Goal: Contribute content: Add original content to the website for others to see

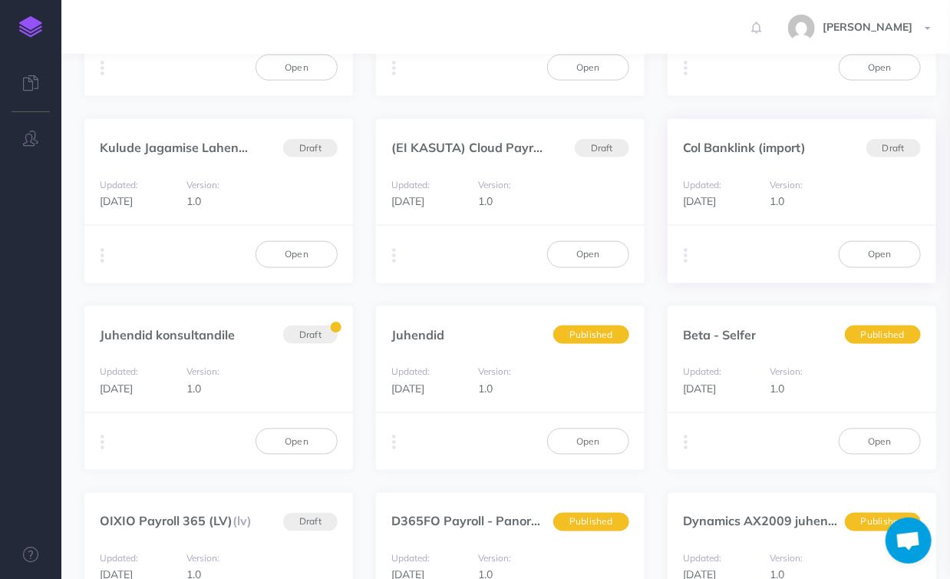
scroll to position [737, 0]
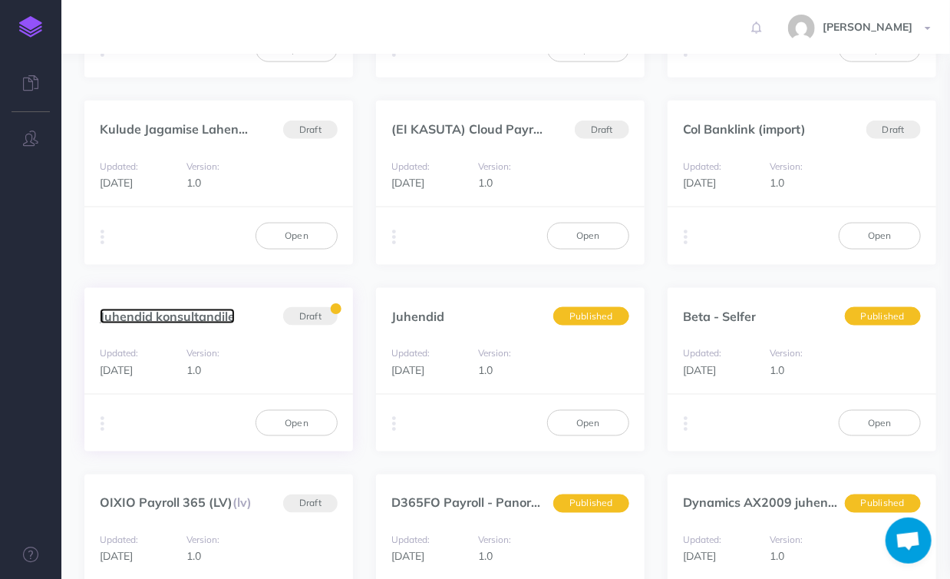
click at [192, 313] on link "Juhendid konsultandile" at bounding box center [167, 316] width 135 height 15
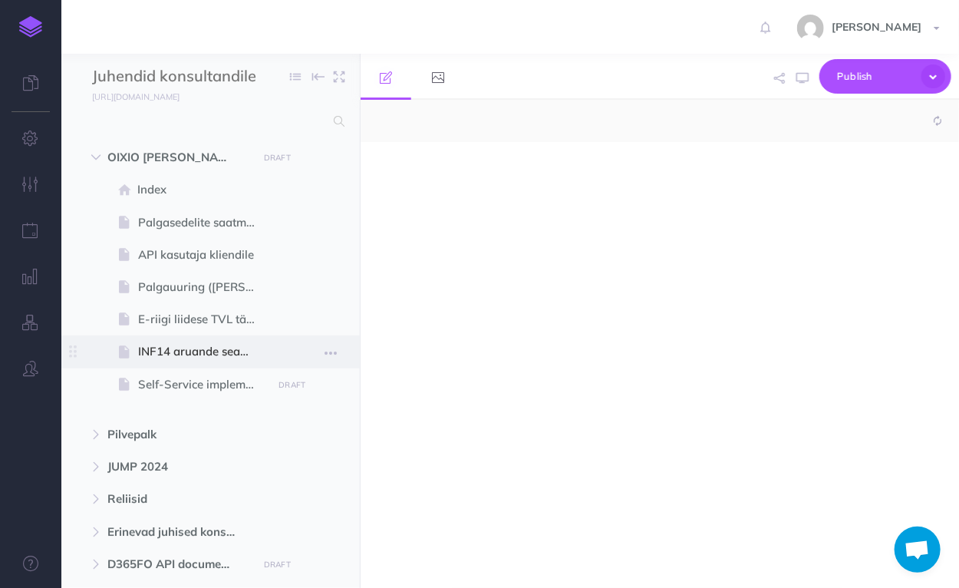
scroll to position [108, 0]
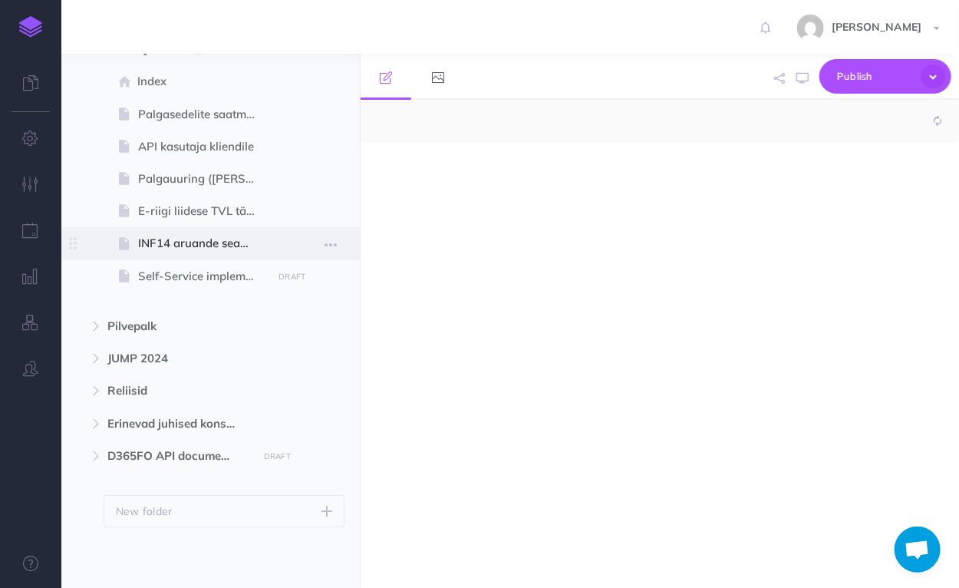
select select "null"
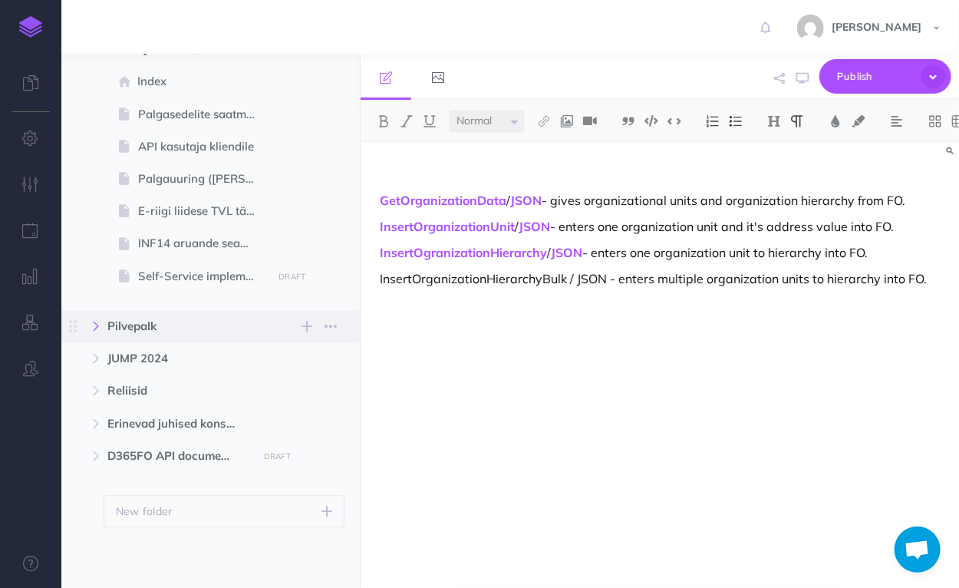
click at [97, 325] on icon "button" at bounding box center [95, 326] width 9 height 9
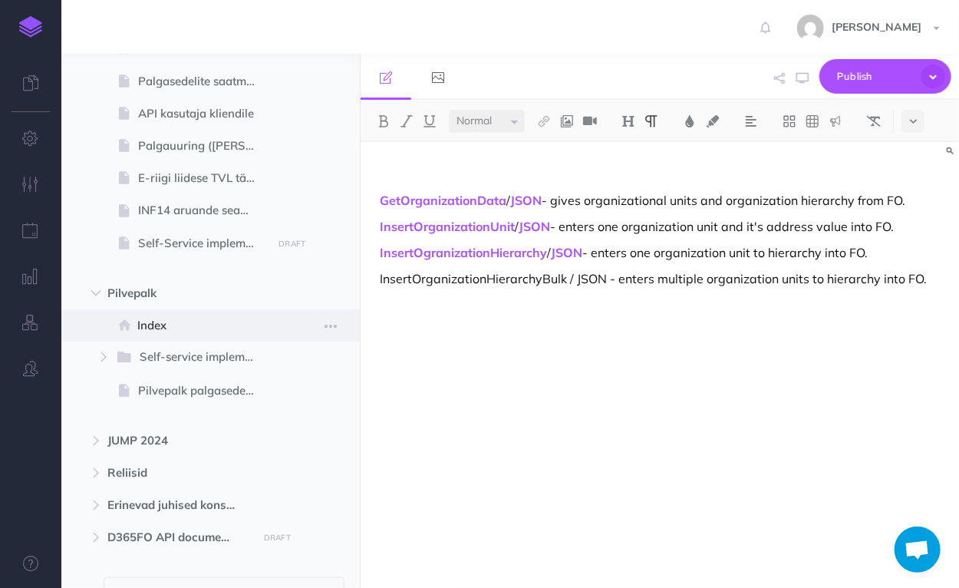
scroll to position [170, 0]
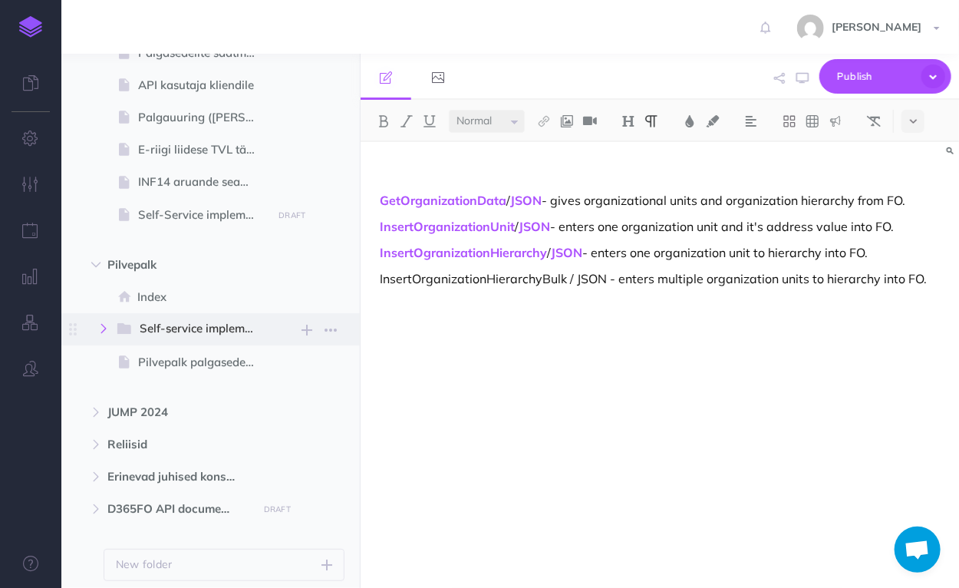
click at [101, 325] on icon "button" at bounding box center [103, 328] width 9 height 9
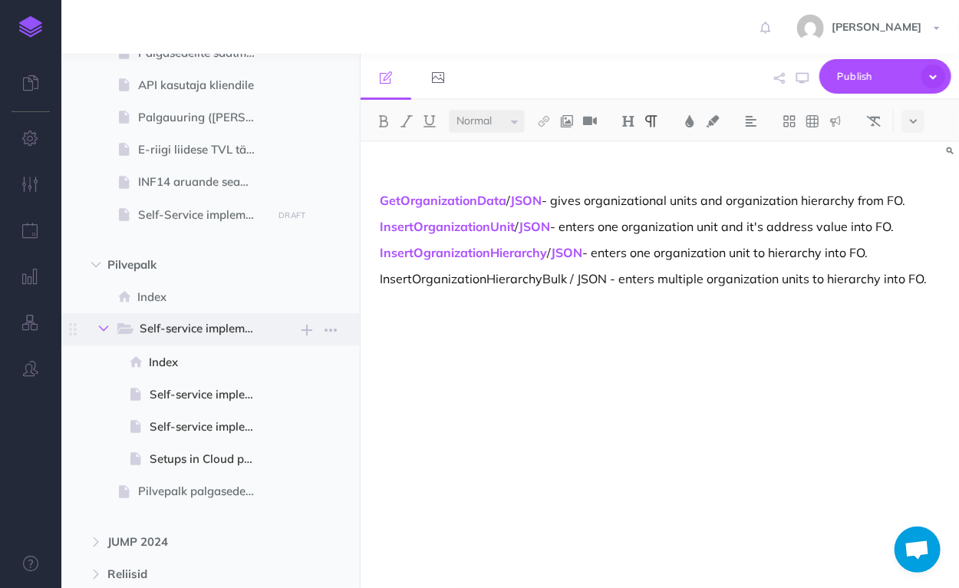
click at [94, 326] on button "button" at bounding box center [104, 328] width 28 height 18
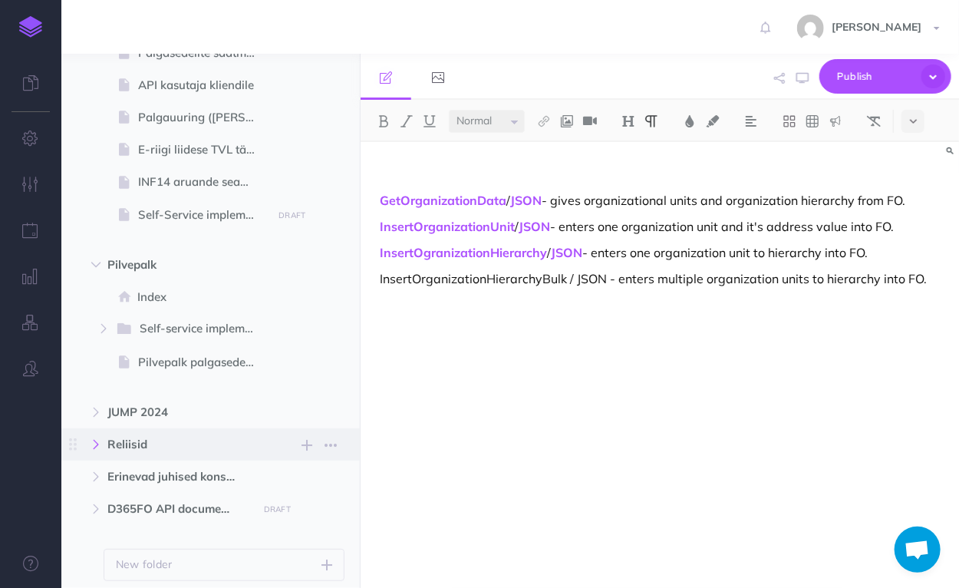
click at [93, 444] on icon "button" at bounding box center [95, 444] width 9 height 9
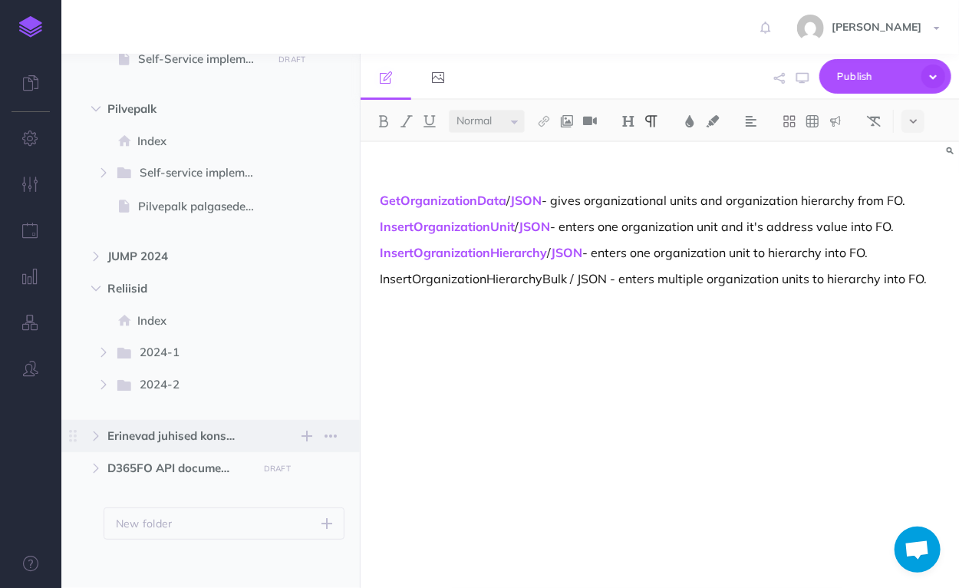
scroll to position [338, 0]
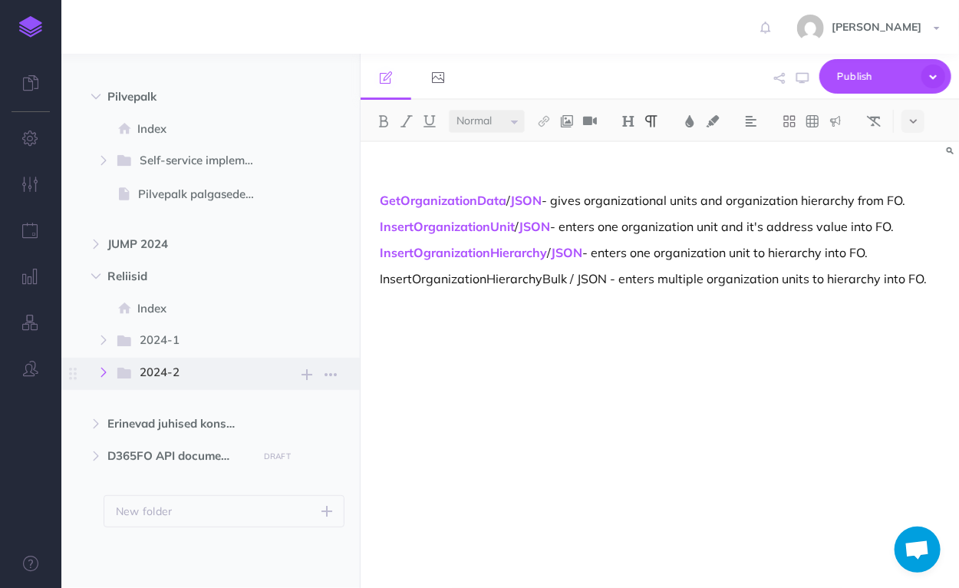
click at [101, 369] on icon "button" at bounding box center [103, 372] width 9 height 9
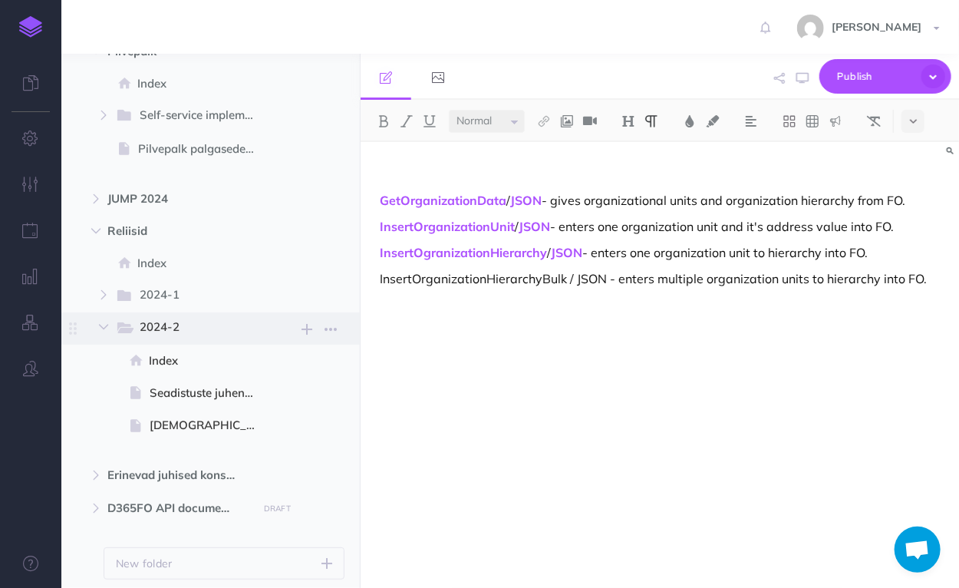
scroll to position [435, 0]
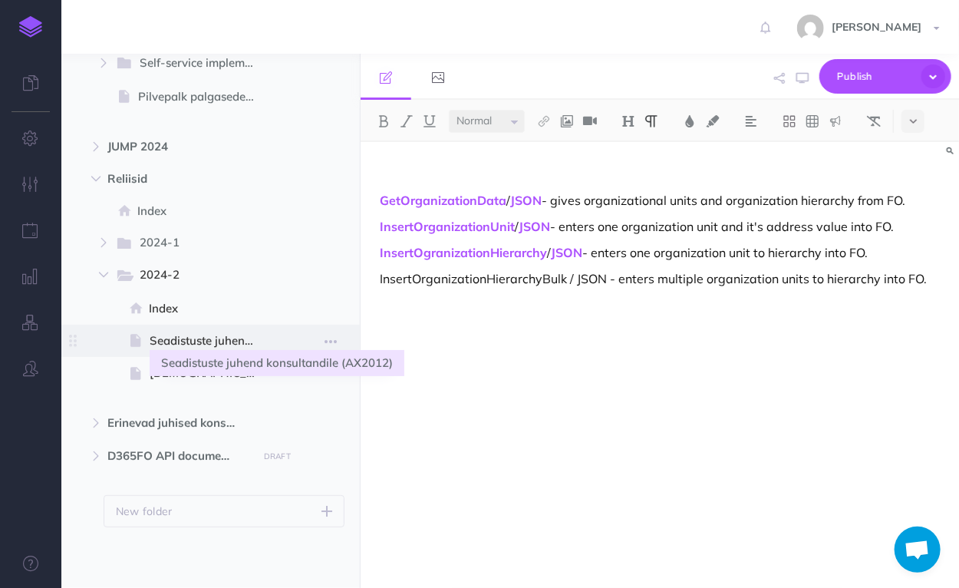
click at [191, 341] on span "Seadistuste juhend konsultandile (AX2012)" at bounding box center [209, 341] width 118 height 18
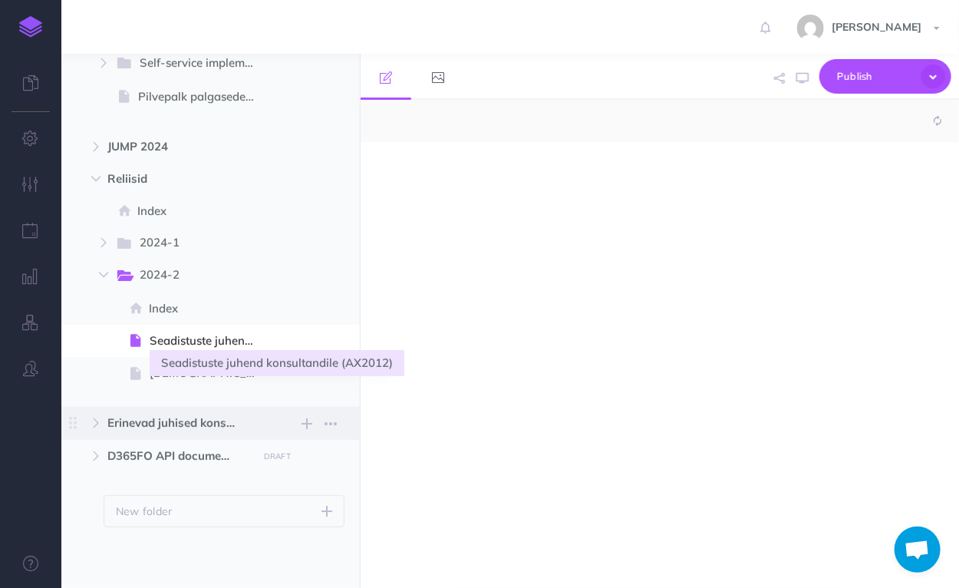
select select "null"
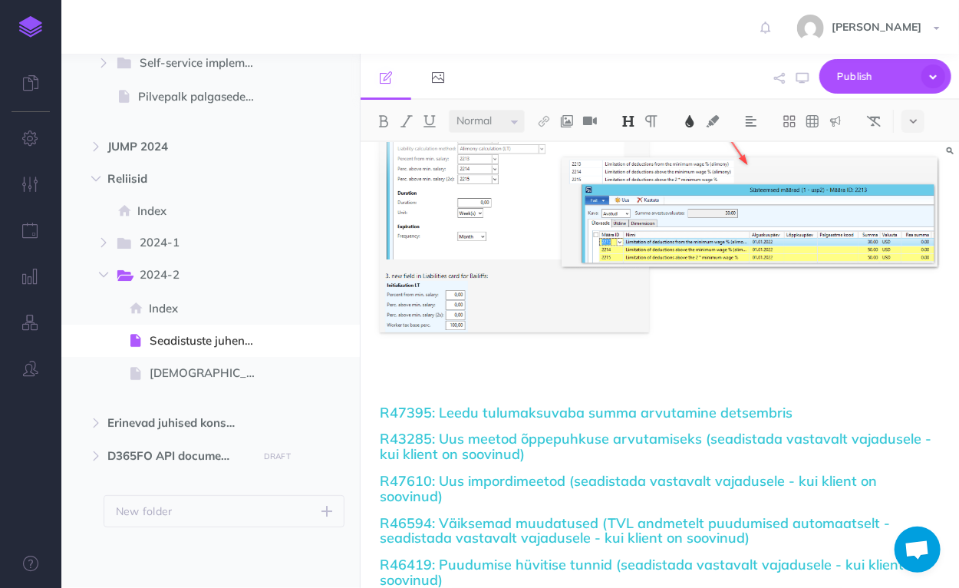
scroll to position [1498, 0]
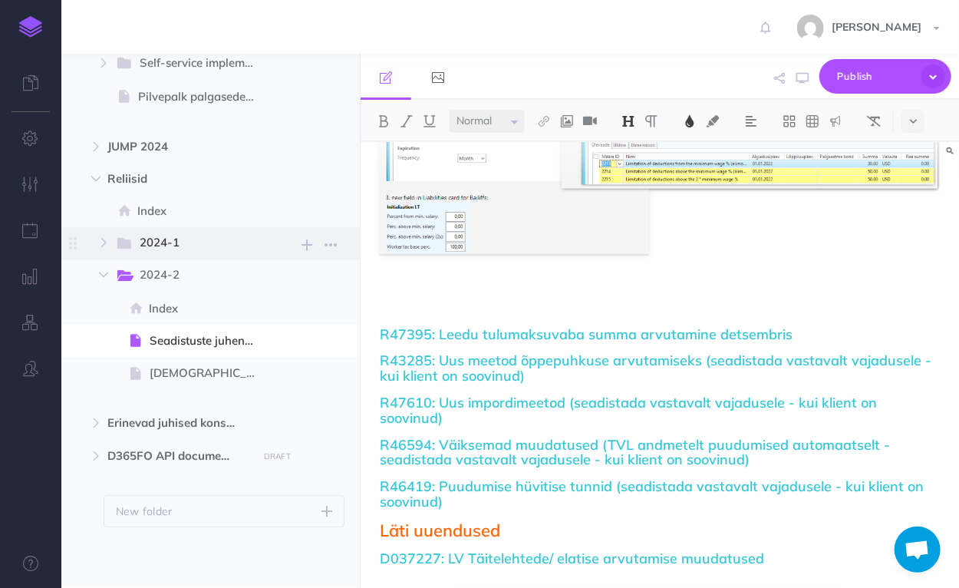
click at [164, 243] on span "2024-1" at bounding box center [192, 243] width 105 height 20
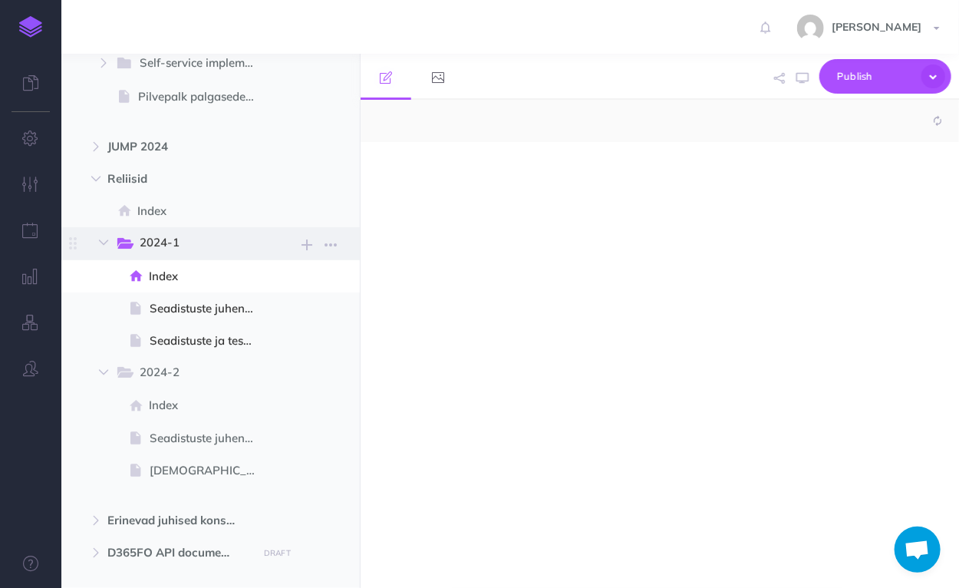
select select "null"
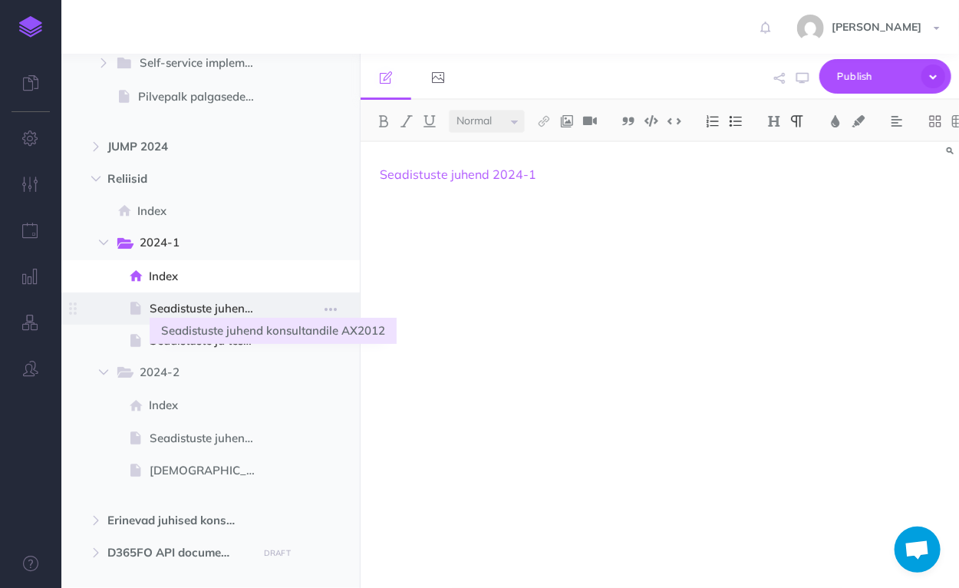
click at [180, 305] on span "Seadistuste juhend konsultandile AX2012" at bounding box center [209, 308] width 118 height 18
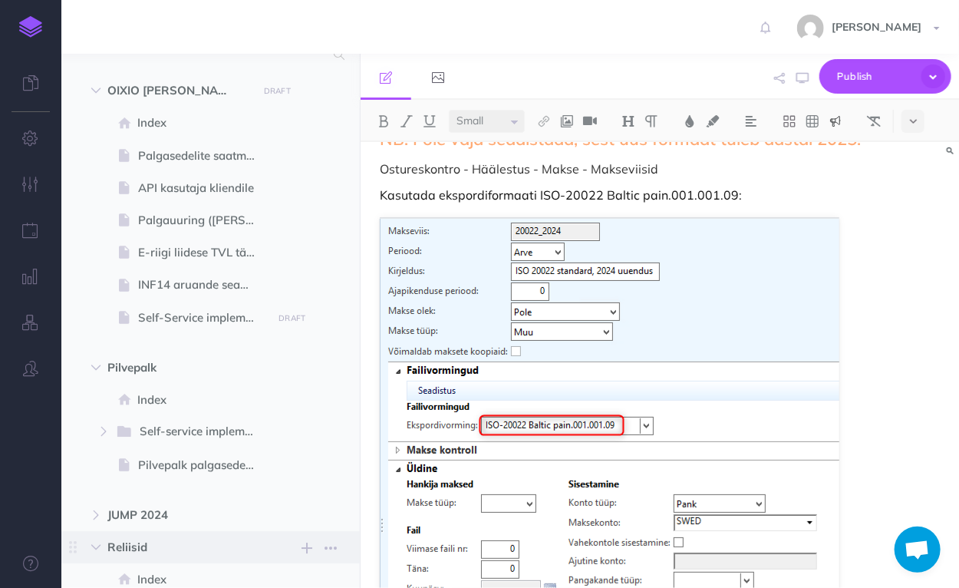
scroll to position [5, 0]
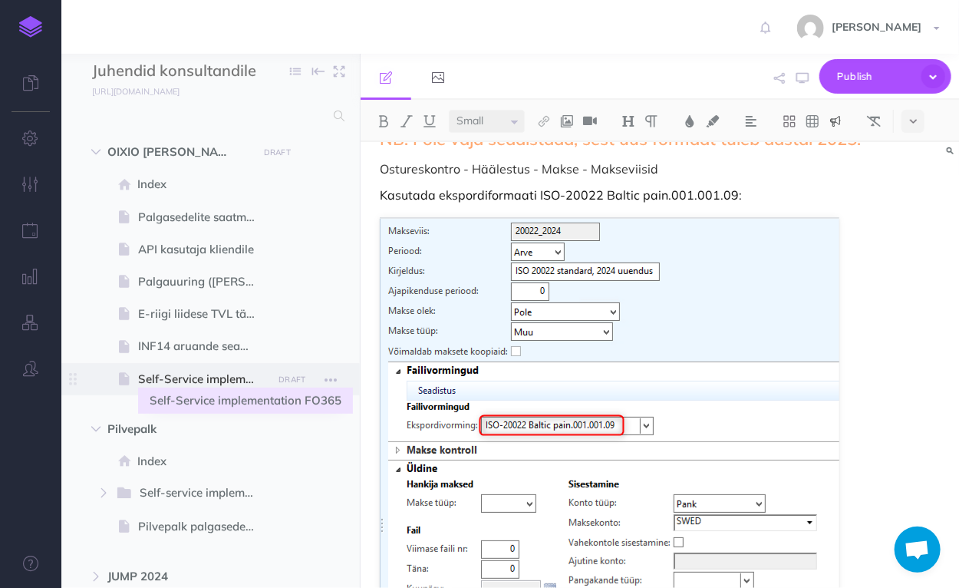
click at [175, 375] on span "Self-Service implementation FO365" at bounding box center [203, 379] width 130 height 18
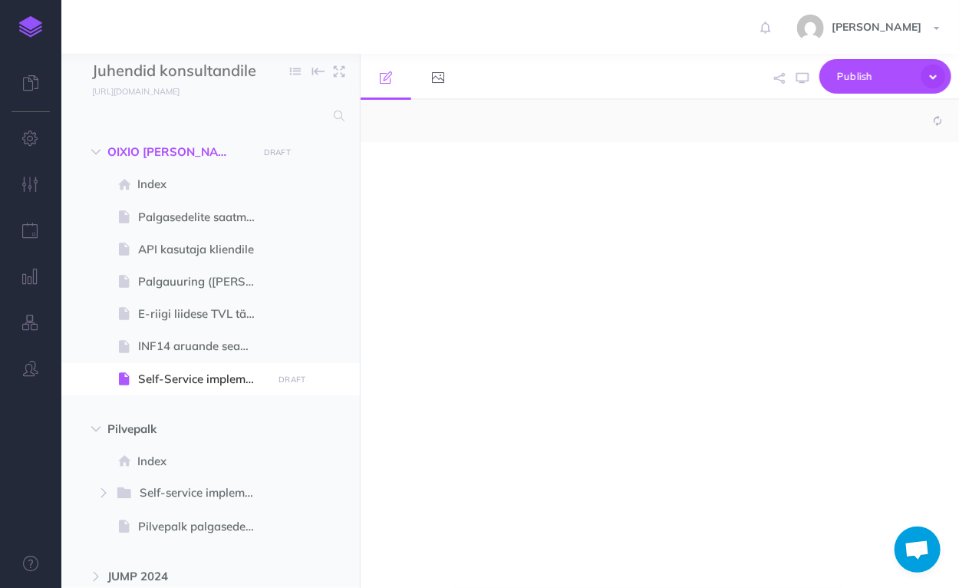
select select "null"
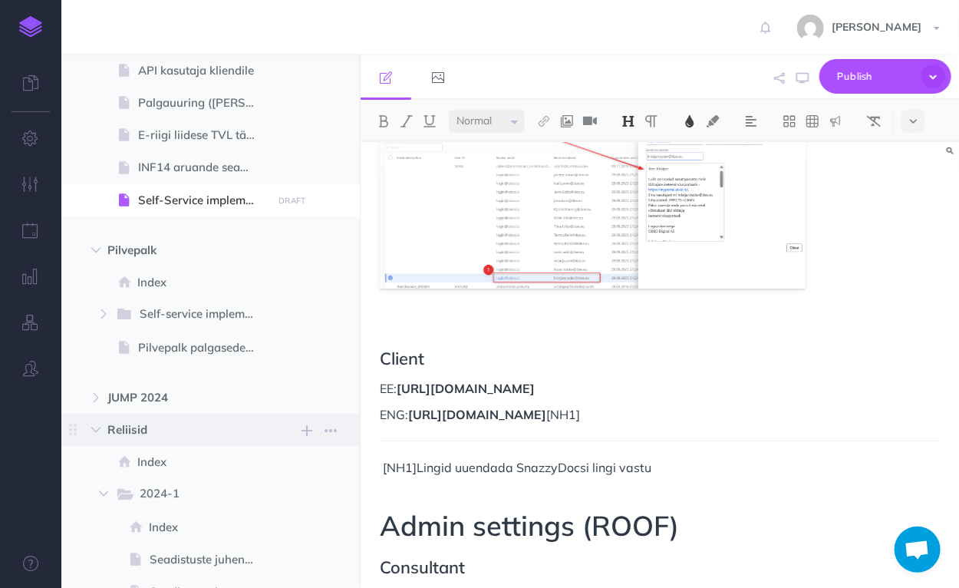
scroll to position [190, 0]
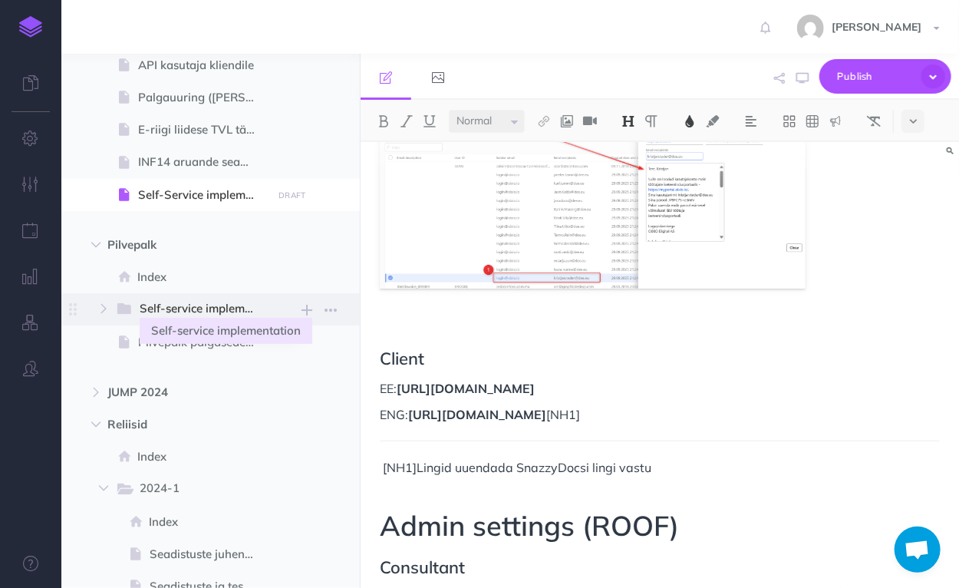
click at [189, 309] on span "Self-service implementation" at bounding box center [205, 309] width 130 height 20
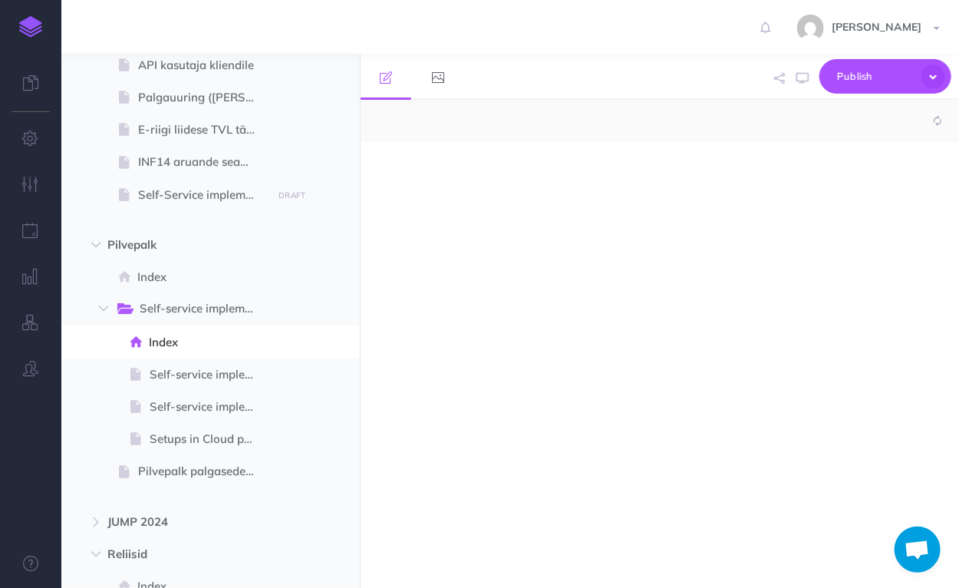
select select "null"
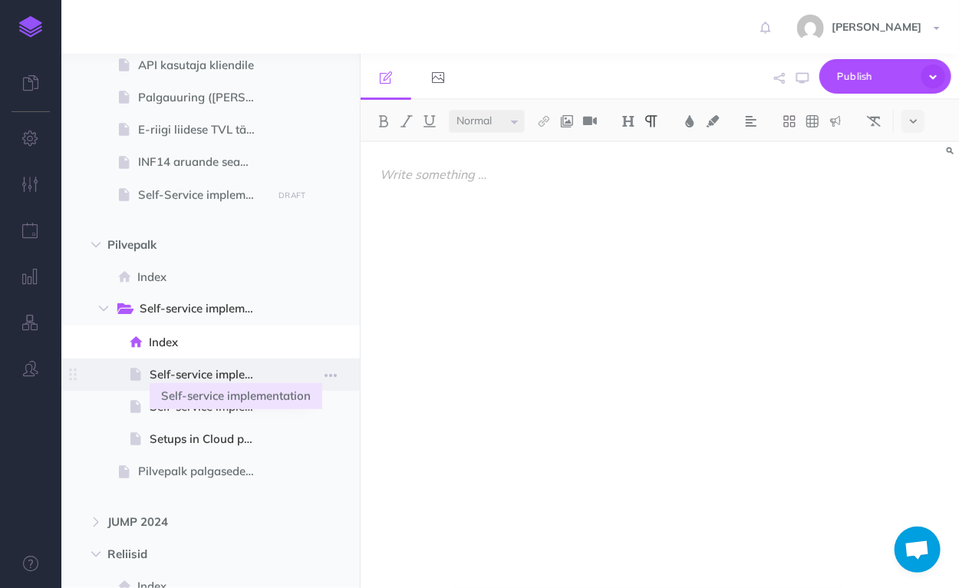
click at [200, 375] on span "Self-service implementation" at bounding box center [209, 374] width 118 height 18
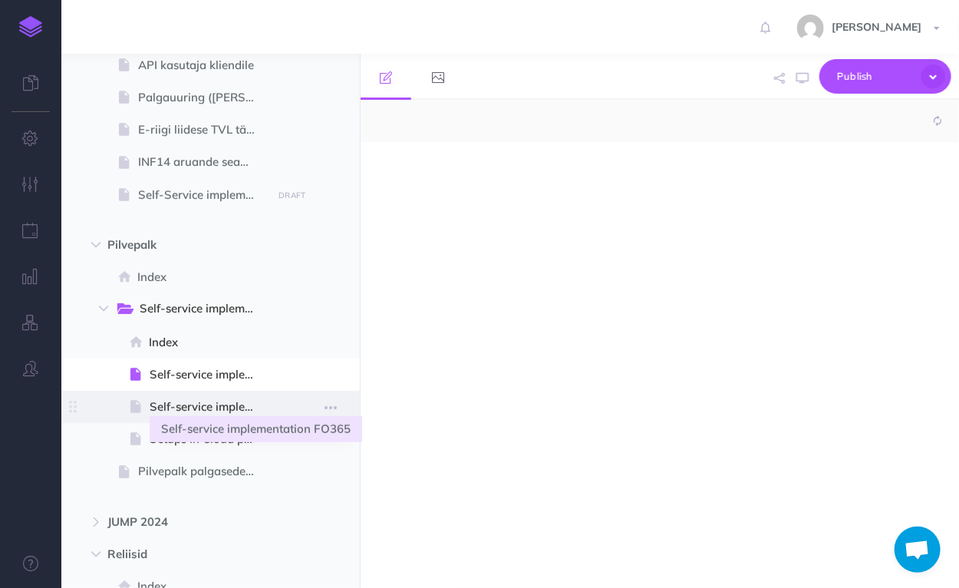
select select "null"
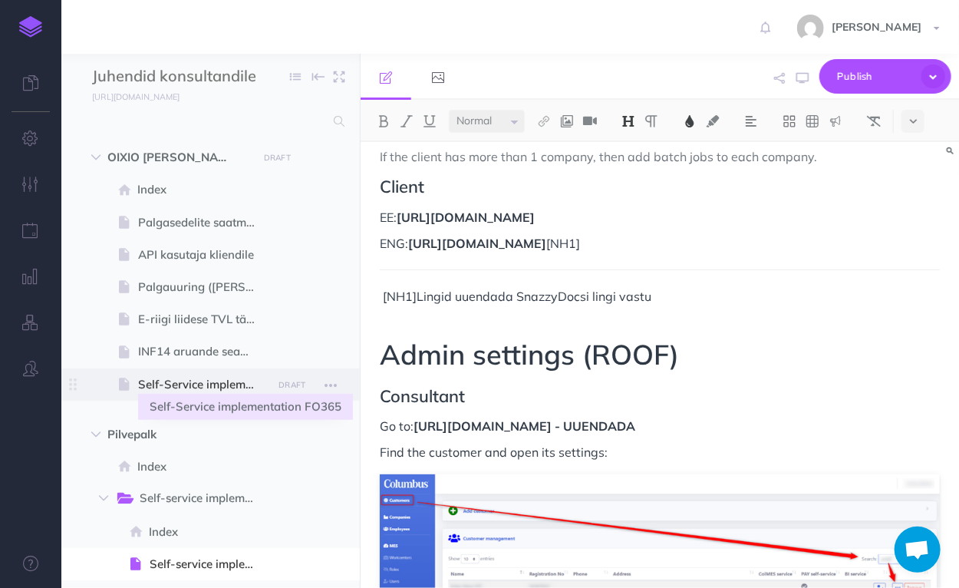
click at [204, 385] on span "Self-Service implementation FO365" at bounding box center [203, 384] width 130 height 18
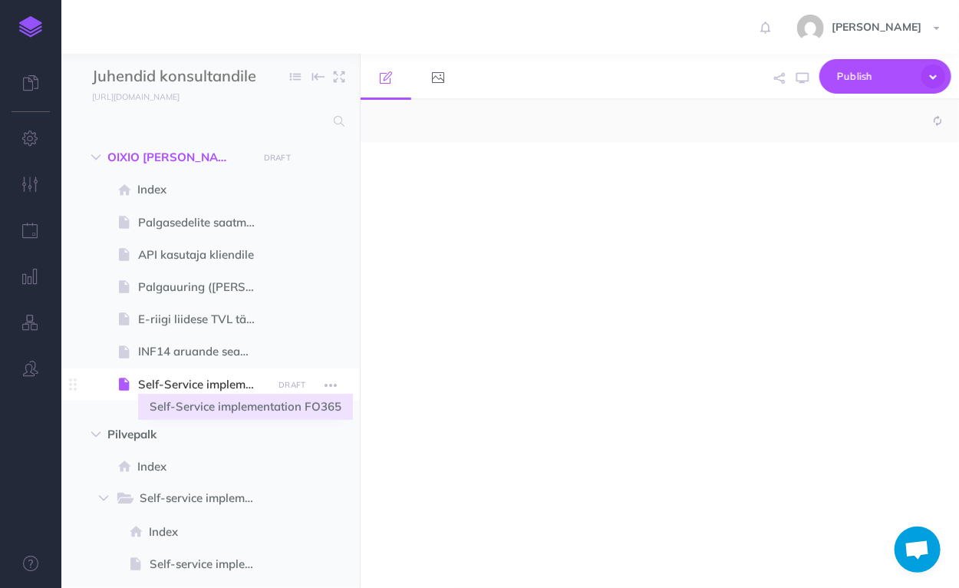
select select "null"
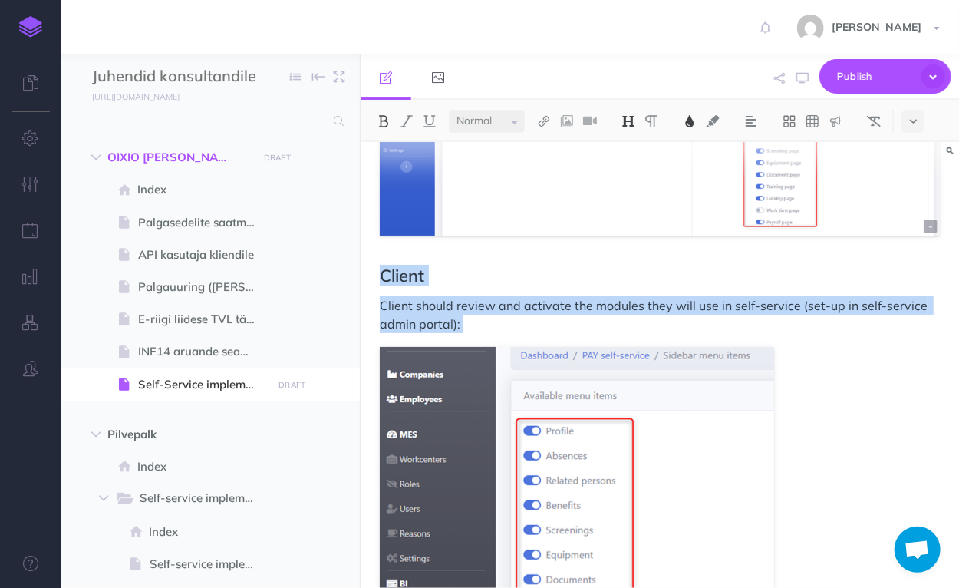
scroll to position [6261, 0]
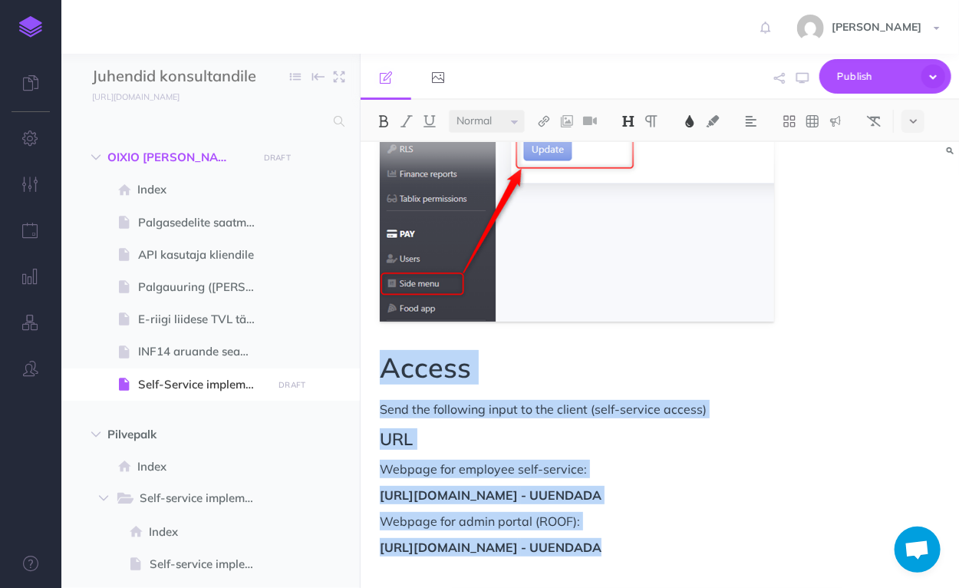
drag, startPoint x: 378, startPoint y: 193, endPoint x: 680, endPoint y: 537, distance: 457.9
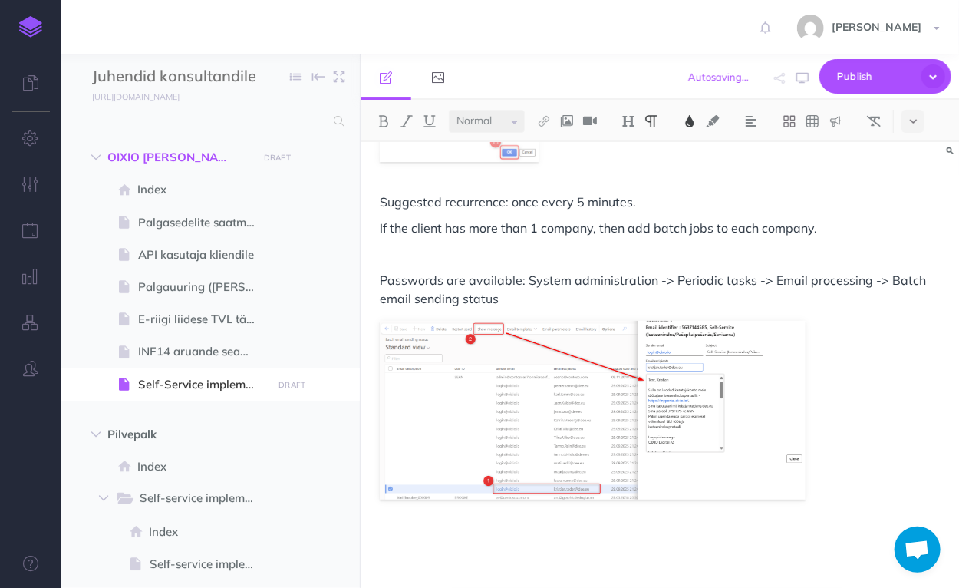
scroll to position [4611, 0]
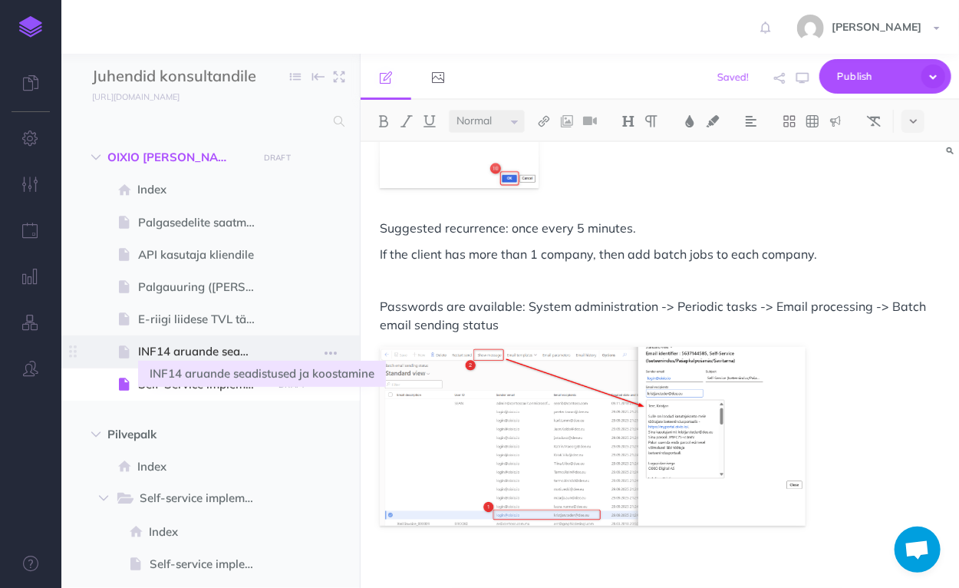
click at [215, 352] on span "INF14 aruande seadistused ja koostamine" at bounding box center [203, 351] width 130 height 18
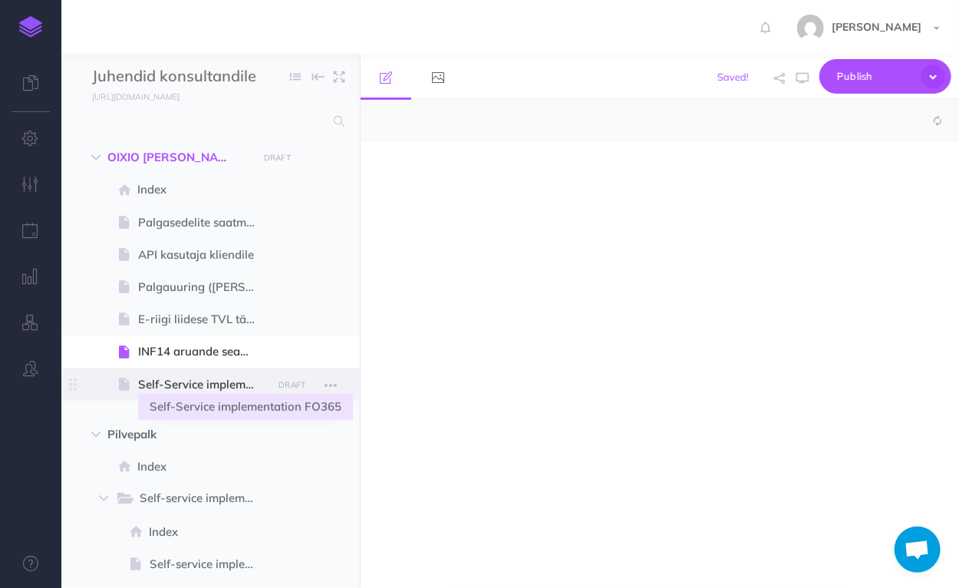
select select "null"
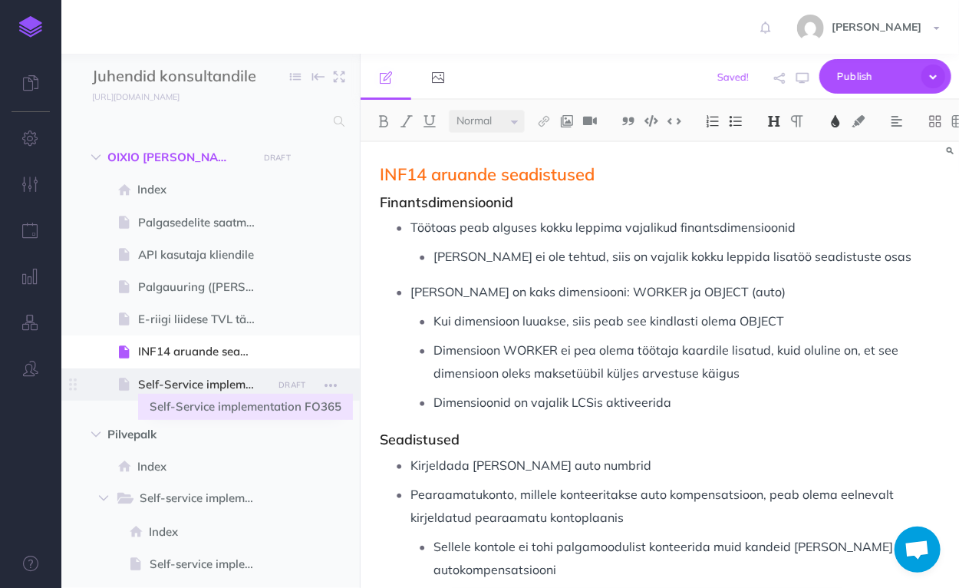
click at [183, 387] on span "Self-Service implementation FO365" at bounding box center [203, 384] width 130 height 18
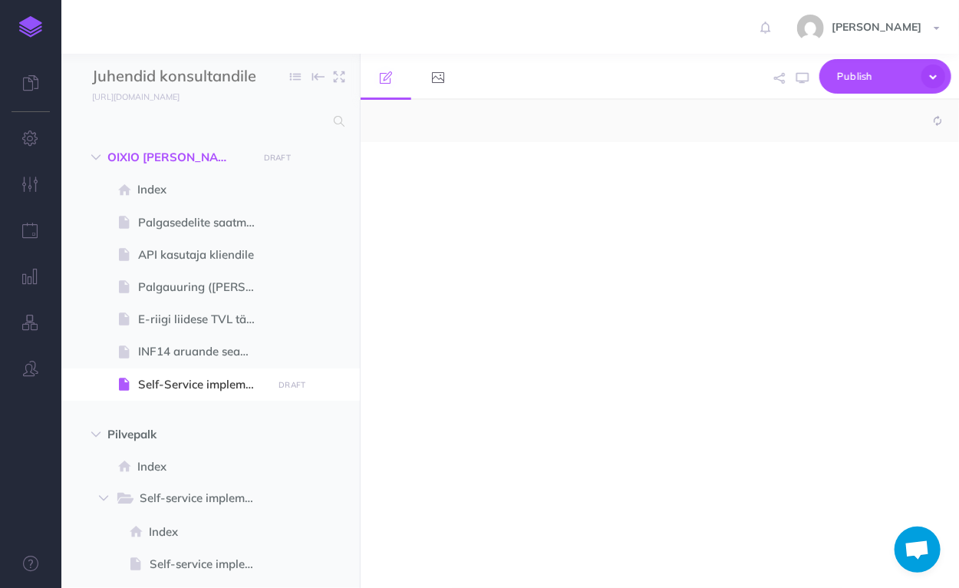
select select "null"
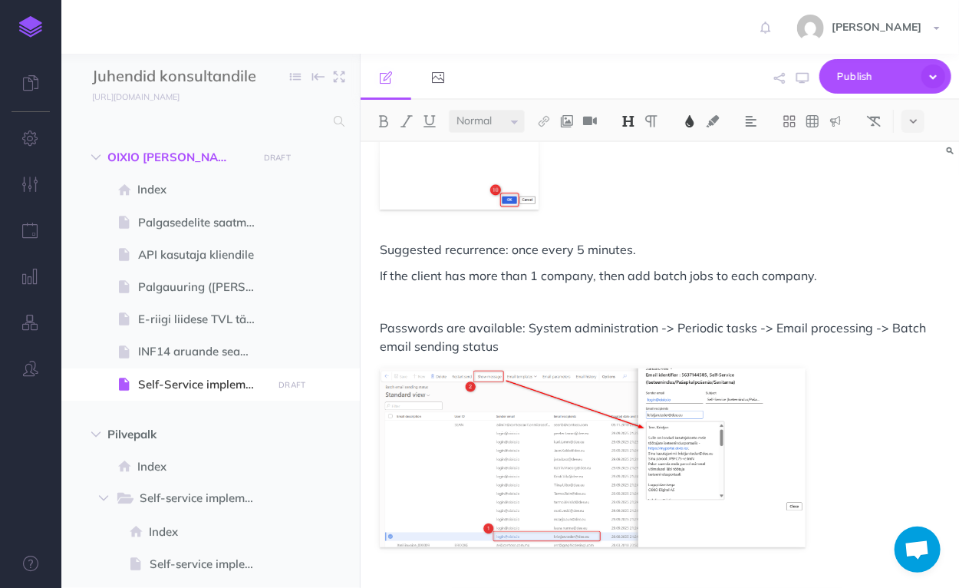
scroll to position [4611, 0]
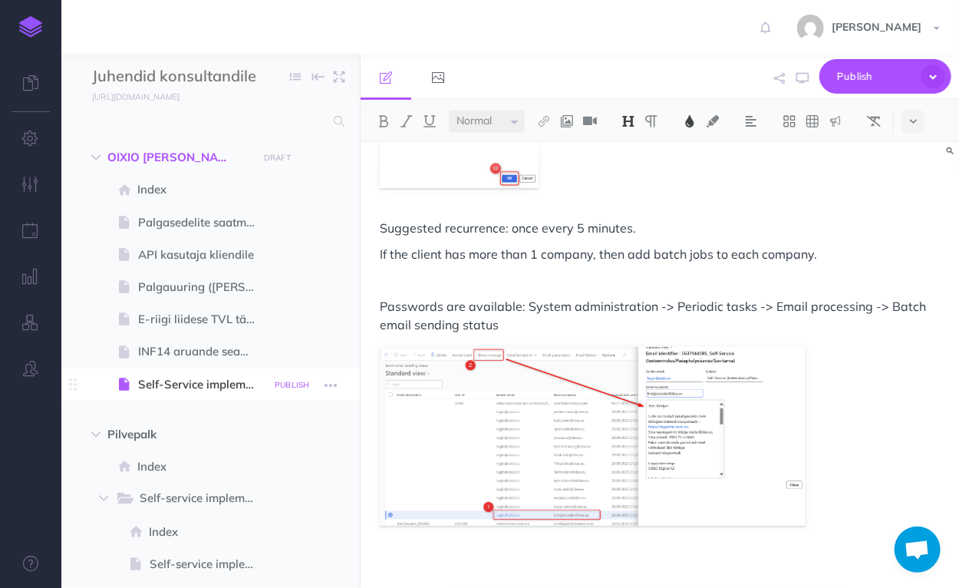
click at [298, 388] on small "PUBLISH" at bounding box center [292, 385] width 35 height 10
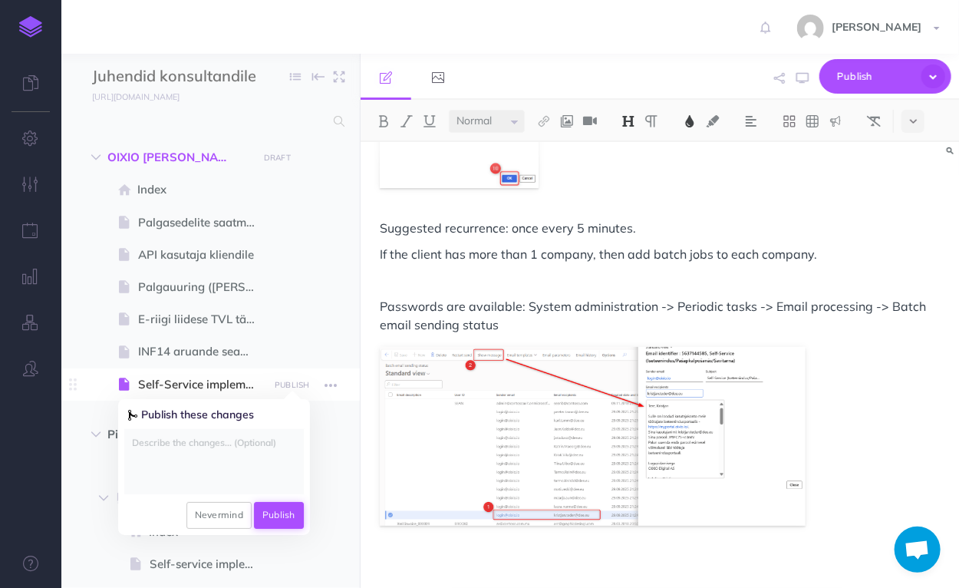
click at [282, 519] on button "Publish" at bounding box center [279, 515] width 50 height 26
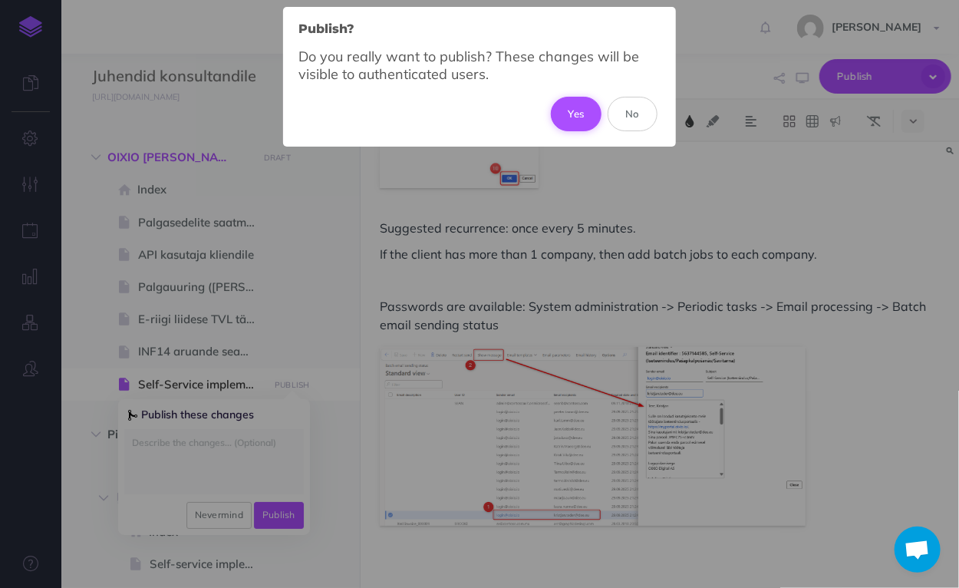
click at [573, 114] on button "Yes" at bounding box center [576, 114] width 51 height 34
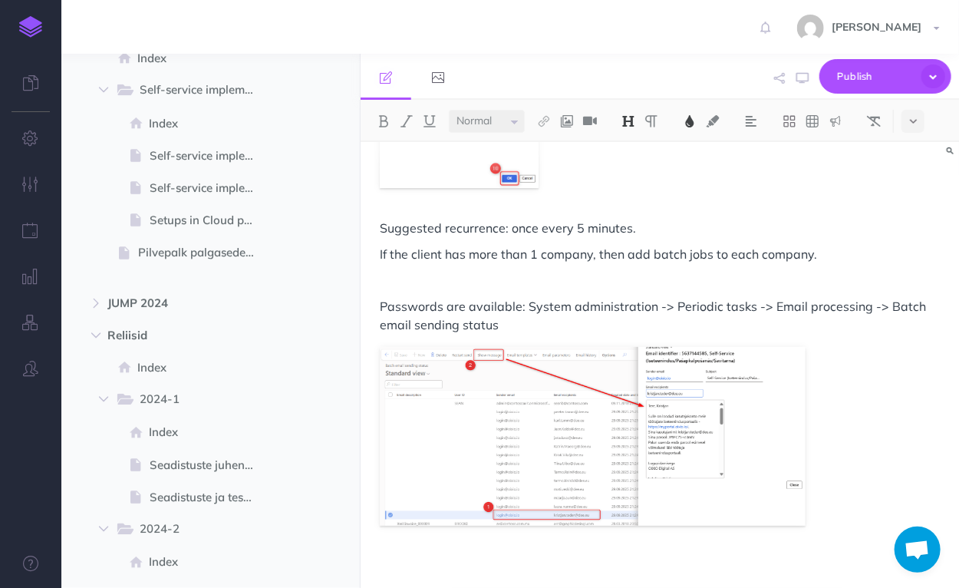
scroll to position [491, 0]
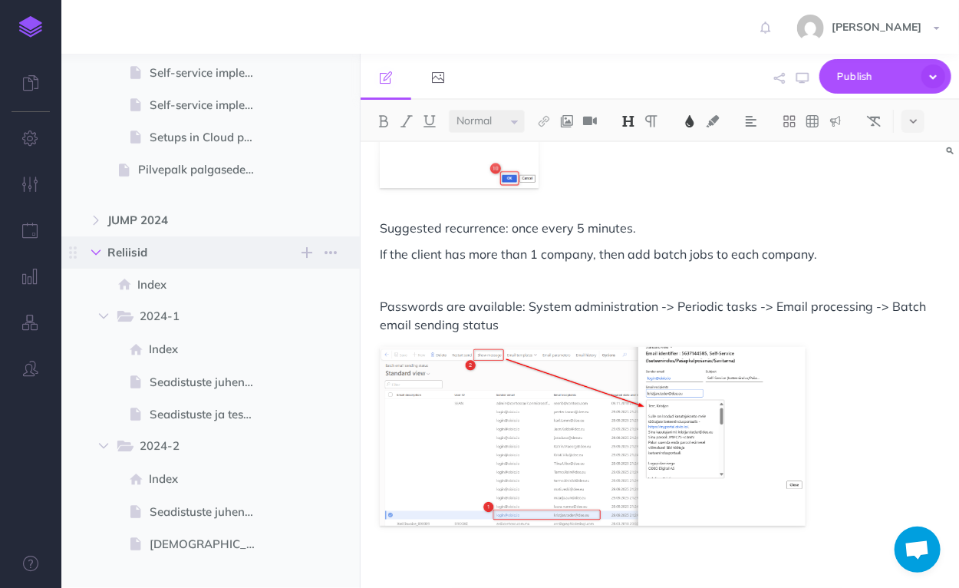
click at [87, 253] on button "button" at bounding box center [96, 252] width 28 height 18
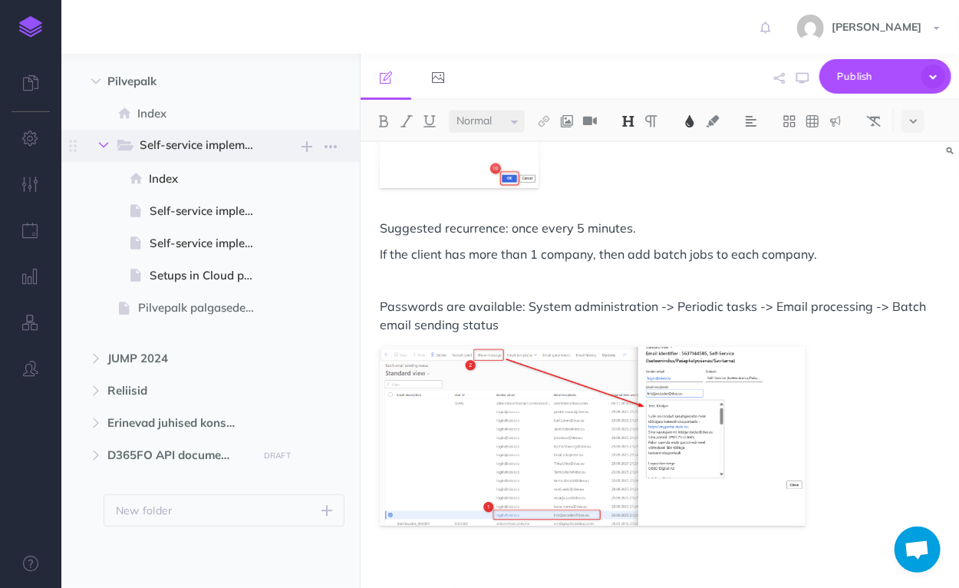
click at [98, 147] on button "button" at bounding box center [104, 145] width 28 height 18
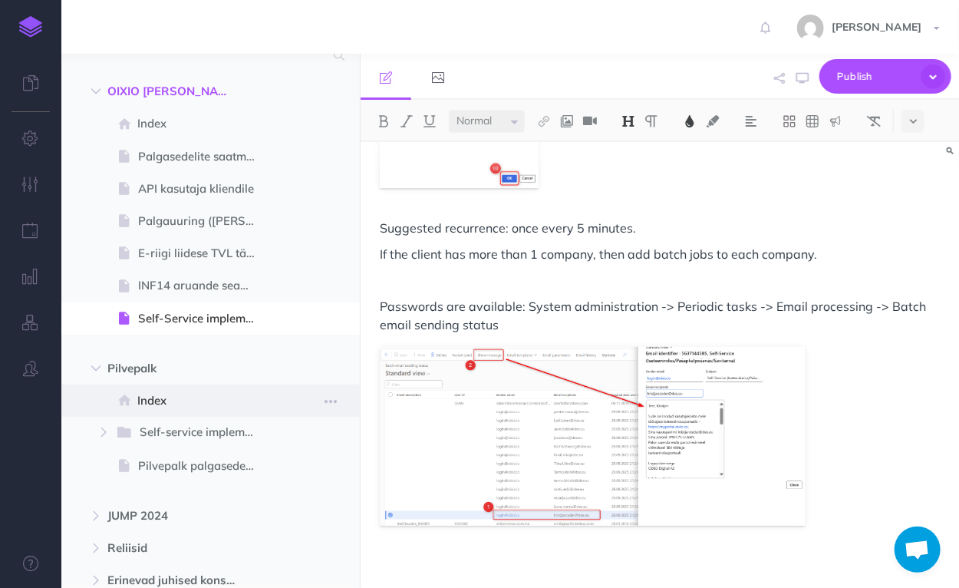
scroll to position [39, 0]
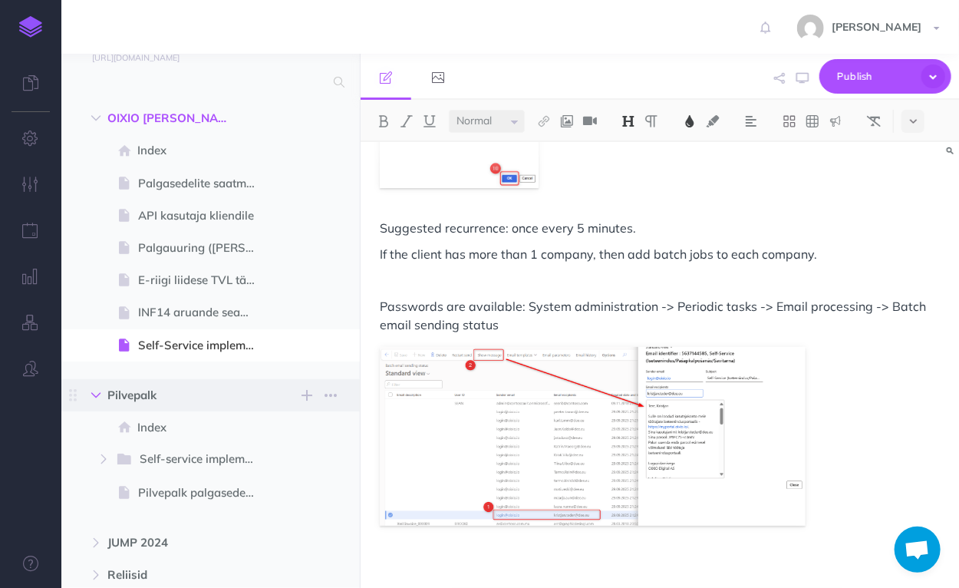
click at [96, 392] on icon "button" at bounding box center [95, 395] width 9 height 9
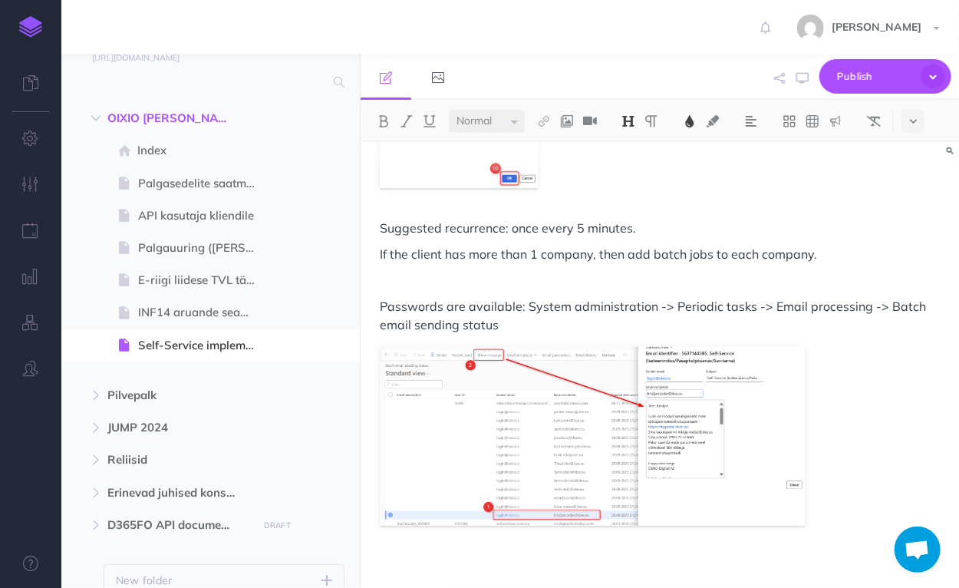
click at [91, 123] on button "button" at bounding box center [96, 118] width 28 height 18
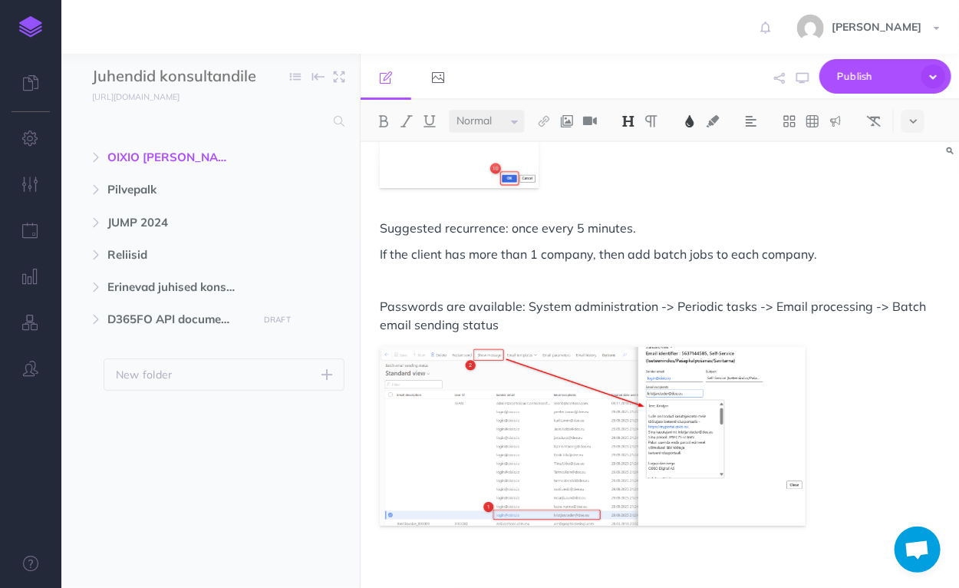
scroll to position [0, 0]
click at [98, 160] on icon "button" at bounding box center [95, 157] width 9 height 9
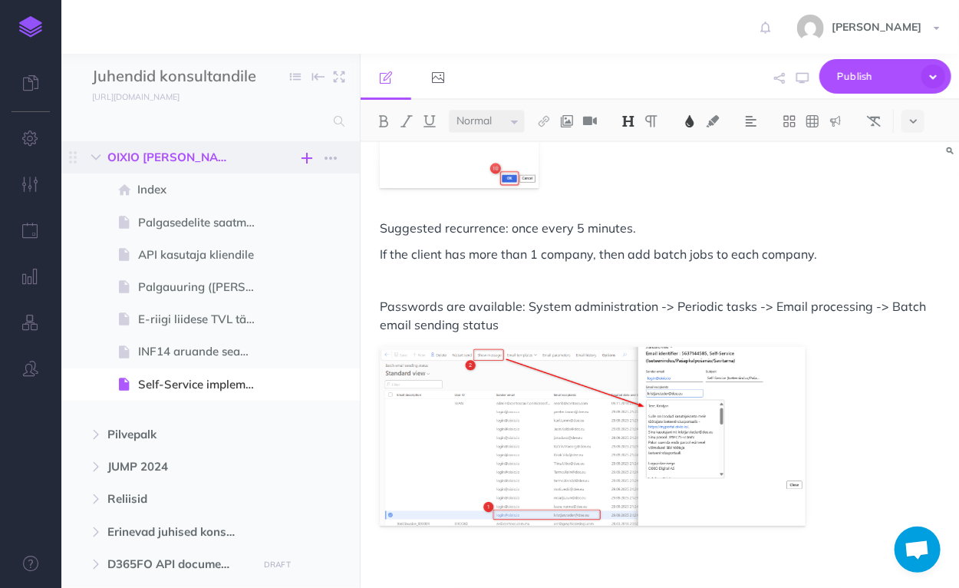
click at [306, 159] on icon "button" at bounding box center [307, 158] width 11 height 18
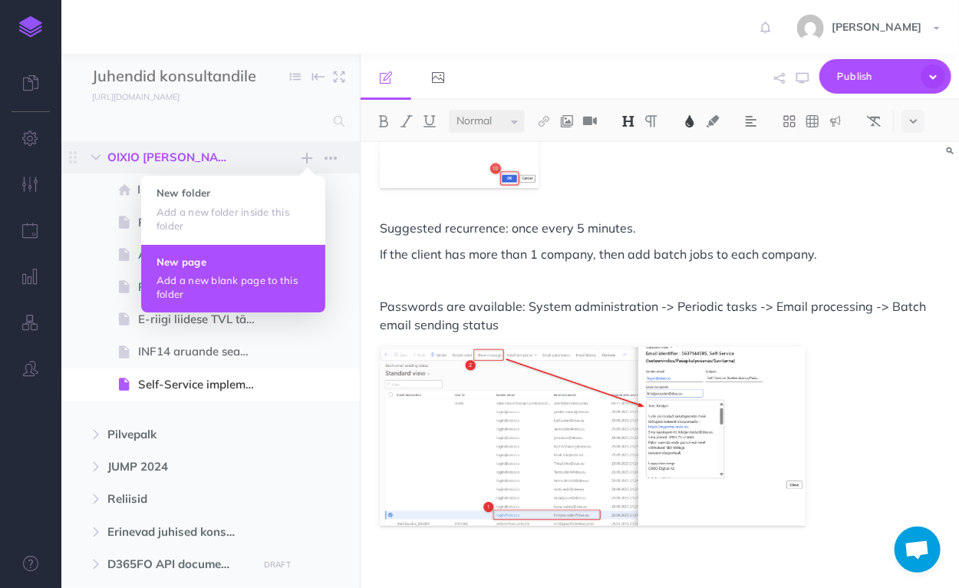
click at [218, 269] on button "New page Add a new blank page to this folder" at bounding box center [233, 278] width 184 height 68
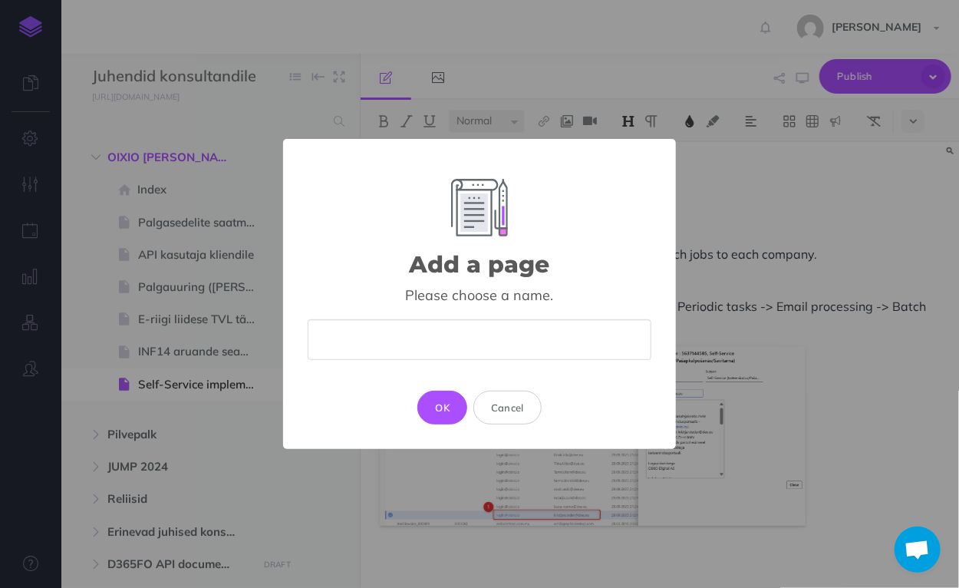
click at [454, 345] on input "text" at bounding box center [480, 339] width 344 height 41
type input "FO [PERSON_NAME] uuendused"
click at [449, 404] on button "OK" at bounding box center [443, 408] width 50 height 34
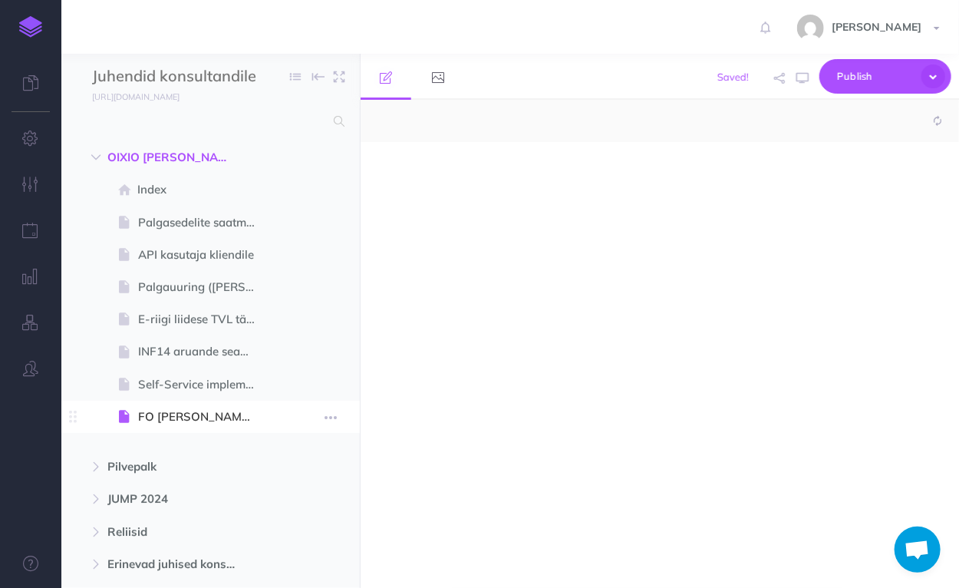
select select "null"
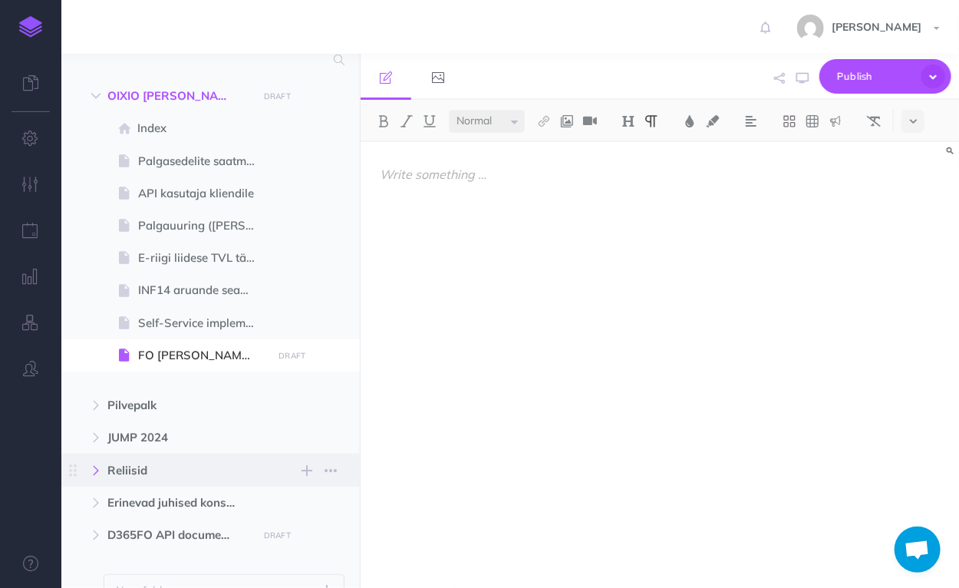
click at [94, 470] on icon "button" at bounding box center [95, 470] width 9 height 9
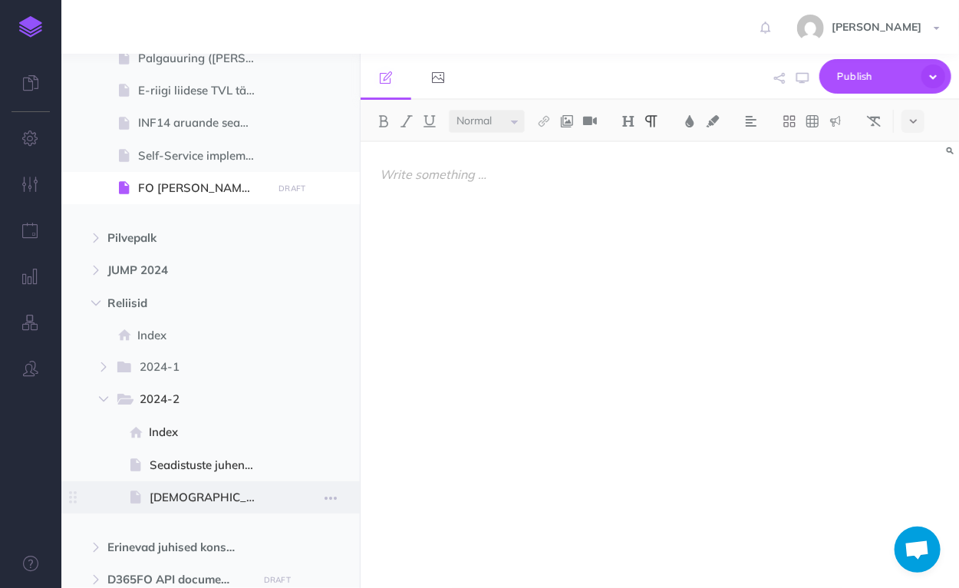
scroll to position [246, 0]
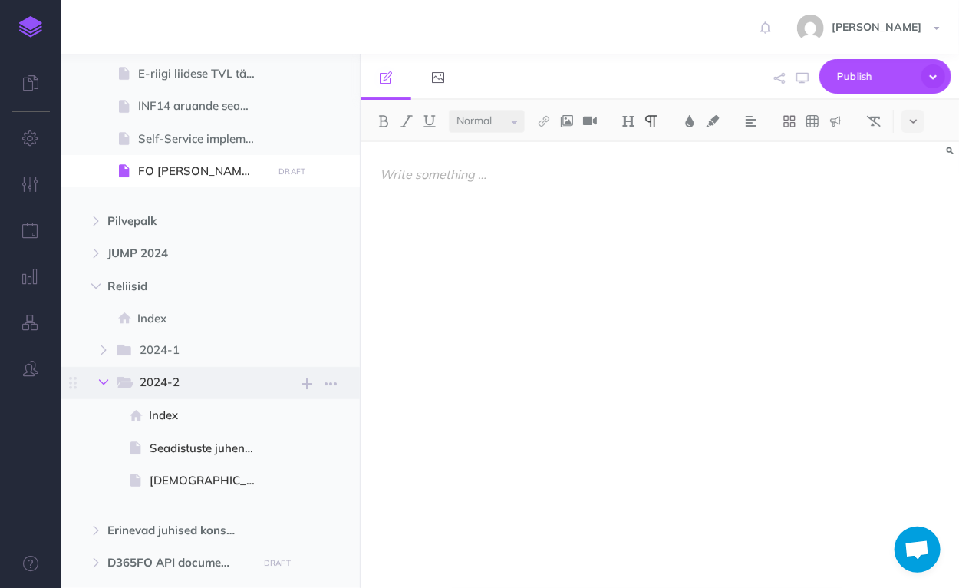
click at [107, 381] on icon "button" at bounding box center [103, 382] width 9 height 9
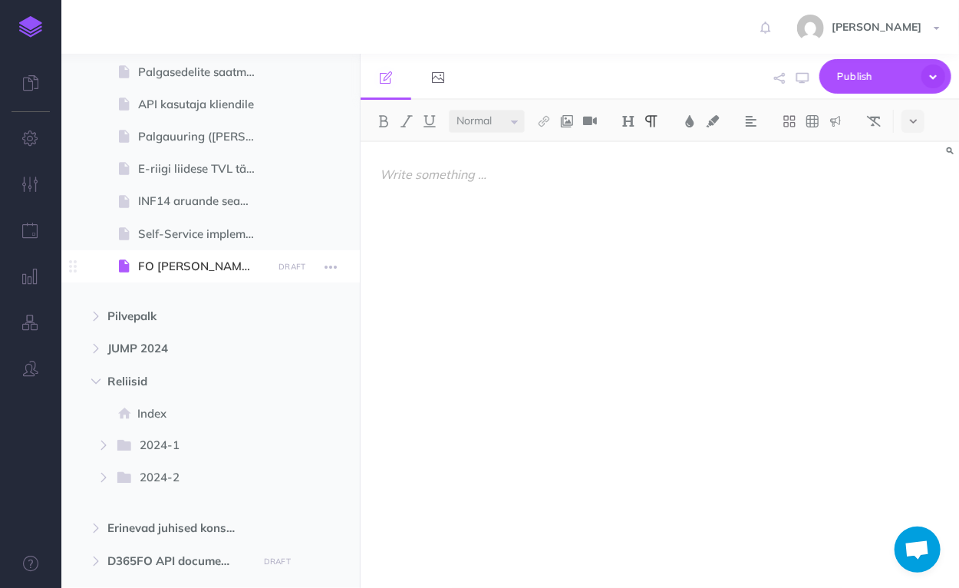
scroll to position [123, 0]
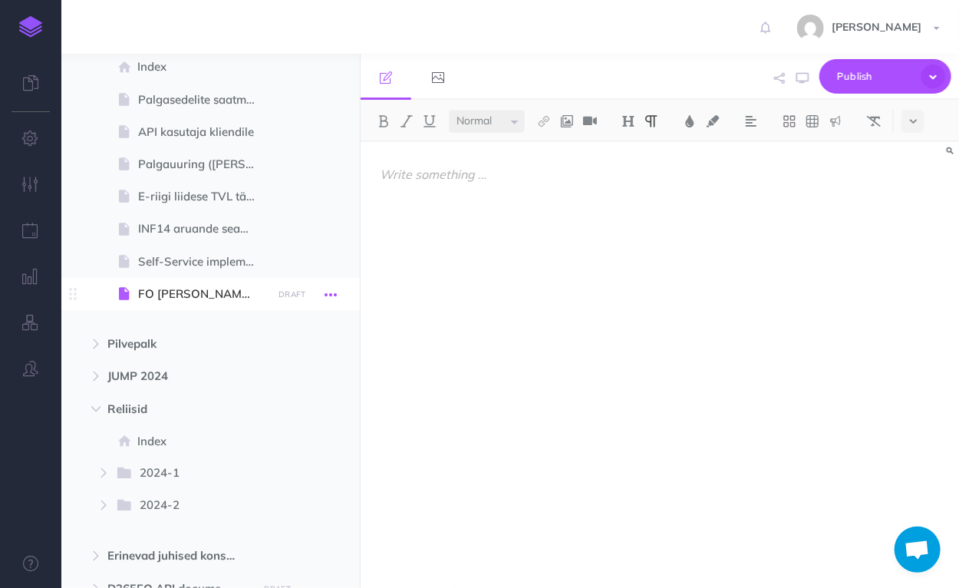
click at [335, 295] on icon "button" at bounding box center [331, 295] width 12 height 18
click at [213, 295] on span "FO [PERSON_NAME] uuendused" at bounding box center [203, 294] width 130 height 18
click at [200, 296] on span "FO [PERSON_NAME] uuendused" at bounding box center [203, 294] width 130 height 18
click at [477, 205] on div at bounding box center [660, 357] width 599 height 431
click at [126, 407] on span "Reliisid" at bounding box center [177, 409] width 141 height 18
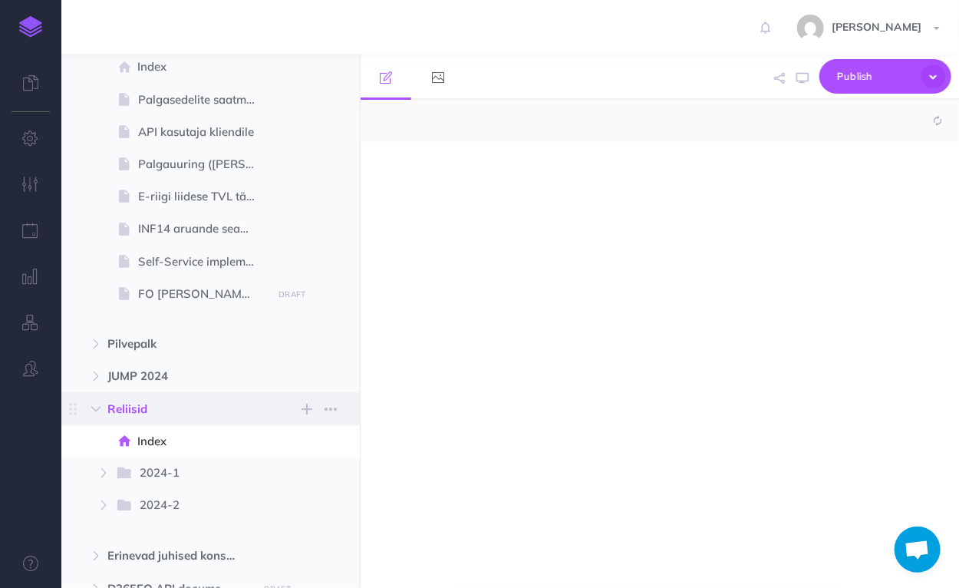
select select "null"
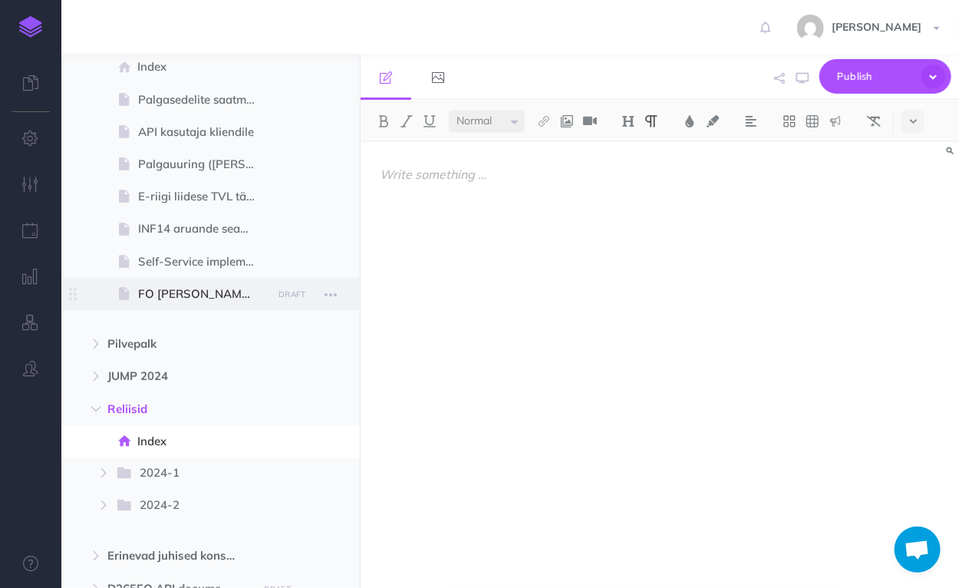
drag, startPoint x: 126, startPoint y: 407, endPoint x: 187, endPoint y: 291, distance: 131.2
click at [187, 291] on span "FO [PERSON_NAME] uuendused" at bounding box center [203, 294] width 130 height 18
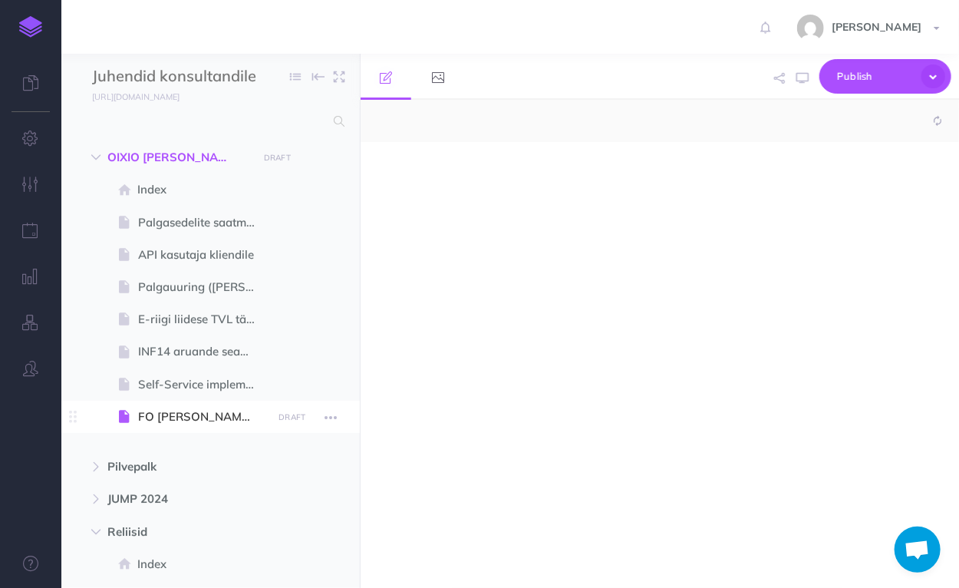
select select "null"
click at [437, 229] on div at bounding box center [660, 357] width 599 height 431
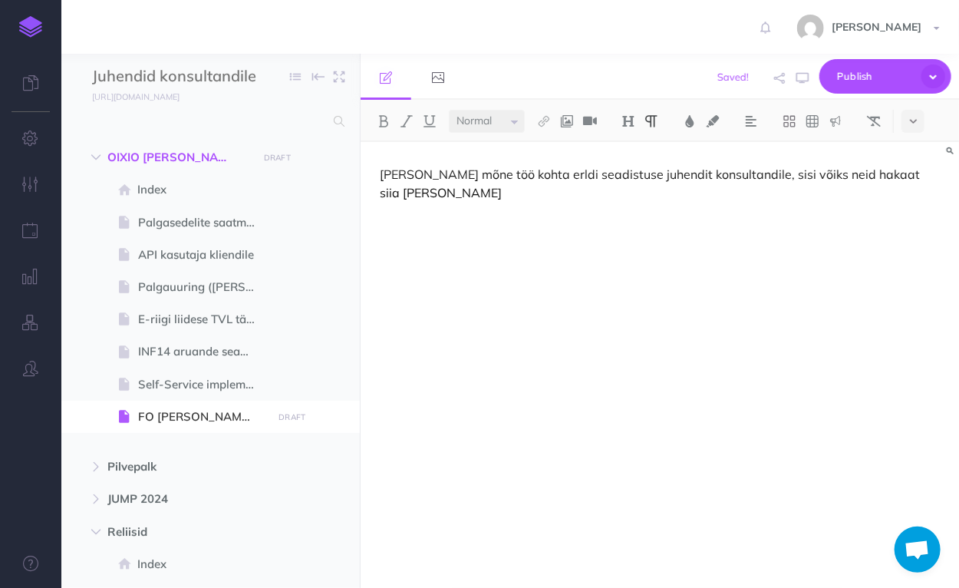
click at [850, 178] on p "[PERSON_NAME] mõne töö kohta erldi seadistuse juhendit konsultandile, sisi võik…" at bounding box center [660, 183] width 560 height 37
click at [396, 193] on p "[PERSON_NAME] mõne töö kohta erldi seadistuse juhendit konsultandile, sisi võik…" at bounding box center [660, 183] width 560 height 37
click at [530, 177] on p "[PERSON_NAME] mõne töö kohta erldi seadistuse juhendit konsultandile, sisi võik…" at bounding box center [660, 183] width 560 height 37
click at [768, 178] on p "[PERSON_NAME] mõne töö kohta eraldi seadistuse juhendit konsultandile, sisi või…" at bounding box center [660, 183] width 560 height 37
drag, startPoint x: 435, startPoint y: 197, endPoint x: 773, endPoint y: 177, distance: 338.3
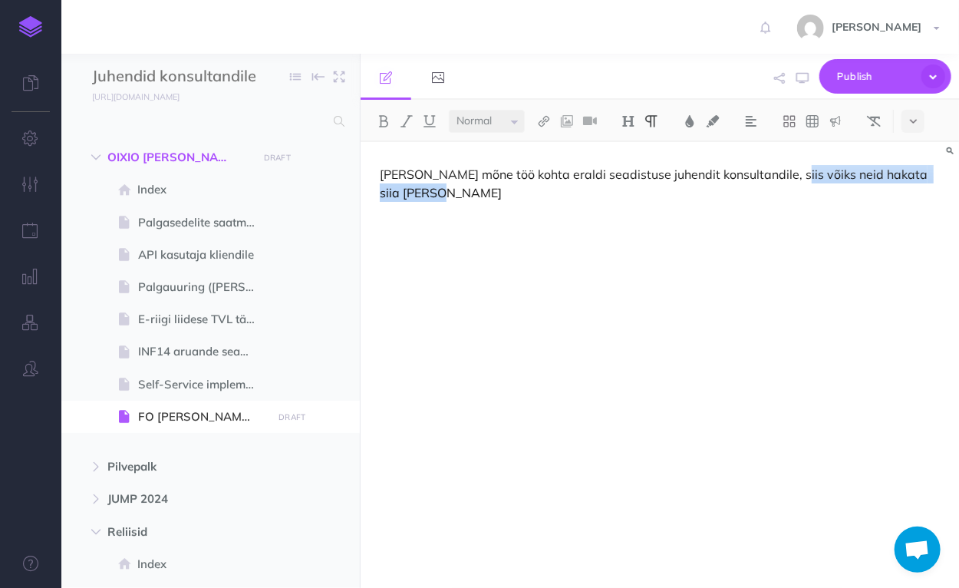
click at [773, 177] on p "[PERSON_NAME] mõne töö kohta eraldi seadistuse juhendit konsultandile, siis või…" at bounding box center [660, 183] width 560 height 37
drag, startPoint x: 479, startPoint y: 173, endPoint x: 463, endPoint y: 175, distance: 16.3
click at [463, 175] on p "[PERSON_NAME] mõne töö kohta eraldi seadistuse juhendit konsultandile, siis või…" at bounding box center [660, 183] width 560 height 37
drag, startPoint x: 678, startPoint y: 197, endPoint x: 873, endPoint y: 172, distance: 196.6
click at [873, 172] on p "[PERSON_NAME] mõne arenduse/muudatuse kohta eraldi seadistuse juhendit konsulta…" at bounding box center [660, 183] width 560 height 37
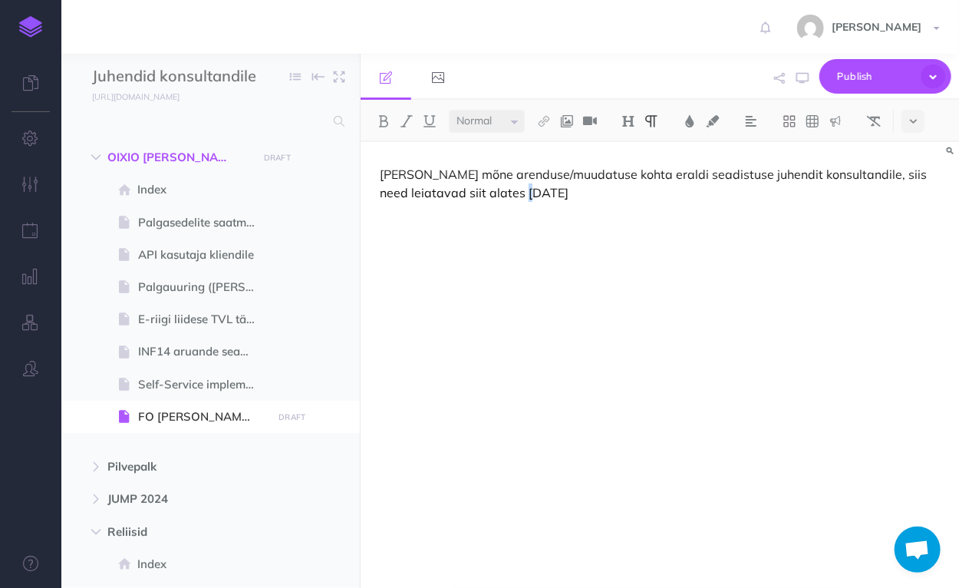
click at [530, 233] on div "[PERSON_NAME] mõne arenduse/muudatuse kohta eraldi seadistuse juhendit konsulta…" at bounding box center [660, 357] width 599 height 431
click at [206, 421] on span "FO [PERSON_NAME] uuendused" at bounding box center [203, 417] width 130 height 18
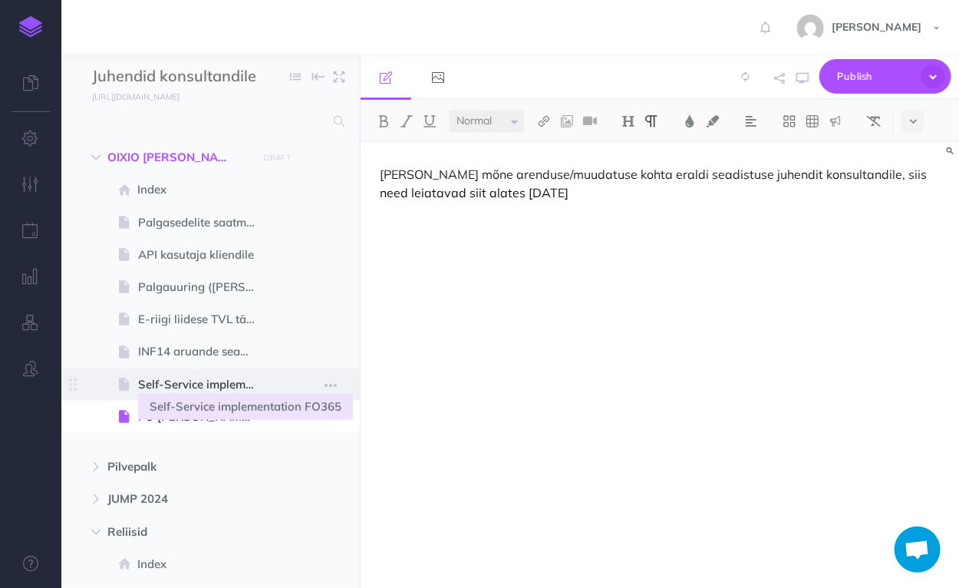
click at [209, 385] on span "Self-Service implementation FO365" at bounding box center [203, 384] width 130 height 18
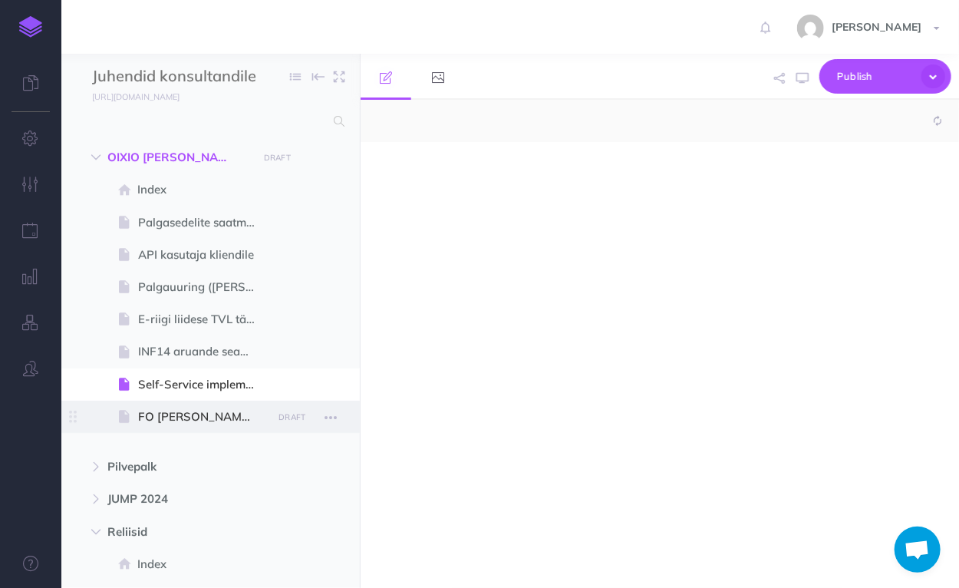
click at [211, 420] on span "FO [PERSON_NAME] uuendused" at bounding box center [203, 417] width 130 height 18
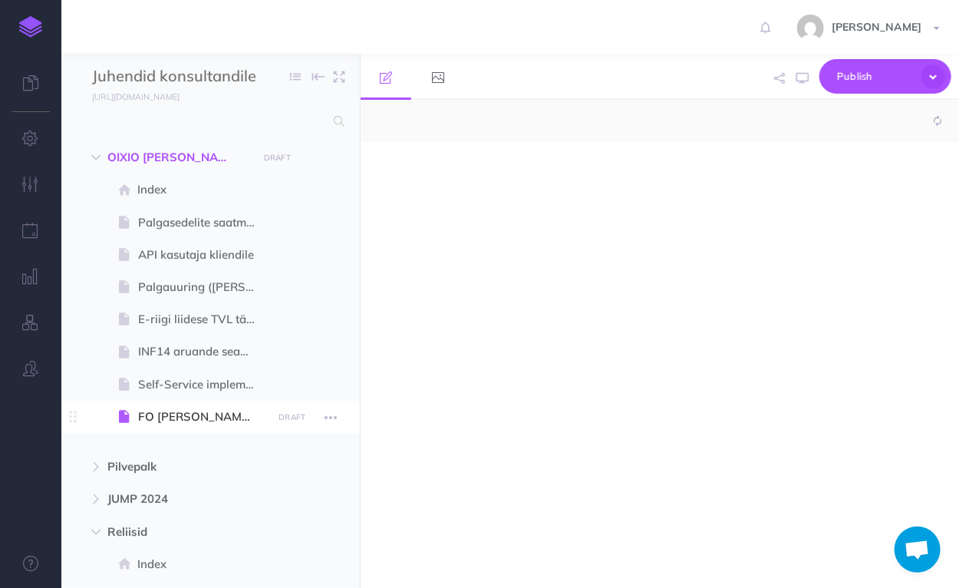
select select "null"
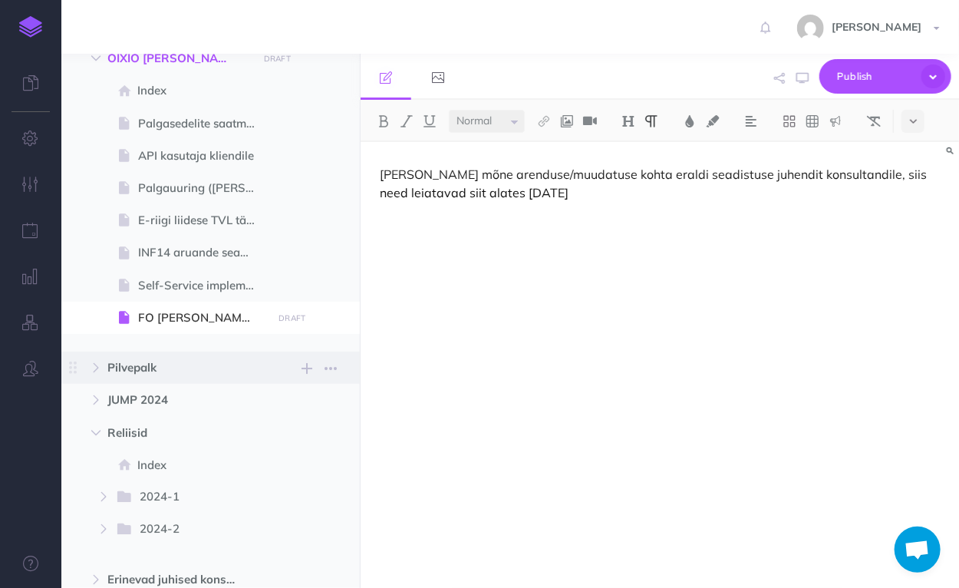
scroll to position [123, 0]
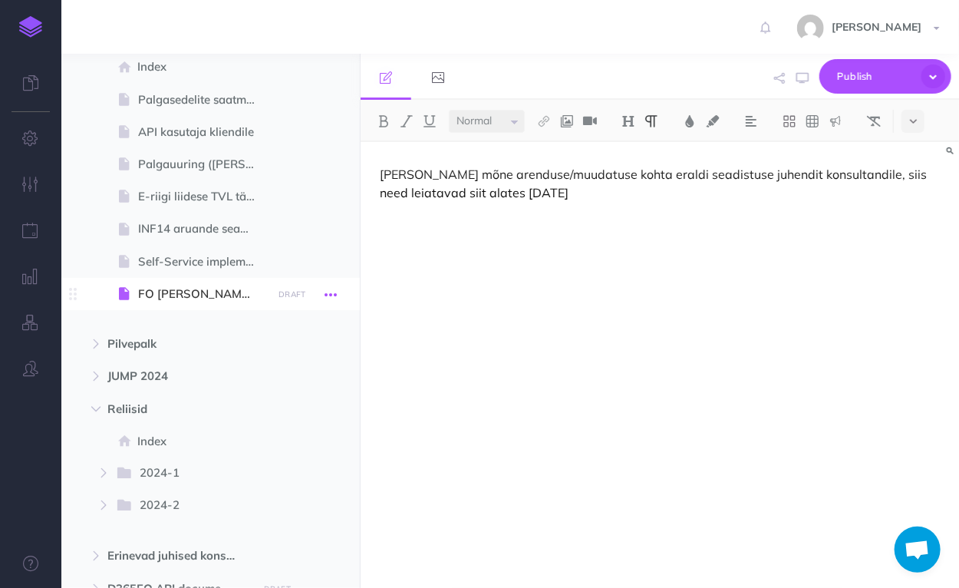
click at [328, 295] on icon "button" at bounding box center [331, 295] width 12 height 18
click at [196, 292] on span "FO [PERSON_NAME] uuendused" at bounding box center [203, 294] width 130 height 18
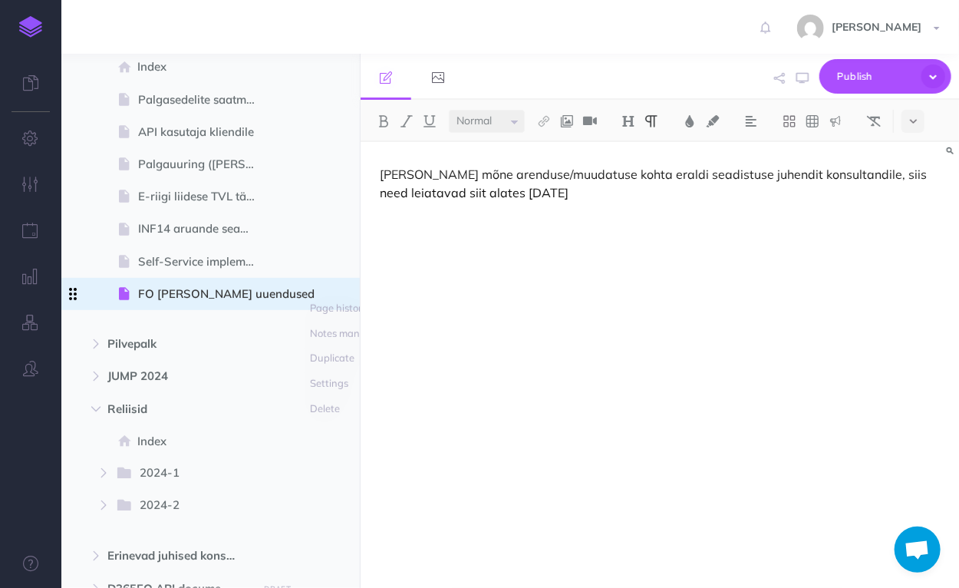
click at [74, 289] on icon at bounding box center [73, 294] width 8 height 12
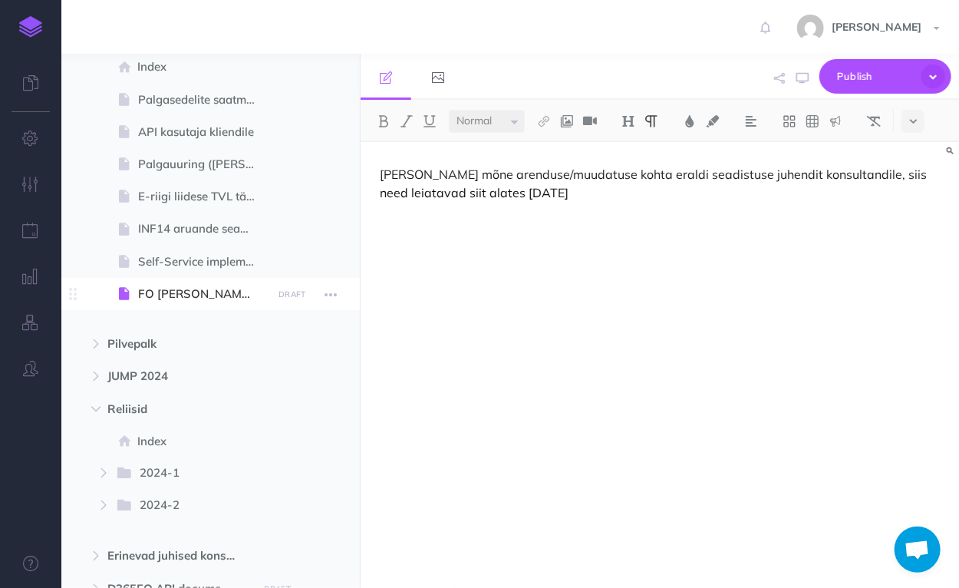
click at [190, 294] on span "FO [PERSON_NAME] uuendused" at bounding box center [203, 294] width 130 height 18
click at [224, 292] on span "FO [PERSON_NAME] uuendused" at bounding box center [203, 294] width 130 height 18
drag, startPoint x: 224, startPoint y: 292, endPoint x: 206, endPoint y: 295, distance: 18.1
click at [206, 295] on span "FO [PERSON_NAME] uuendused" at bounding box center [203, 294] width 130 height 18
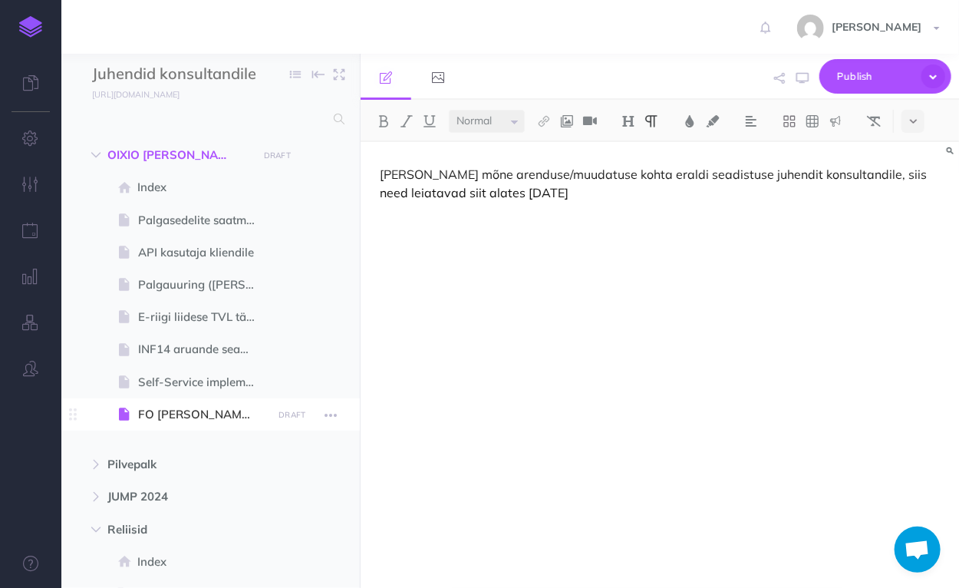
scroll to position [0, 0]
click at [310, 158] on icon "button" at bounding box center [307, 158] width 11 height 18
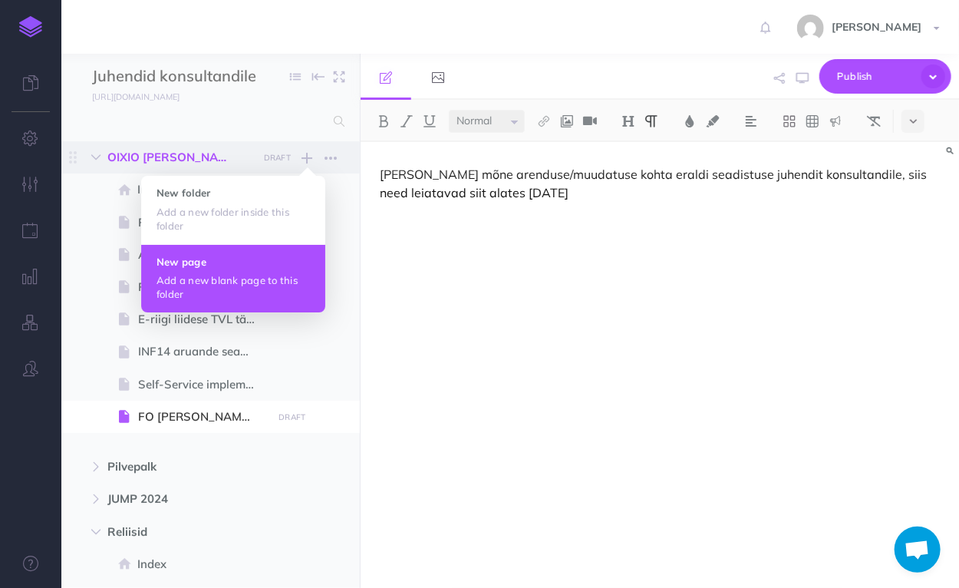
scroll to position [61, 0]
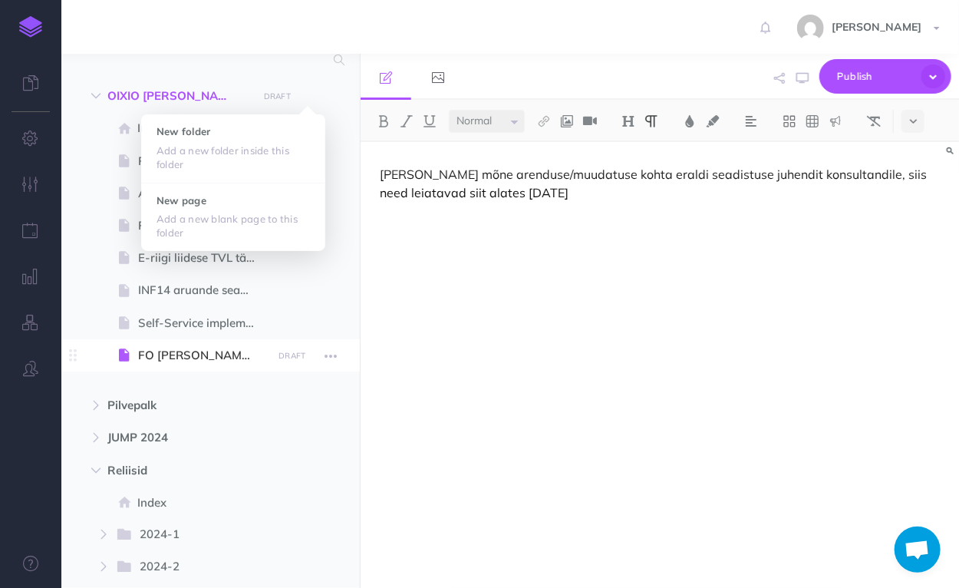
click at [228, 356] on span "FO [PERSON_NAME] uuendused" at bounding box center [203, 355] width 130 height 18
click at [332, 355] on icon "button" at bounding box center [331, 356] width 12 height 18
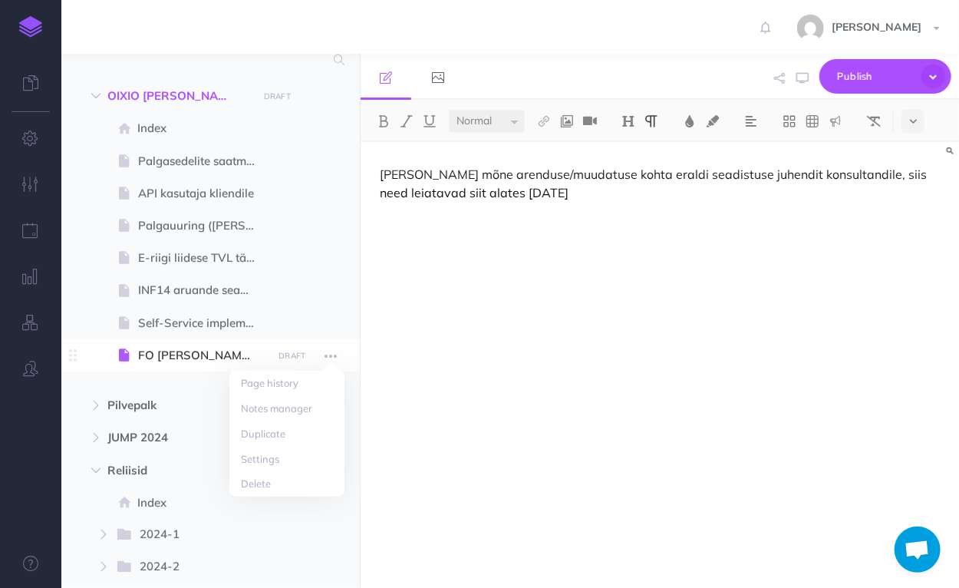
click at [171, 359] on span "FO [PERSON_NAME] uuendused" at bounding box center [203, 355] width 130 height 18
click at [164, 358] on span "FO [PERSON_NAME] uuendused" at bounding box center [203, 355] width 130 height 18
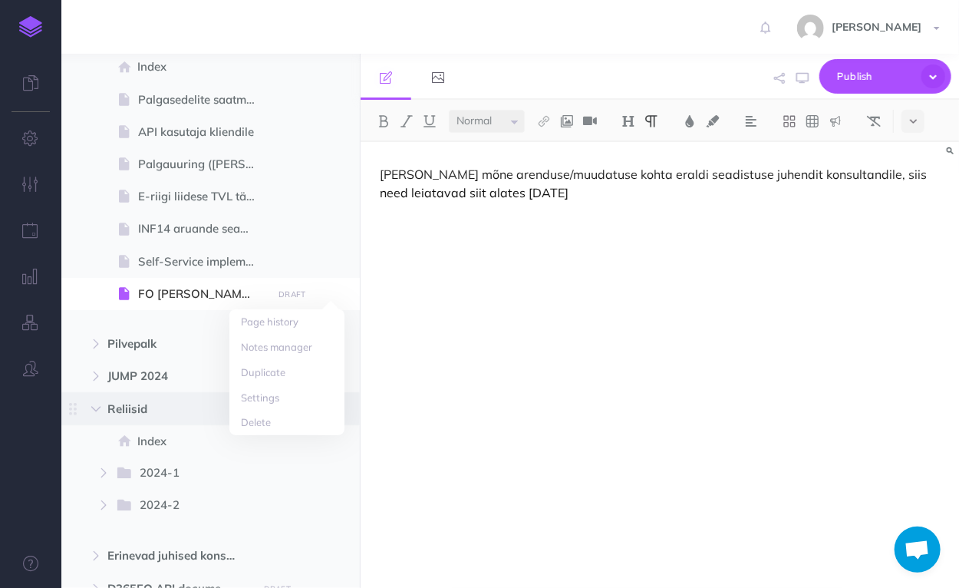
click at [123, 409] on span "Reliisid" at bounding box center [177, 409] width 141 height 18
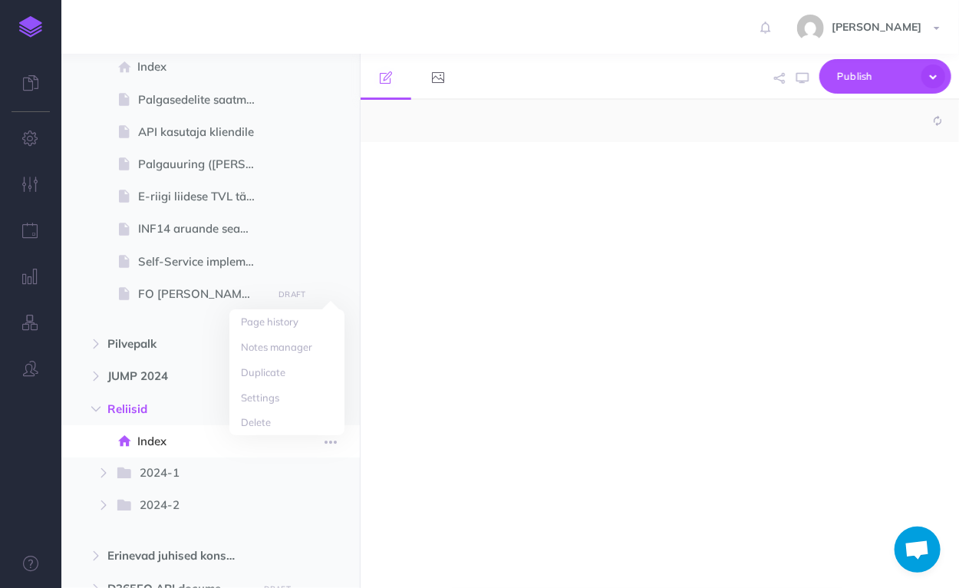
select select "null"
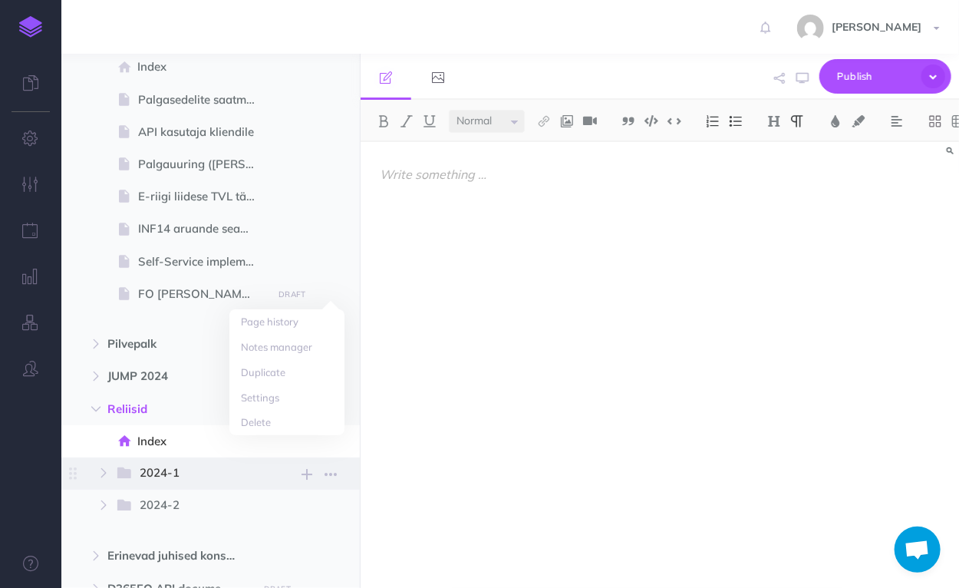
click at [162, 482] on span "2024-1" at bounding box center [192, 474] width 105 height 20
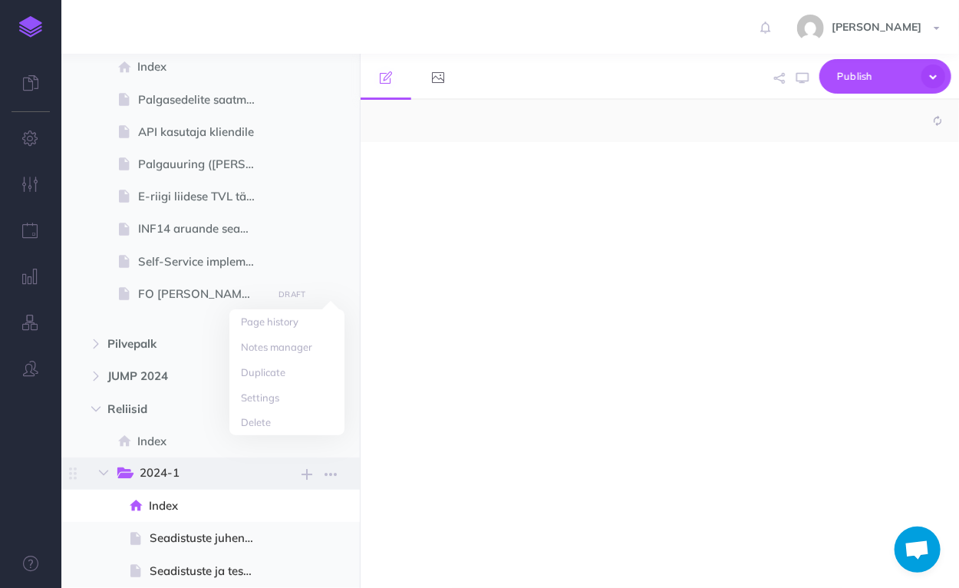
select select "null"
click at [163, 473] on span "2024-1" at bounding box center [192, 474] width 105 height 20
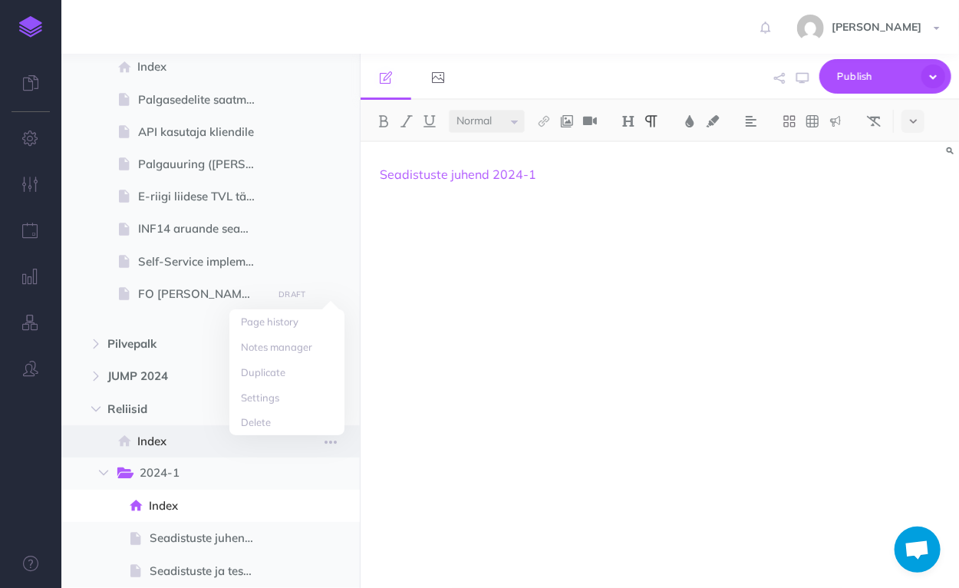
click at [161, 444] on span "Index" at bounding box center [202, 441] width 130 height 18
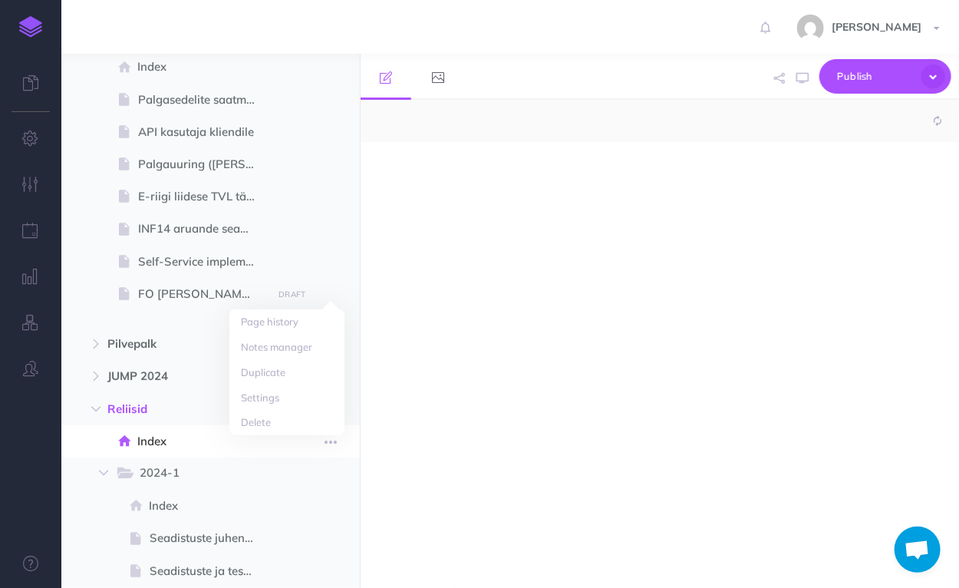
select select "null"
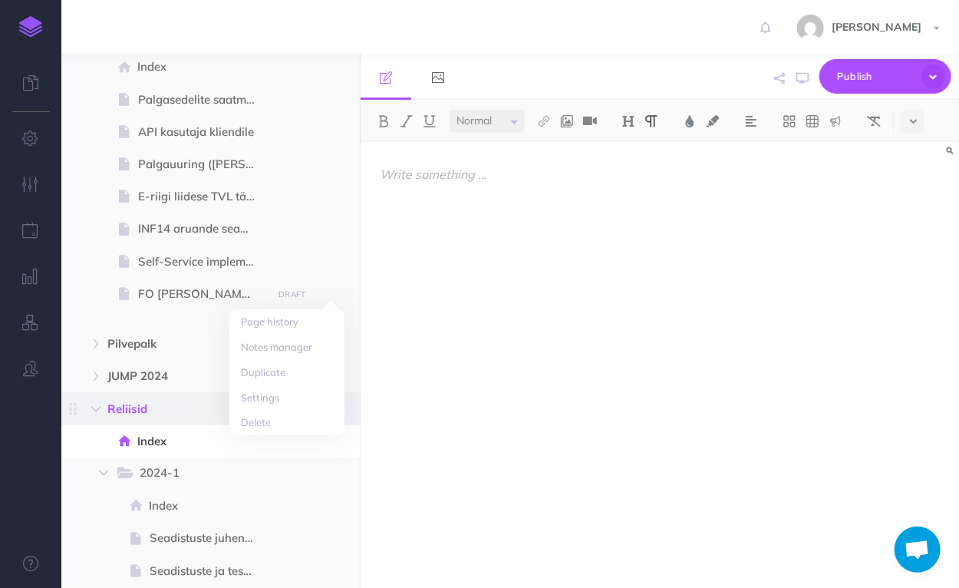
click at [150, 412] on span "Reliisid" at bounding box center [177, 409] width 141 height 18
click at [135, 408] on span "Reliisid" at bounding box center [177, 409] width 141 height 18
click at [688, 416] on div at bounding box center [660, 357] width 599 height 431
click at [98, 406] on icon "button" at bounding box center [95, 408] width 9 height 9
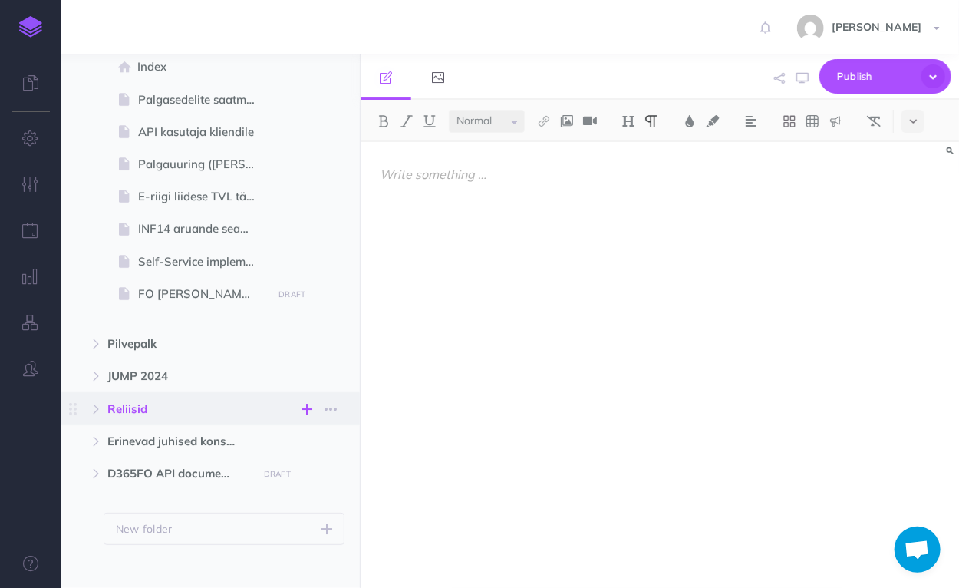
click at [307, 405] on icon "button" at bounding box center [307, 409] width 11 height 18
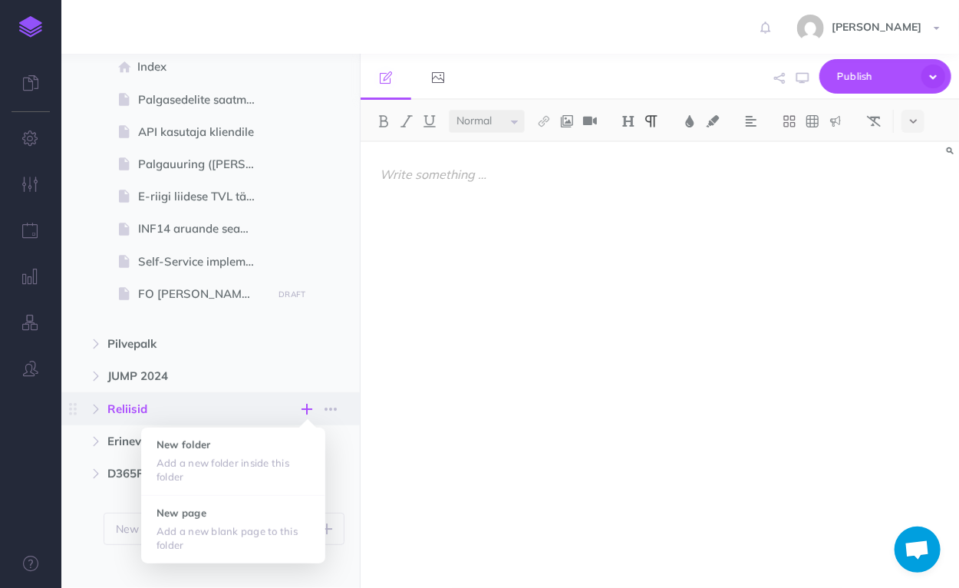
scroll to position [61, 0]
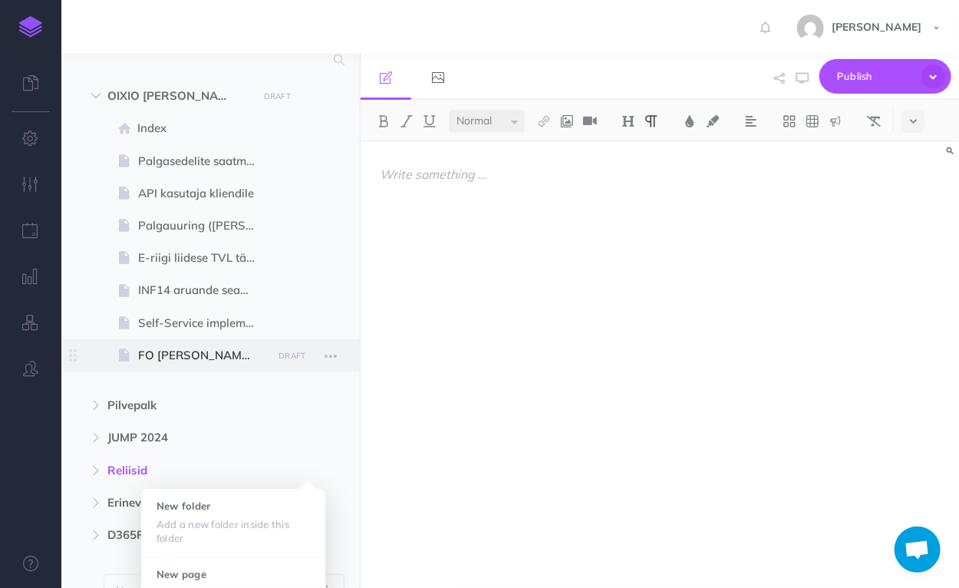
click at [212, 352] on span "FO [PERSON_NAME] uuendused" at bounding box center [203, 355] width 130 height 18
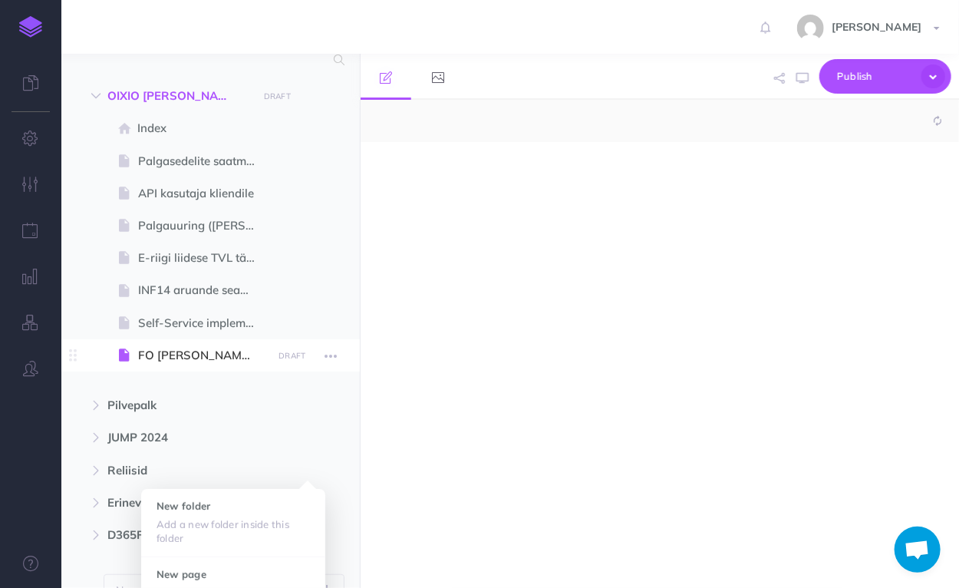
select select "null"
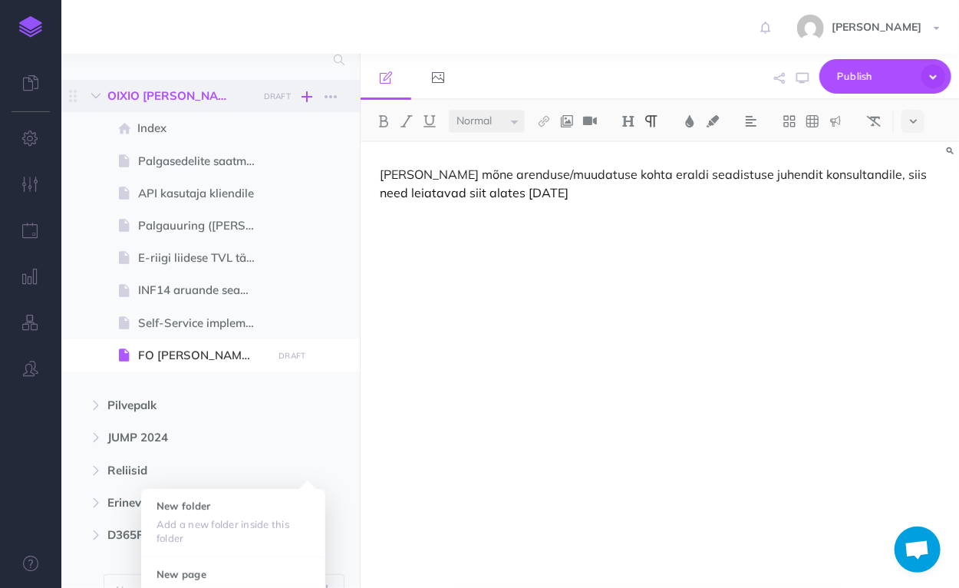
click at [304, 93] on icon "button" at bounding box center [307, 96] width 11 height 18
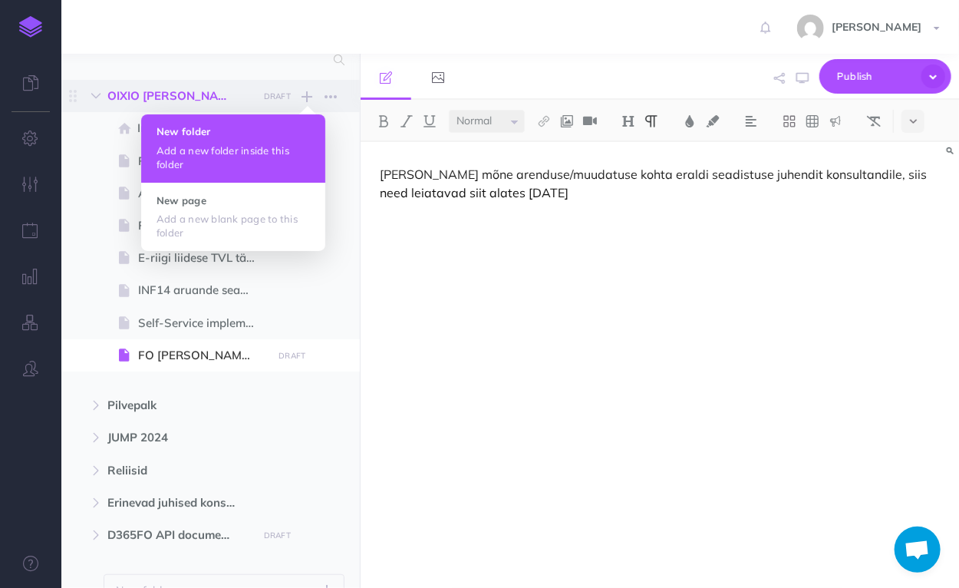
click at [228, 150] on p "Add a new folder inside this folder" at bounding box center [234, 158] width 154 height 28
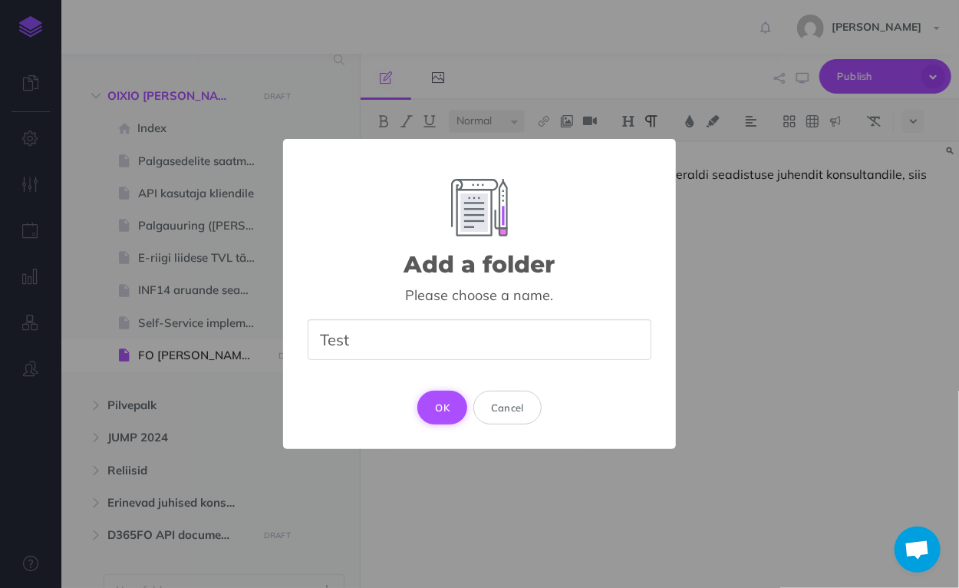
type input "Test"
click at [432, 414] on button "OK" at bounding box center [443, 408] width 50 height 34
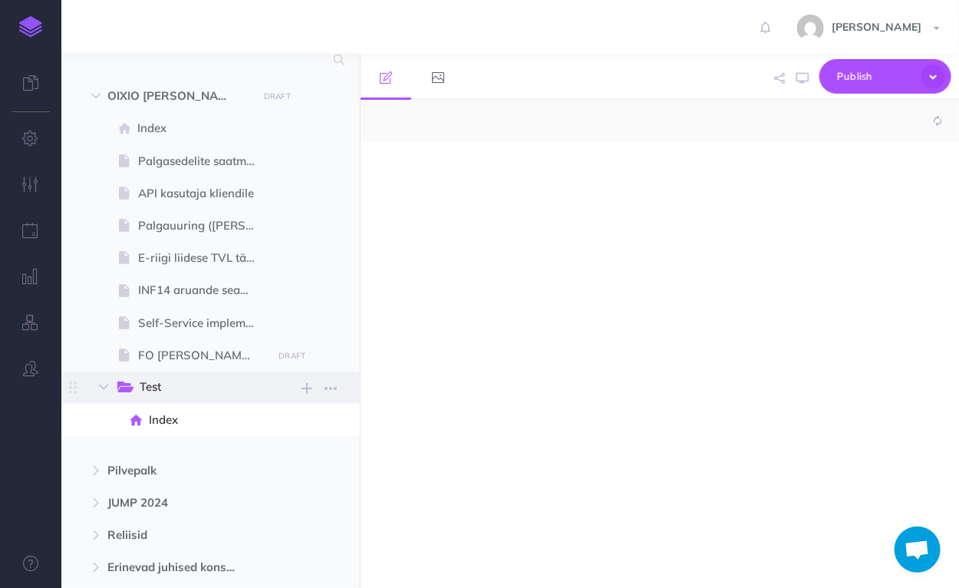
select select "null"
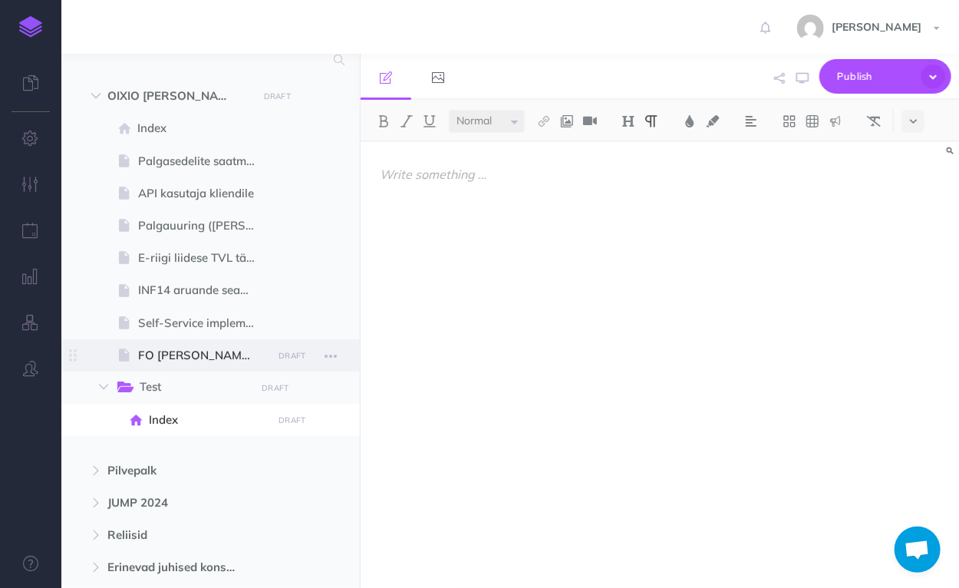
click at [184, 358] on span "FO [PERSON_NAME] uuendused" at bounding box center [203, 355] width 130 height 18
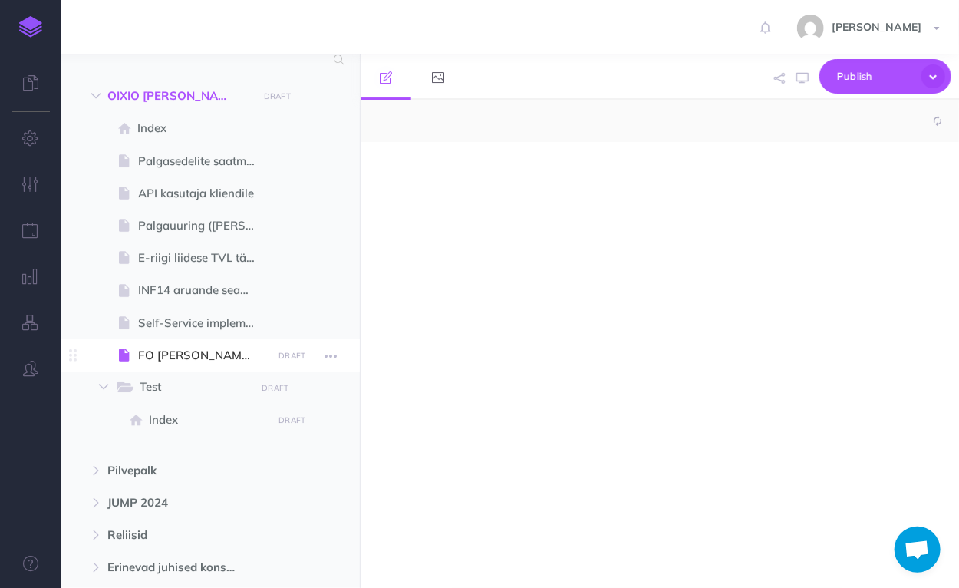
select select "null"
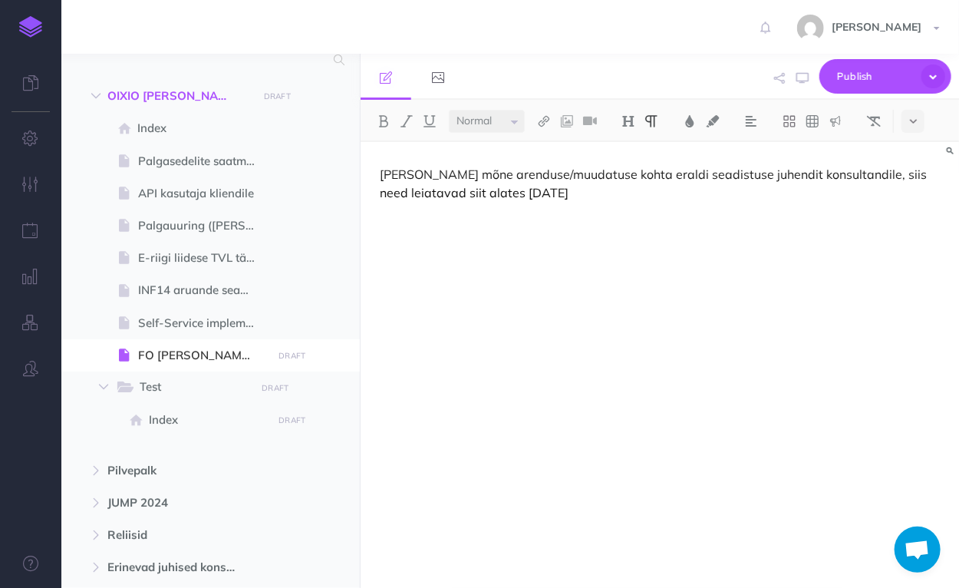
drag, startPoint x: 380, startPoint y: 169, endPoint x: 577, endPoint y: 190, distance: 198.4
click at [577, 190] on p "[PERSON_NAME] mõne arenduse/muudatuse kohta eraldi seadistuse juhendit konsulta…" at bounding box center [660, 183] width 560 height 37
copy p "[PERSON_NAME] mõne arenduse/muudatuse kohta eraldi seadistuse juhendit konsulta…"
click at [173, 393] on span "Test" at bounding box center [192, 388] width 105 height 20
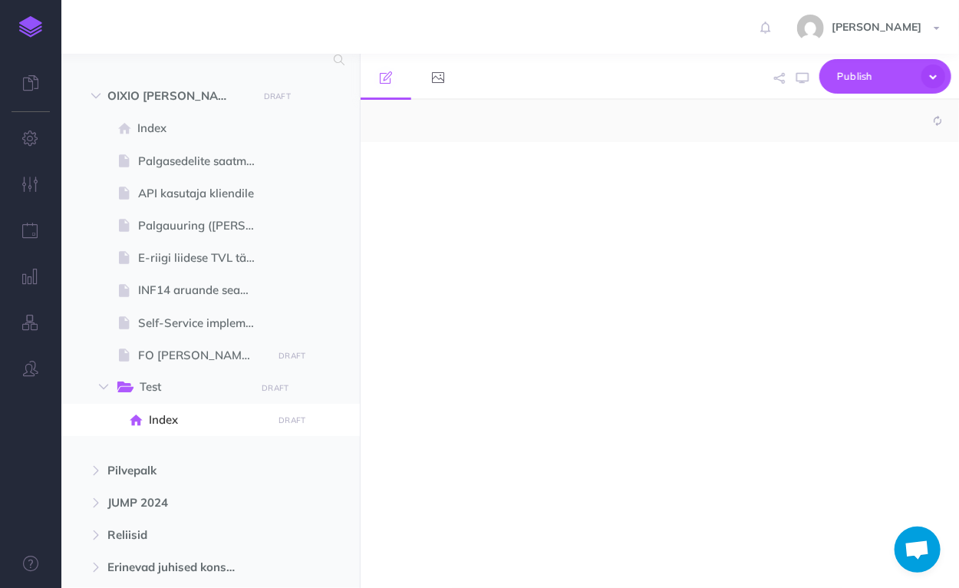
select select "null"
click at [453, 193] on div at bounding box center [660, 357] width 599 height 431
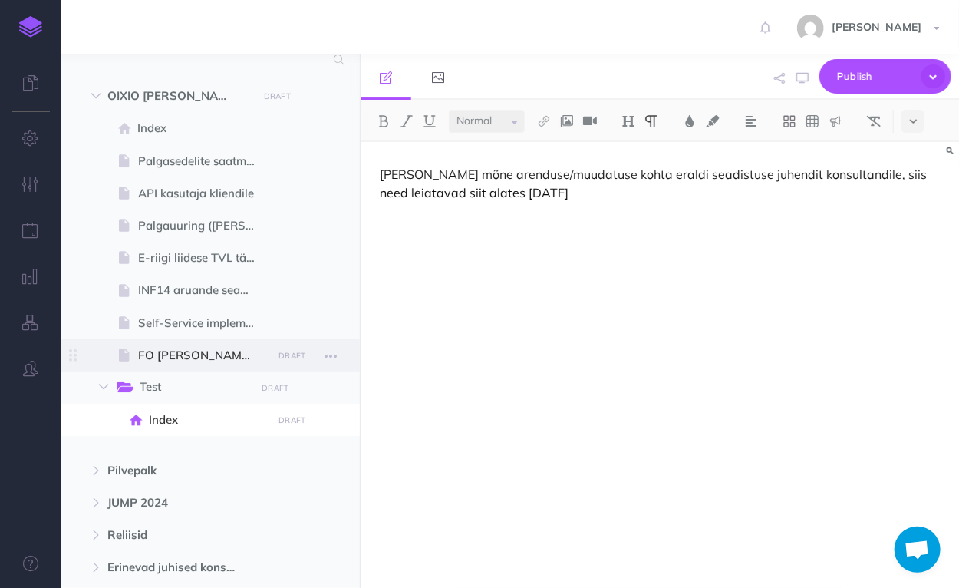
click at [196, 357] on span "FO [PERSON_NAME] uuendused" at bounding box center [203, 355] width 130 height 18
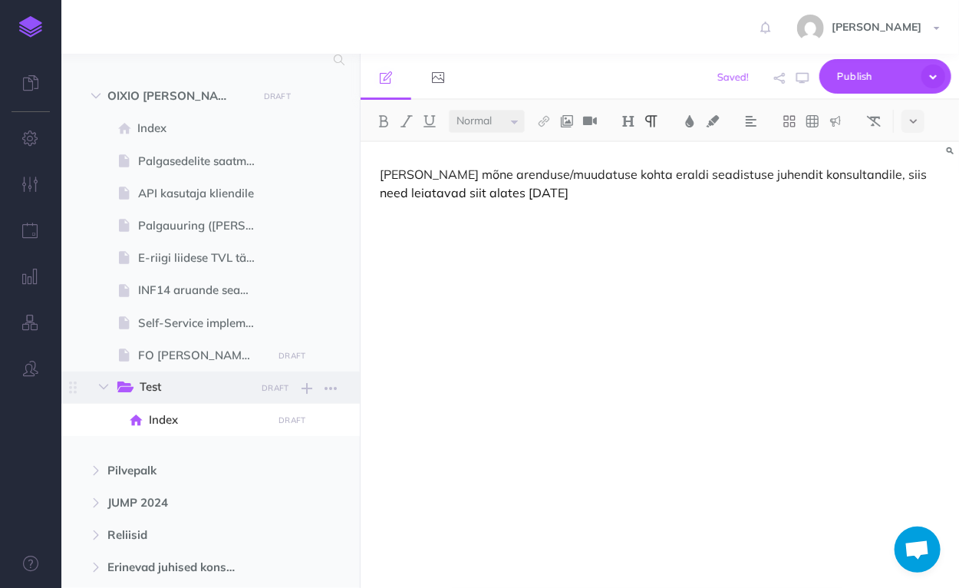
click at [163, 390] on span "Test" at bounding box center [192, 388] width 105 height 20
click at [332, 387] on icon "button" at bounding box center [331, 388] width 12 height 18
click at [283, 465] on link "Settings" at bounding box center [286, 466] width 115 height 25
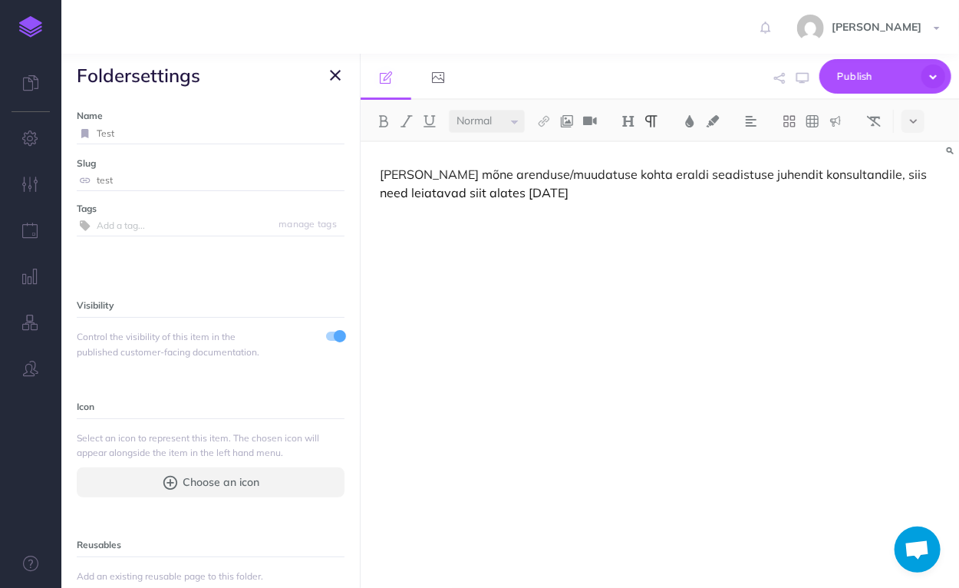
click at [130, 135] on input "Test" at bounding box center [221, 134] width 248 height 20
drag, startPoint x: 130, startPoint y: 135, endPoint x: 92, endPoint y: 135, distance: 38.4
click at [92, 135] on div "Test" at bounding box center [211, 134] width 268 height 20
type input "FO [PERSON_NAME] uuendused"
click at [319, 132] on small "Save" at bounding box center [326, 133] width 20 height 12
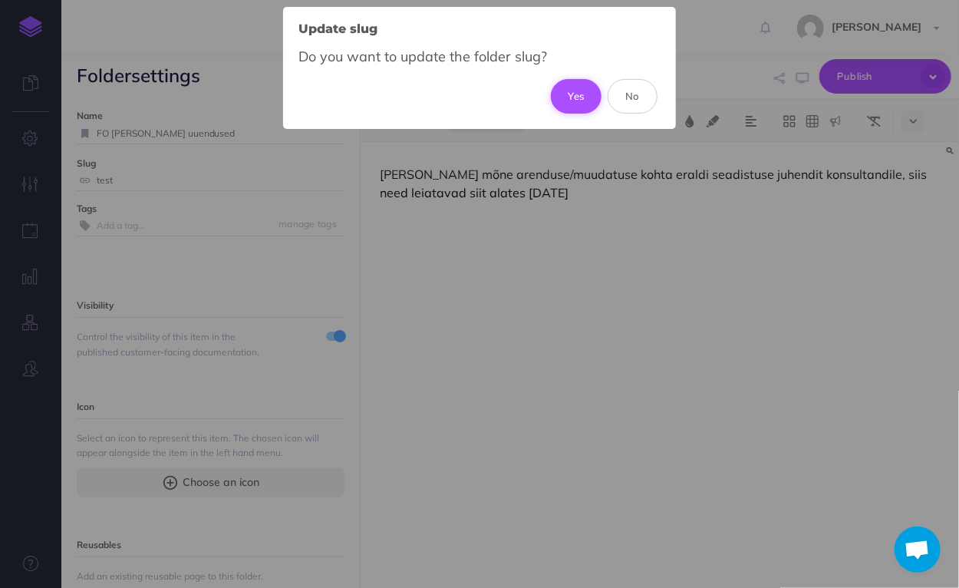
click at [579, 100] on button "Yes" at bounding box center [576, 96] width 51 height 34
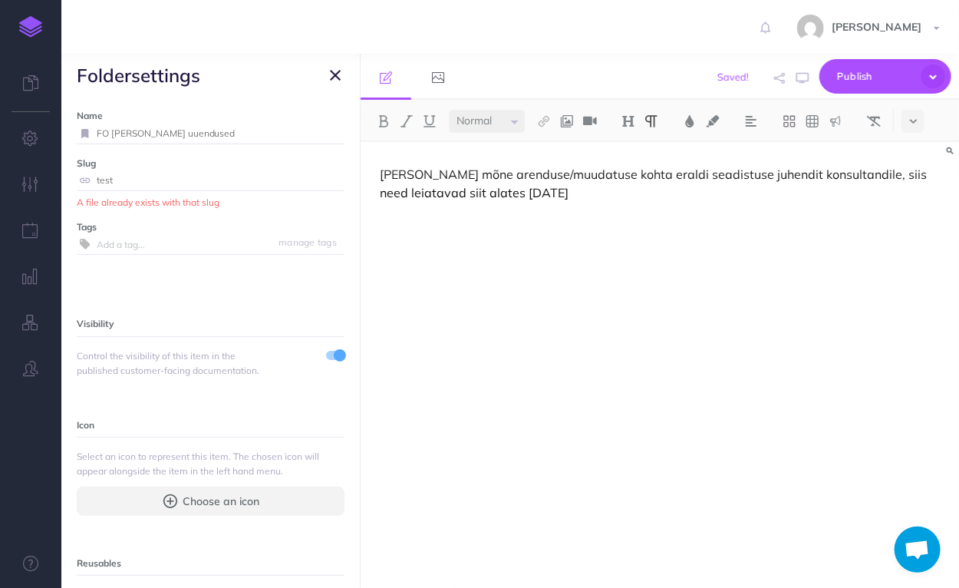
click at [330, 75] on icon "button" at bounding box center [335, 75] width 11 height 18
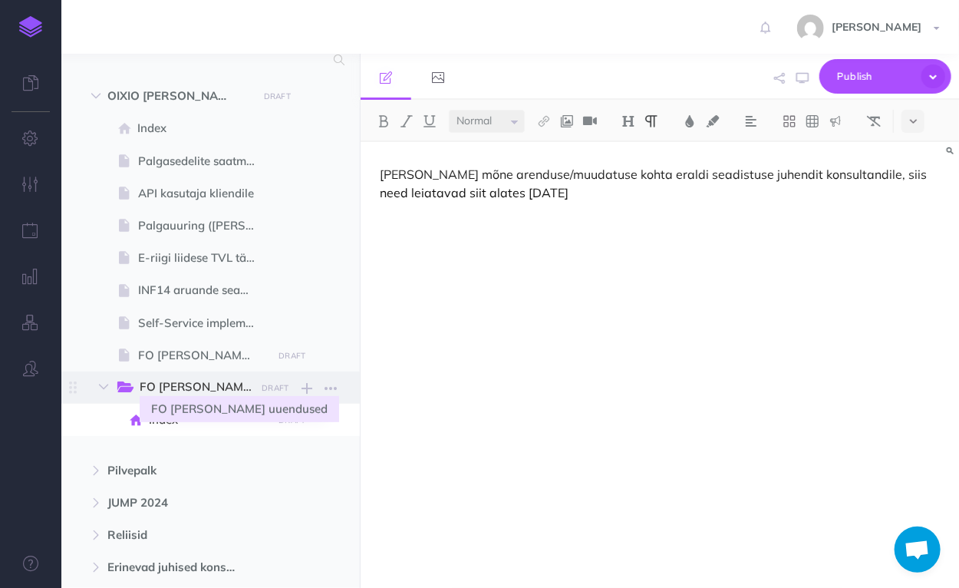
click at [196, 388] on span "FO [PERSON_NAME] uuendused" at bounding box center [205, 388] width 130 height 20
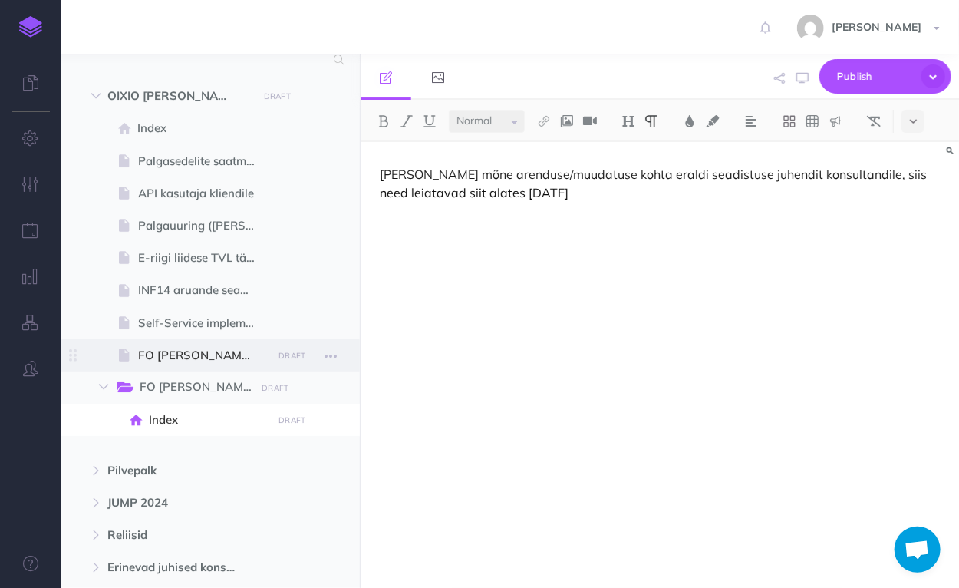
click at [196, 352] on span "FO [PERSON_NAME] uuendused" at bounding box center [203, 355] width 130 height 18
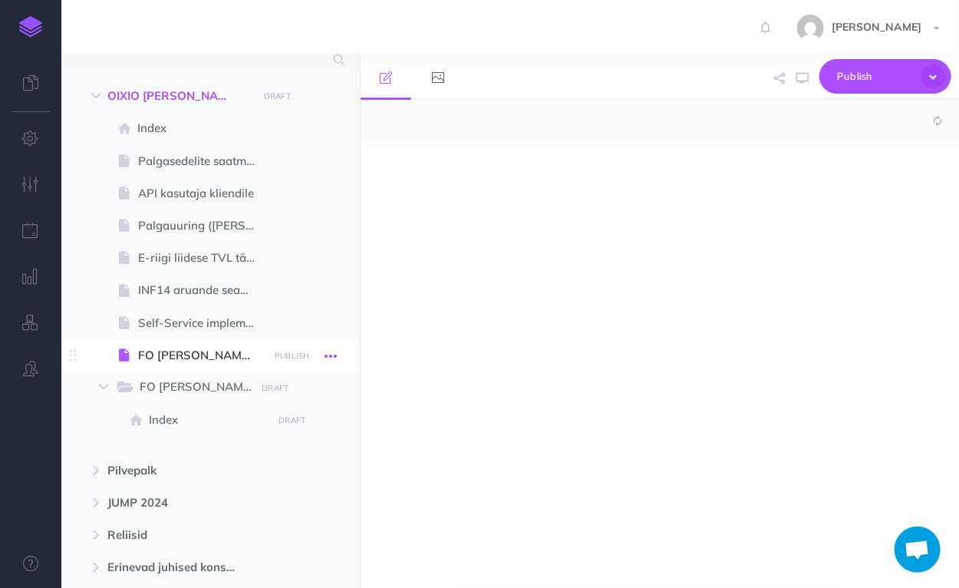
select select "null"
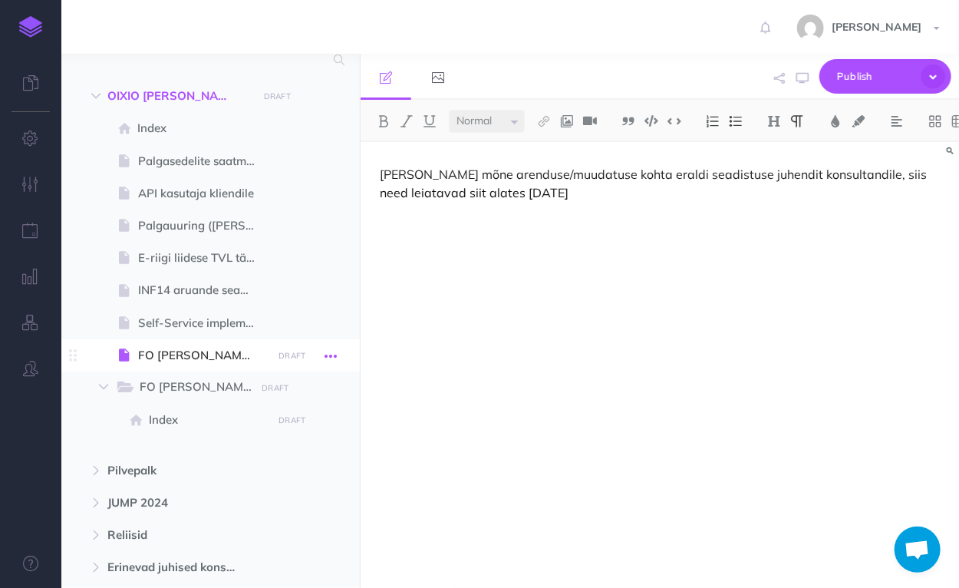
click at [325, 353] on icon "button" at bounding box center [331, 356] width 12 height 18
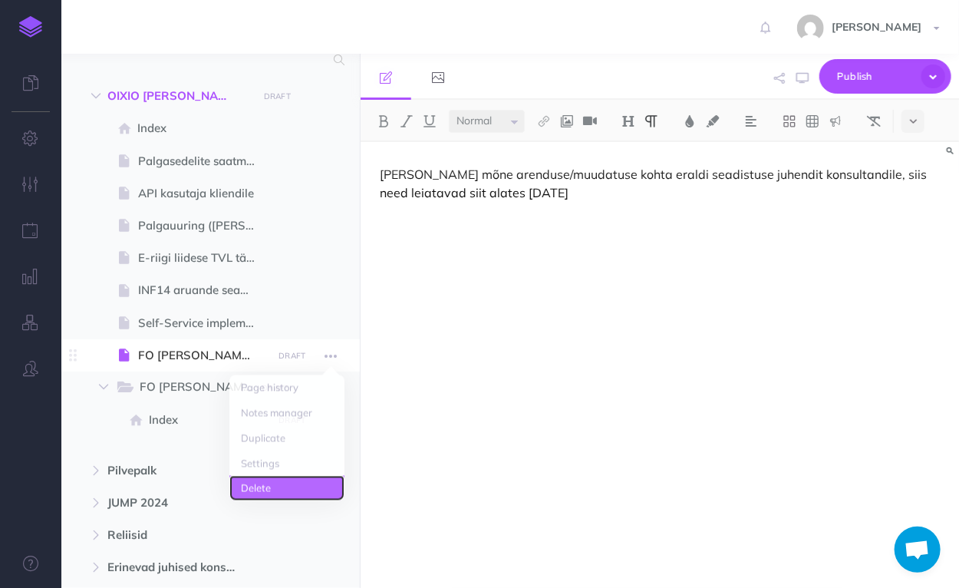
click at [270, 479] on link "Delete" at bounding box center [286, 483] width 115 height 25
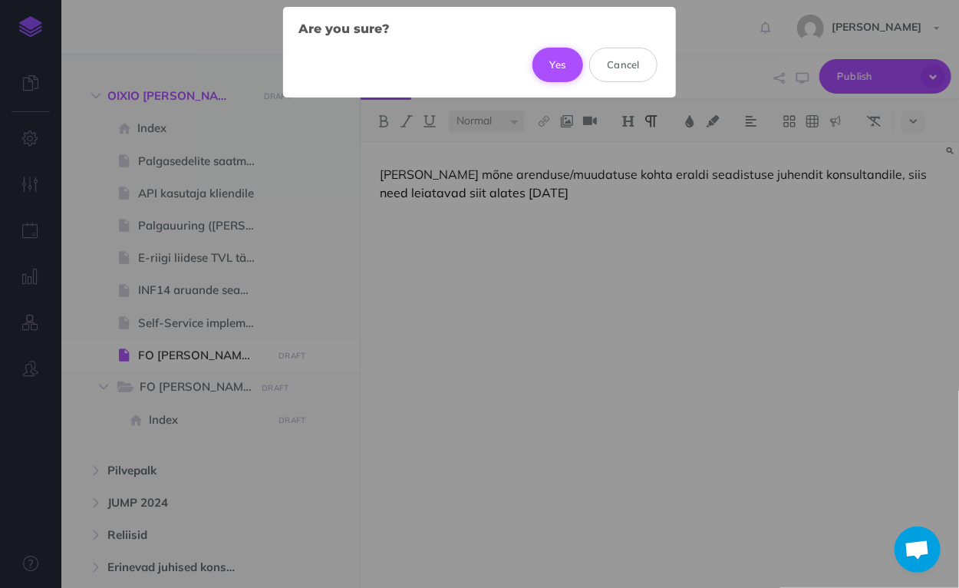
click at [552, 60] on button "Yes" at bounding box center [558, 65] width 51 height 34
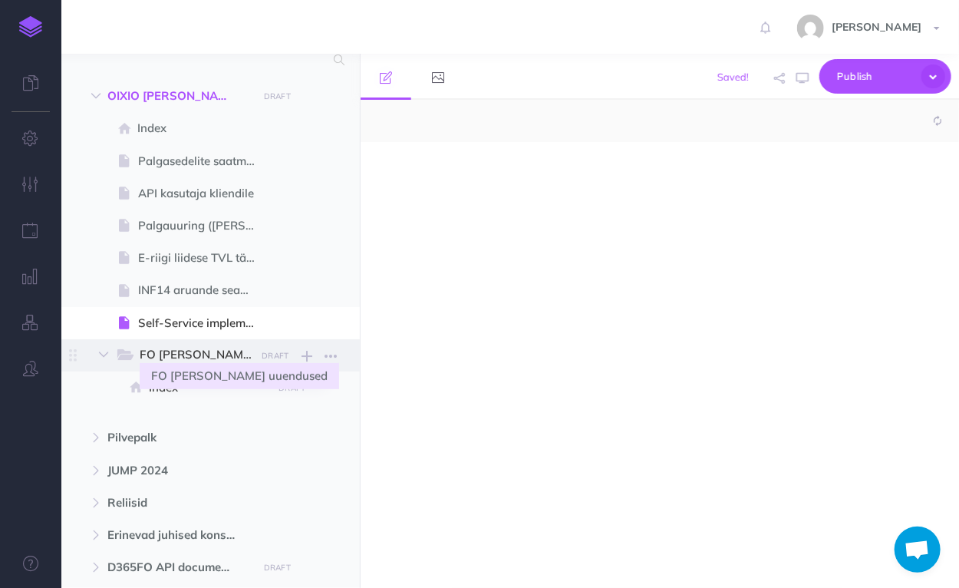
select select "null"
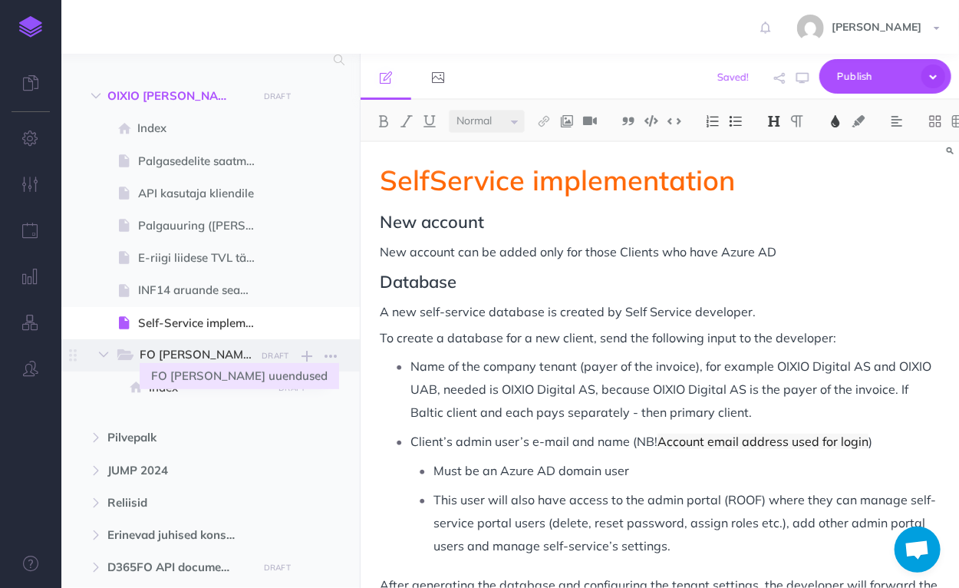
click at [196, 348] on span "FO [PERSON_NAME] uuendused" at bounding box center [205, 355] width 130 height 20
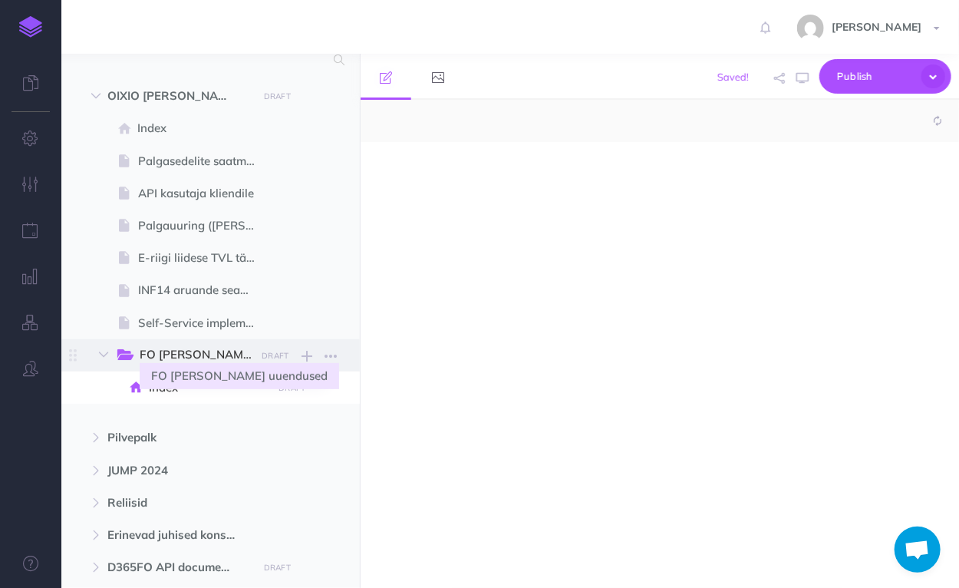
select select "null"
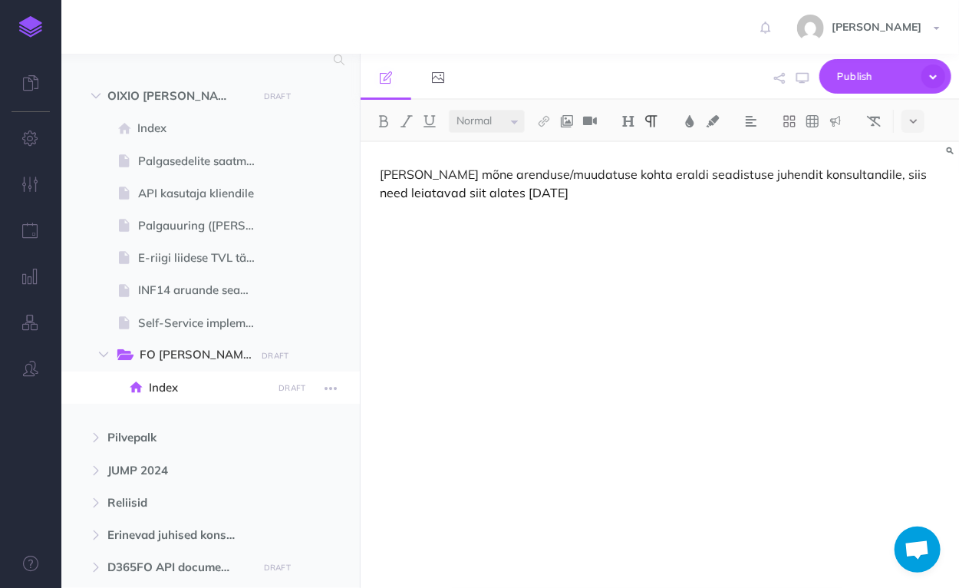
click at [167, 384] on span "Index" at bounding box center [208, 387] width 119 height 18
click at [307, 353] on icon "button" at bounding box center [307, 356] width 11 height 18
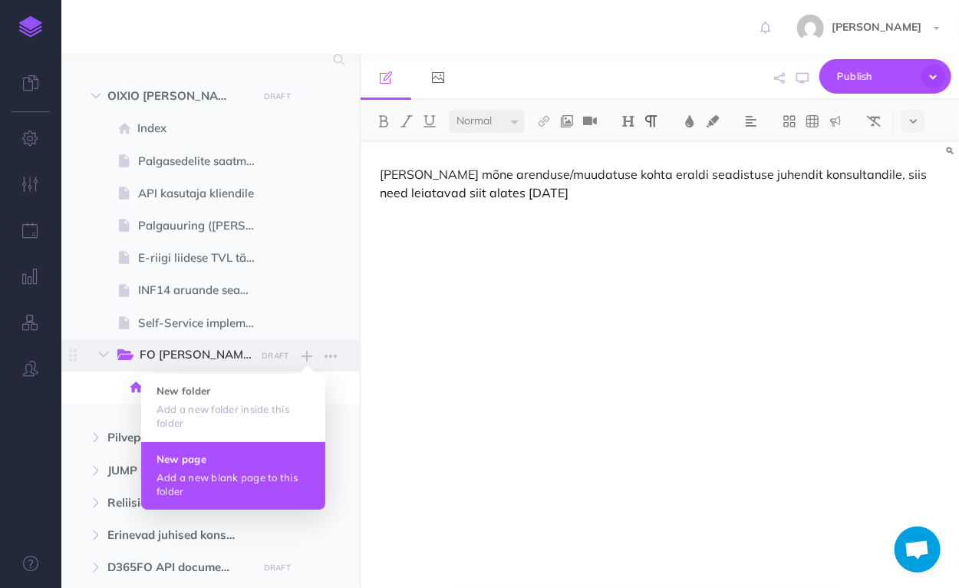
click at [237, 472] on p "Add a new blank page to this folder" at bounding box center [234, 484] width 154 height 28
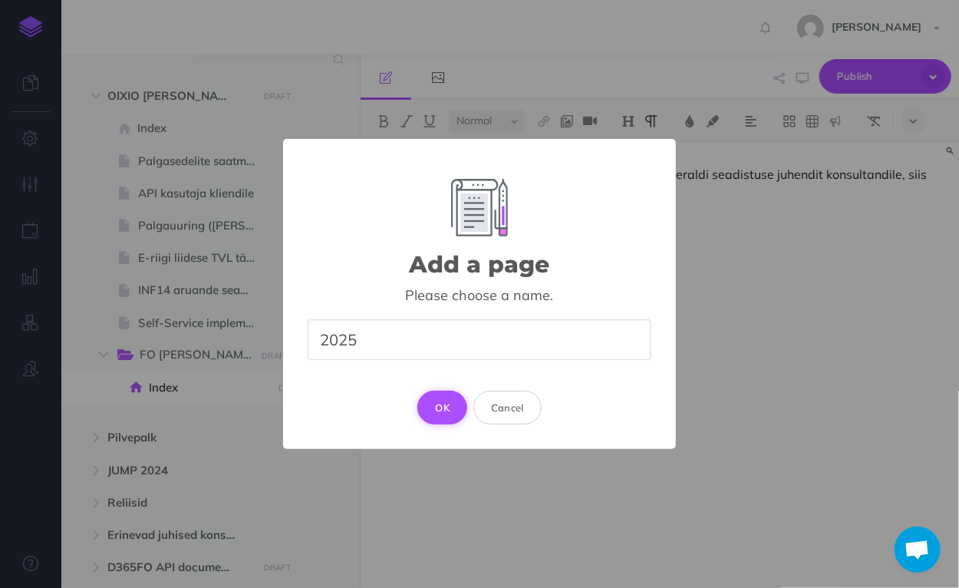
type input "2025"
click at [429, 418] on button "OK" at bounding box center [443, 408] width 50 height 34
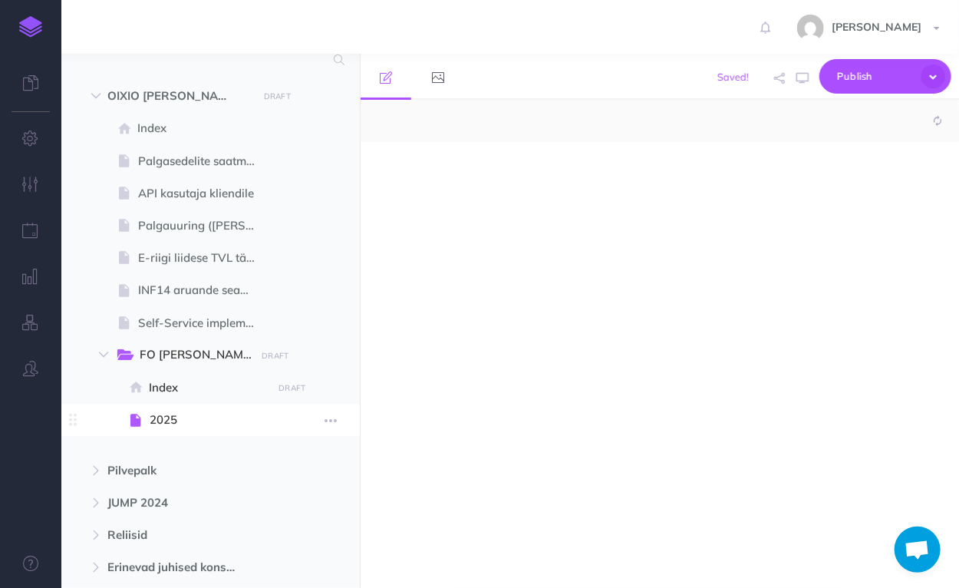
select select "null"
click at [175, 418] on span "2025" at bounding box center [209, 420] width 118 height 18
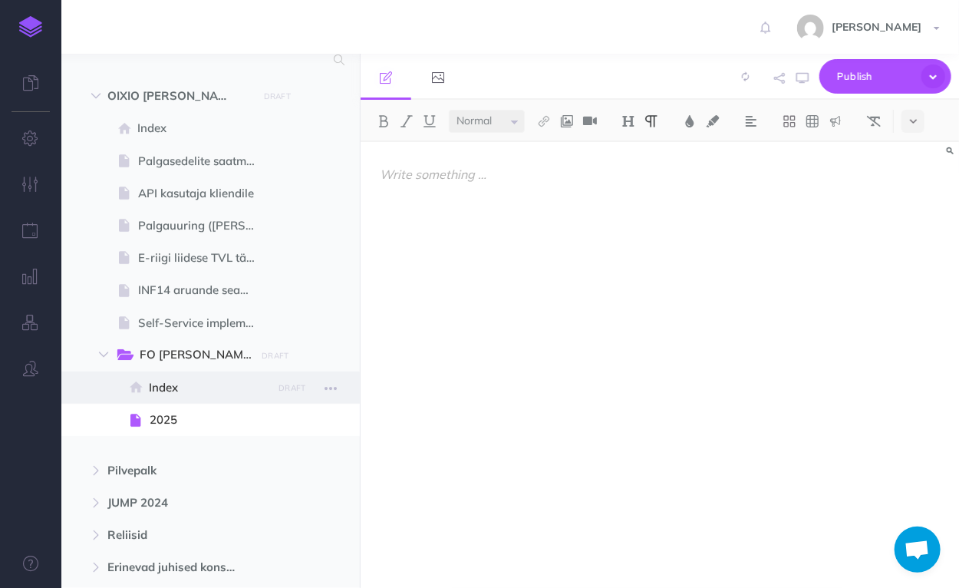
click at [171, 388] on span "Index" at bounding box center [208, 387] width 119 height 18
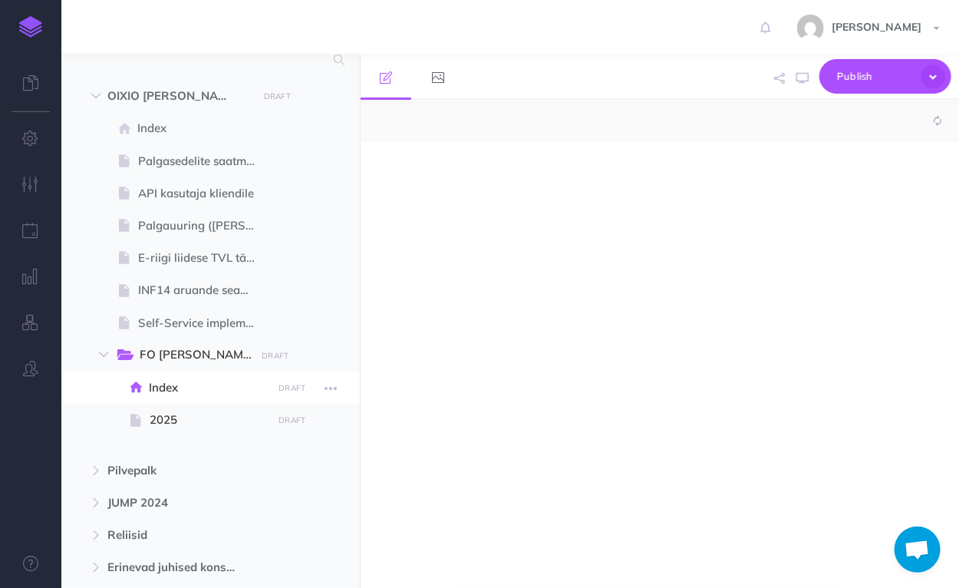
select select "null"
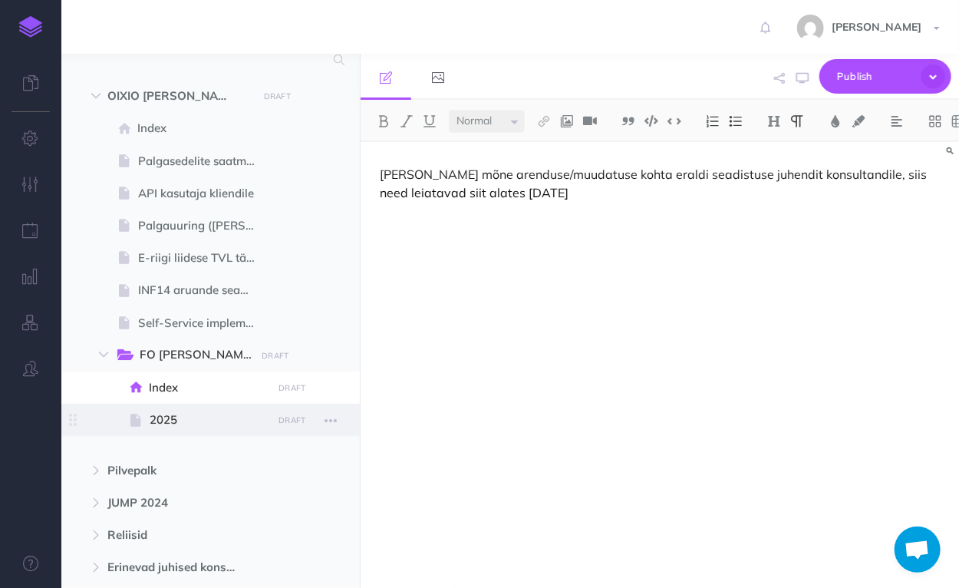
click at [174, 418] on span "2025" at bounding box center [209, 420] width 118 height 18
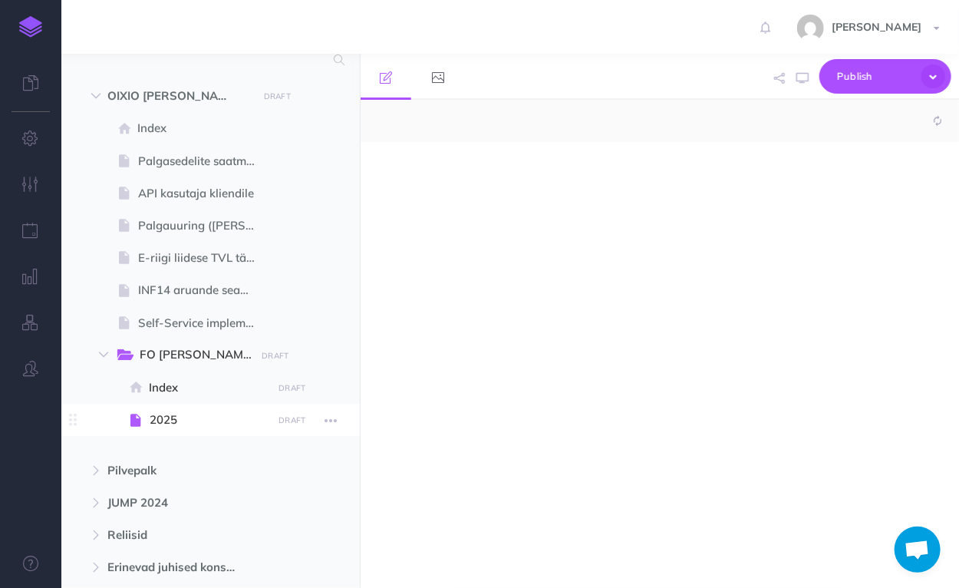
select select "null"
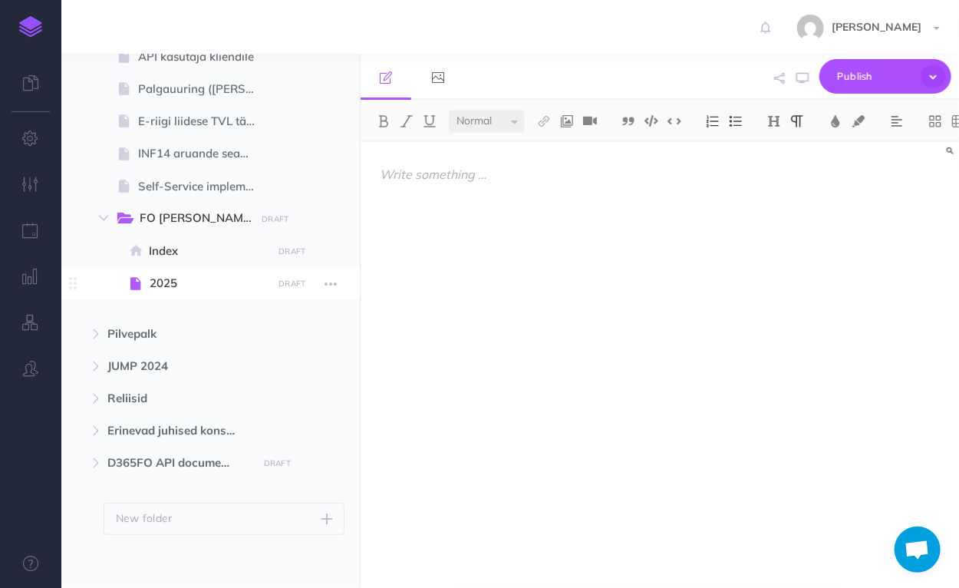
scroll to position [206, 0]
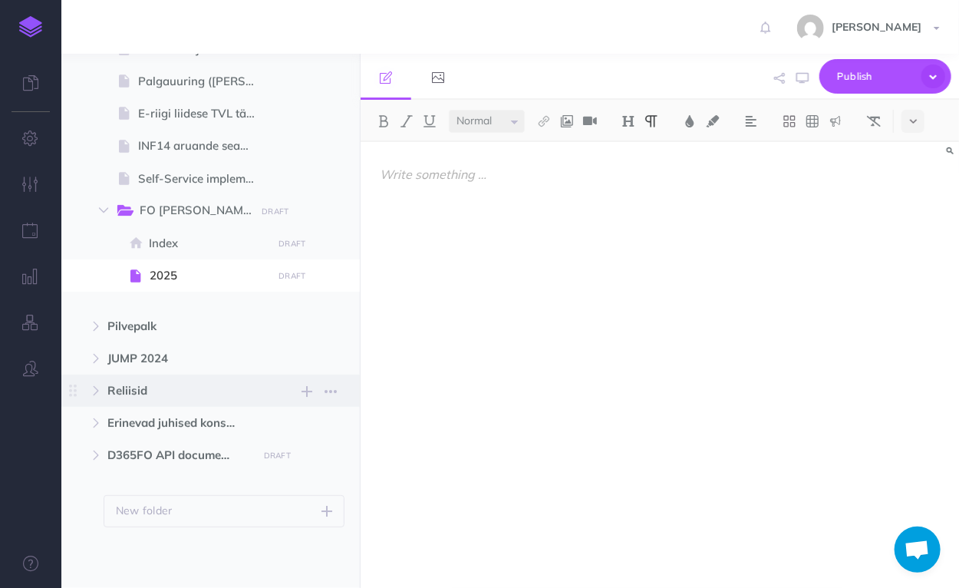
click at [119, 395] on span "Reliisid" at bounding box center [177, 390] width 141 height 18
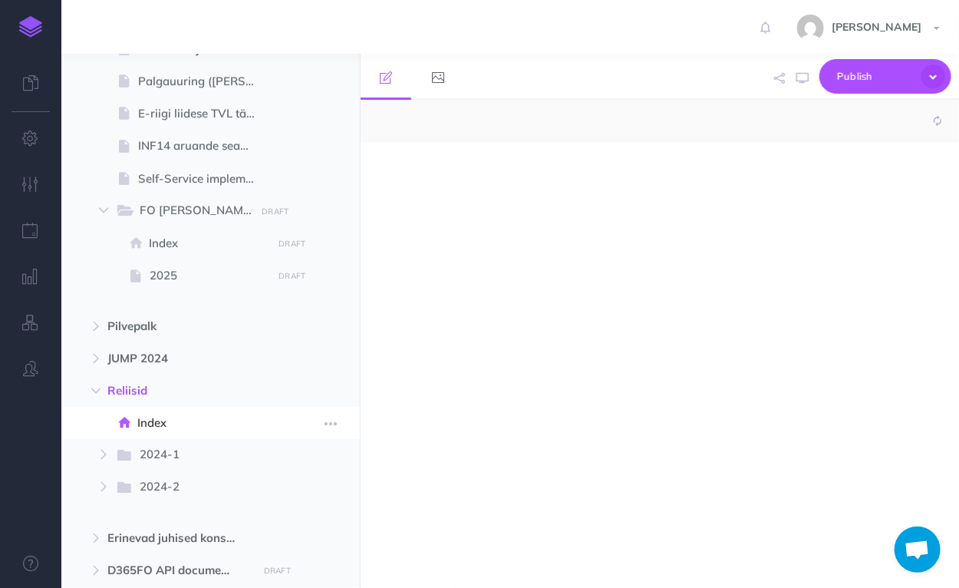
select select "null"
click at [161, 421] on span "Index" at bounding box center [202, 423] width 130 height 18
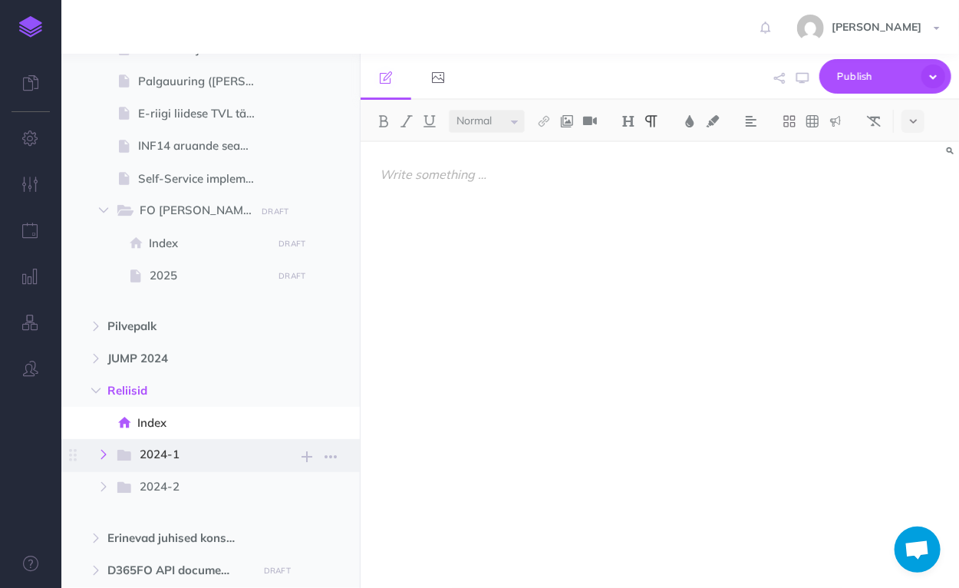
click at [93, 455] on button "button" at bounding box center [104, 454] width 28 height 18
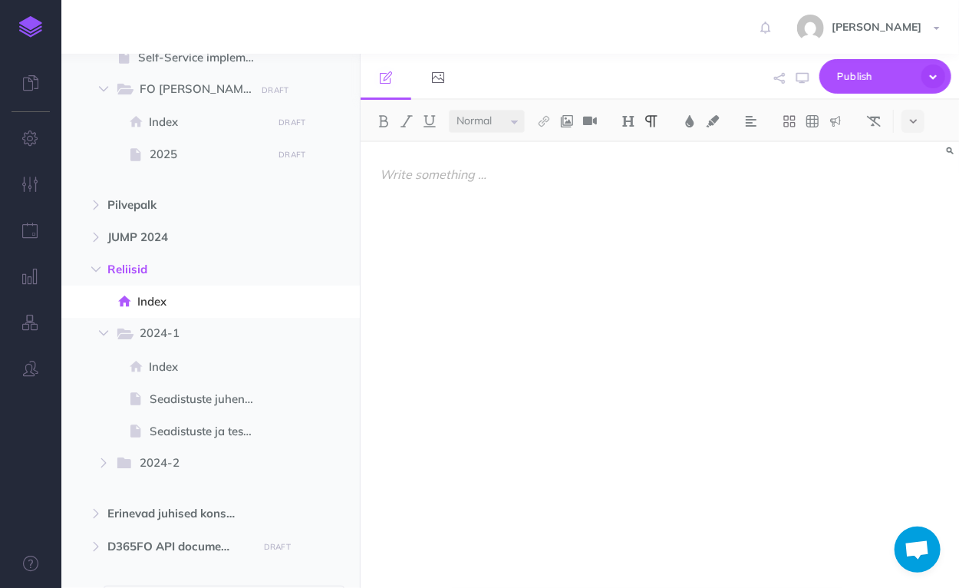
scroll to position [329, 0]
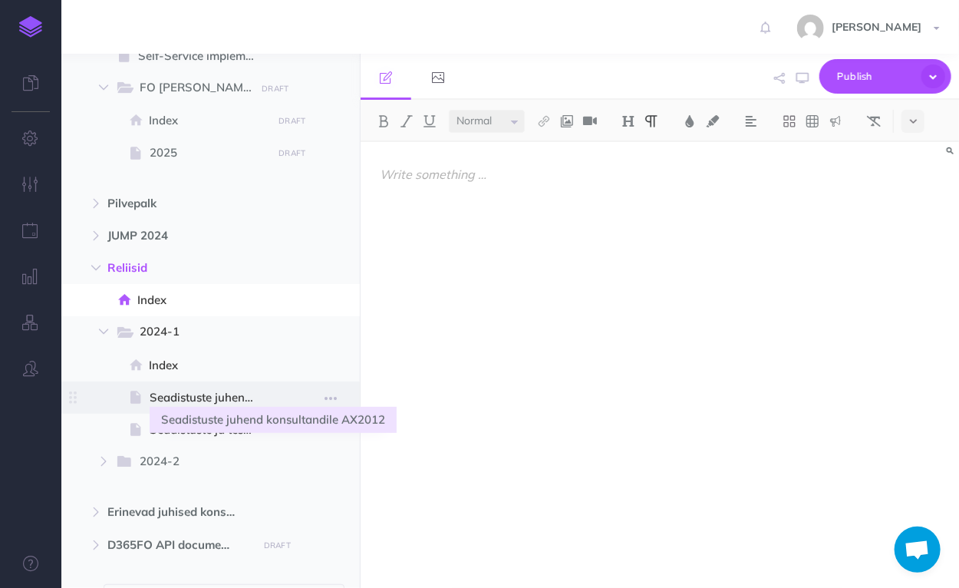
click at [178, 397] on span "Seadistuste juhend konsultandile AX2012" at bounding box center [209, 397] width 118 height 18
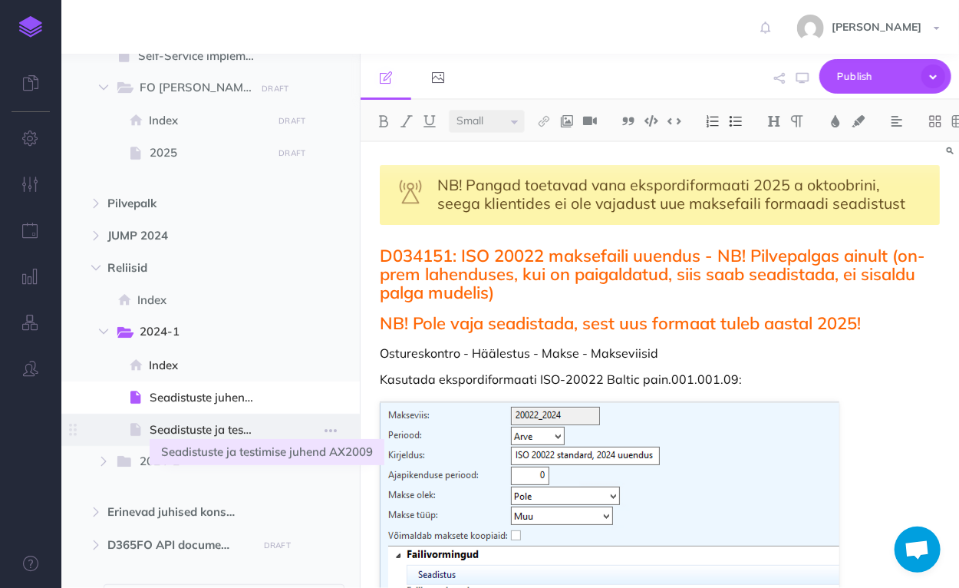
click at [181, 423] on span "Seadistuste ja testimise juhend AX2009" at bounding box center [209, 430] width 118 height 18
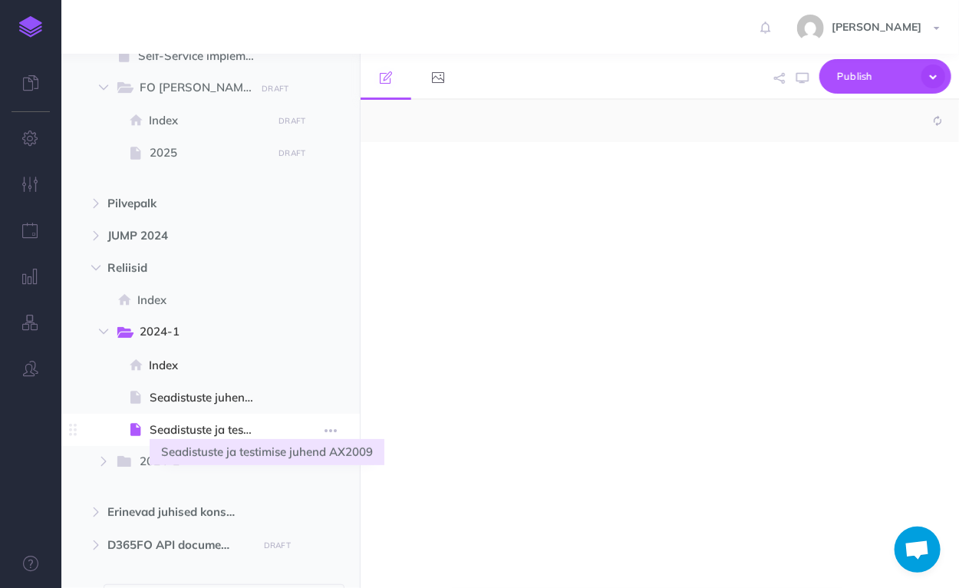
select select "null"
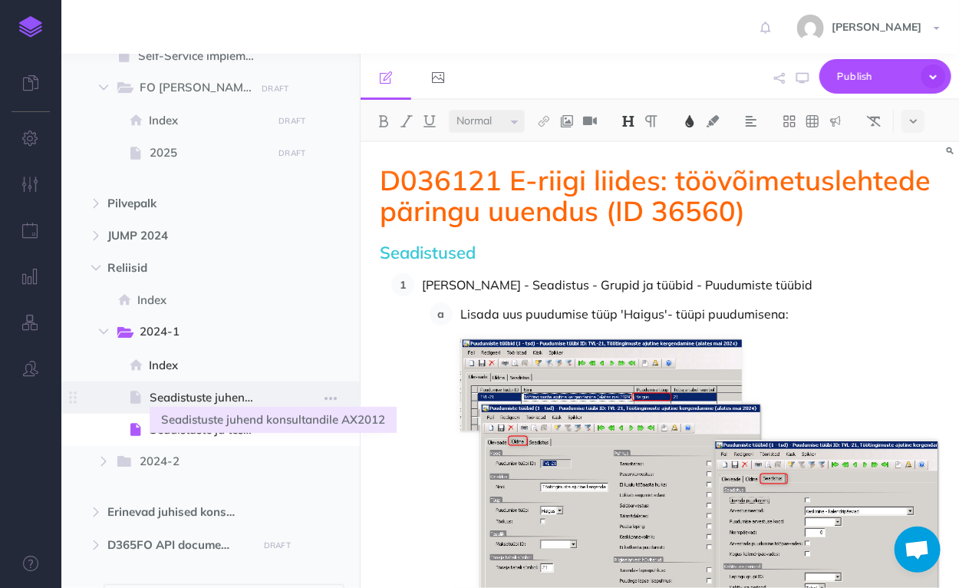
click at [184, 402] on span "Seadistuste juhend konsultandile AX2012" at bounding box center [209, 397] width 118 height 18
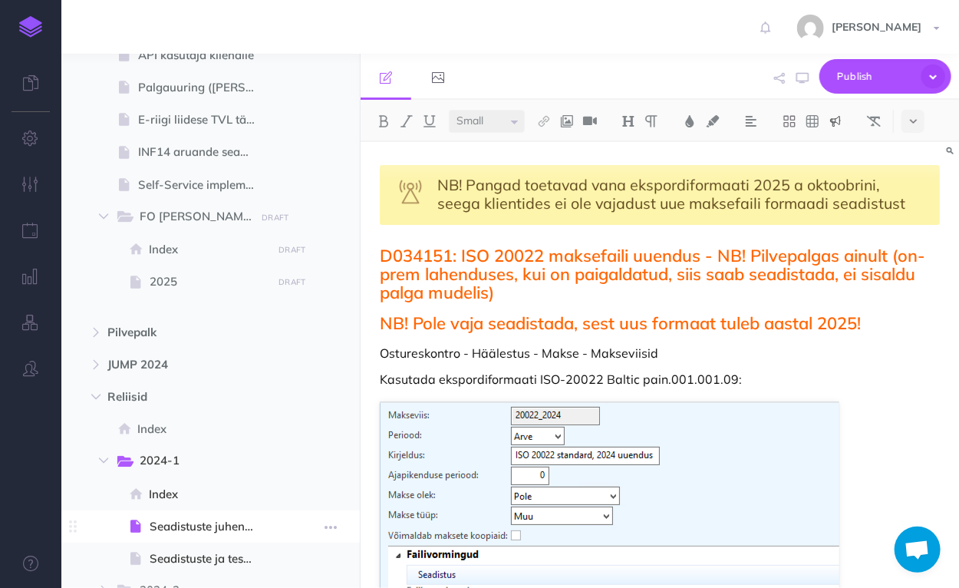
scroll to position [144, 0]
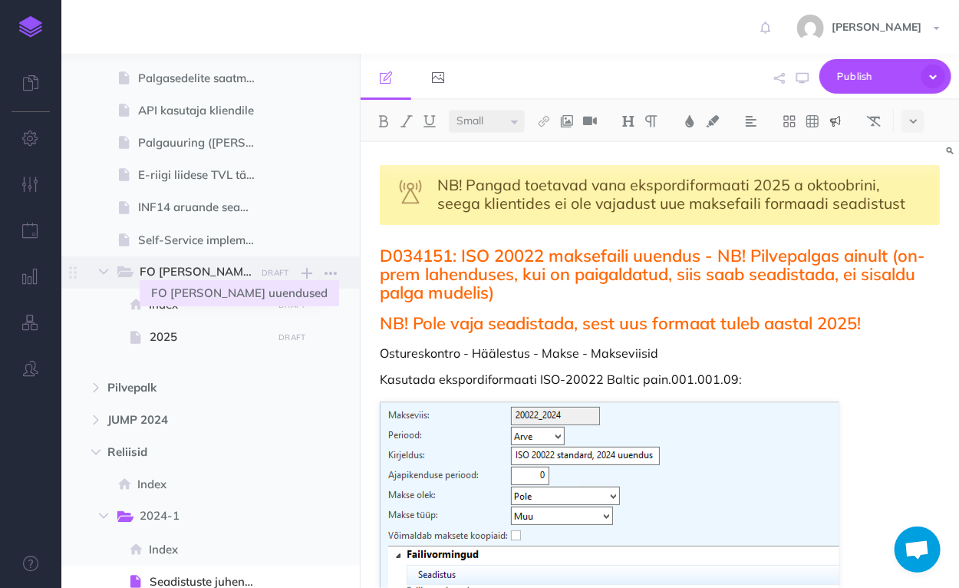
click at [183, 269] on span "FO [PERSON_NAME] uuendused" at bounding box center [205, 272] width 130 height 20
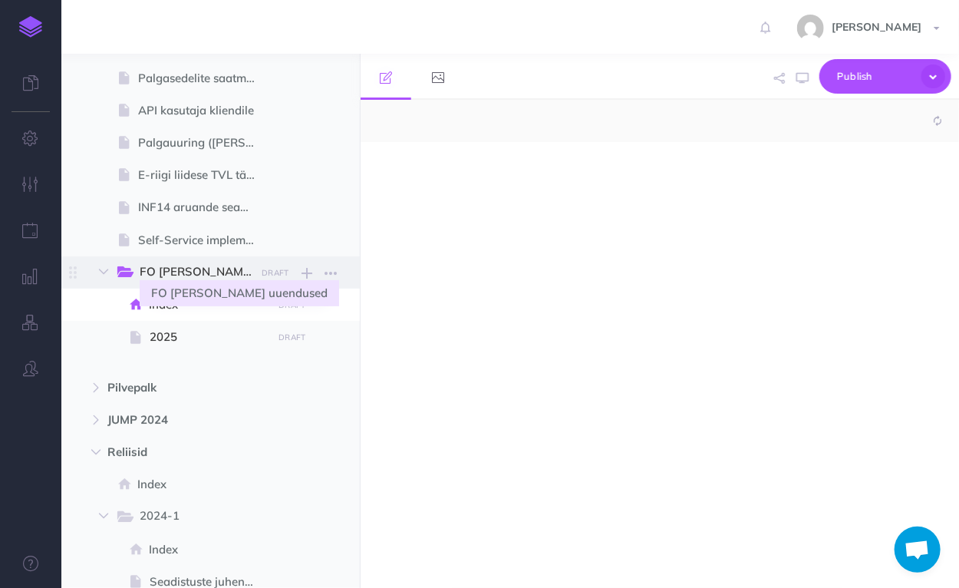
select select "null"
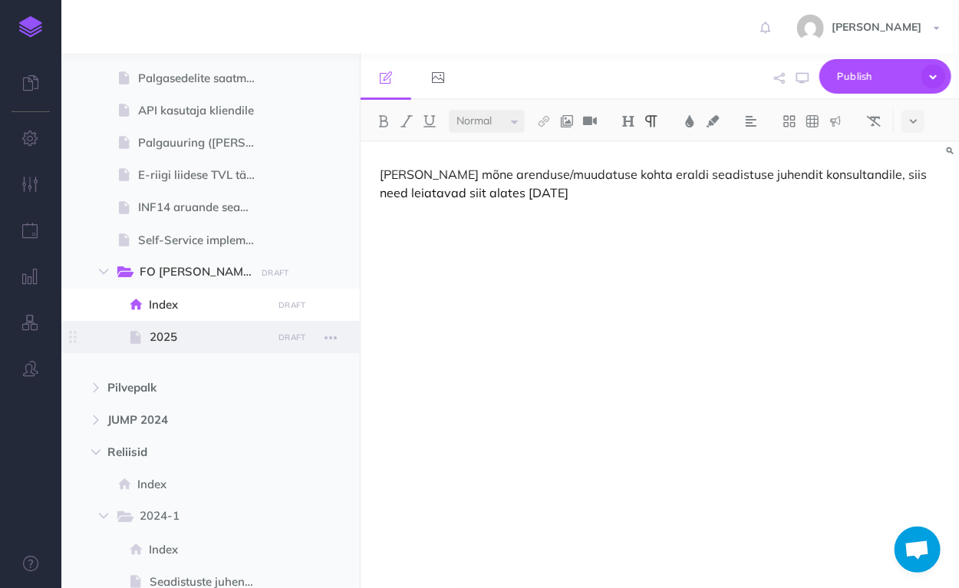
click at [178, 335] on span "2025" at bounding box center [209, 337] width 118 height 18
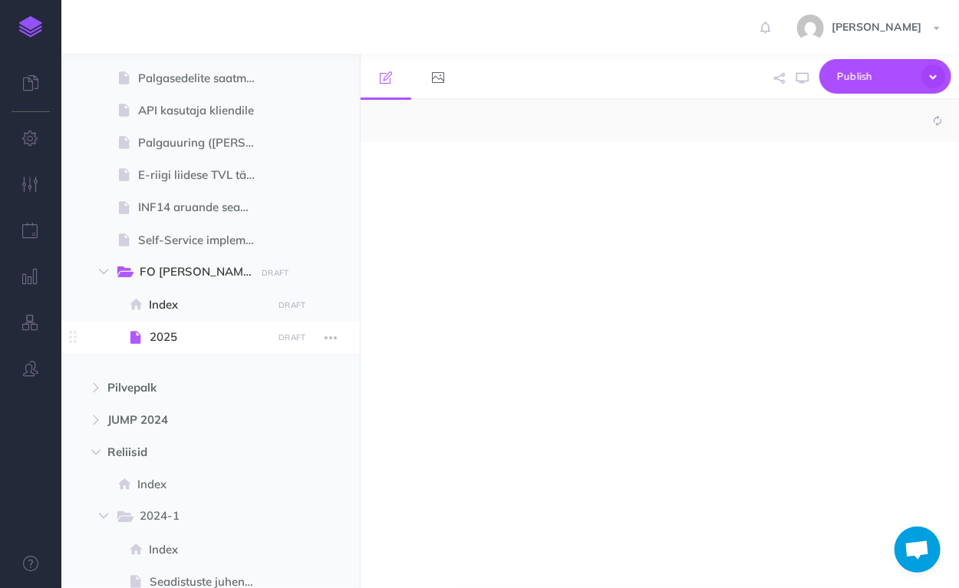
select select "null"
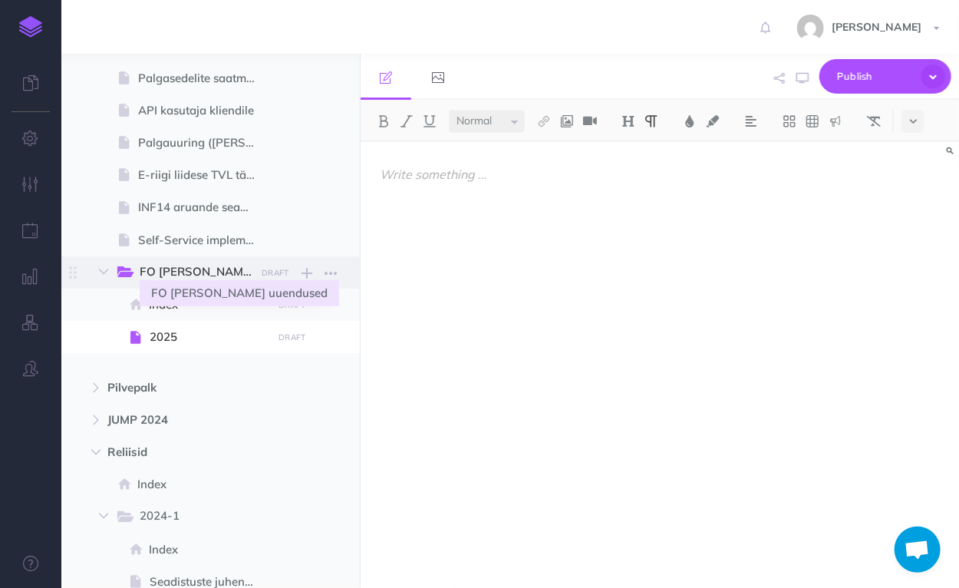
click at [190, 266] on span "FO [PERSON_NAME] uuendused" at bounding box center [205, 272] width 130 height 20
select select "null"
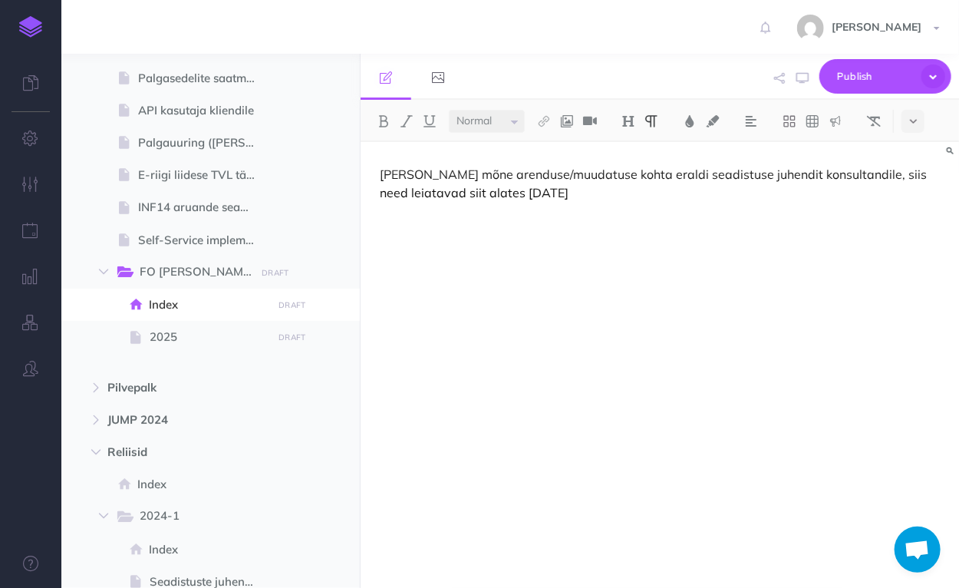
click at [719, 174] on p "[PERSON_NAME] mõne arenduse/muudatuse kohta eraldi seadistuse juhendit konsulta…" at bounding box center [660, 183] width 560 height 37
click at [424, 188] on p "[PERSON_NAME] mõne arenduse/muudatuse kohta eraldi seadistuse ja testimise juhe…" at bounding box center [660, 183] width 560 height 37
click at [482, 210] on div "[PERSON_NAME] mõne arenduse/muudatuse kohta eraldi seadistuse ja testimise juhe…" at bounding box center [660, 357] width 599 height 431
click at [618, 210] on div "[PERSON_NAME] mõne arenduse/muudatuse kohta eraldi seadistuse ja testimise juhe…" at bounding box center [660, 357] width 599 height 431
click at [176, 340] on span "2025" at bounding box center [209, 337] width 118 height 18
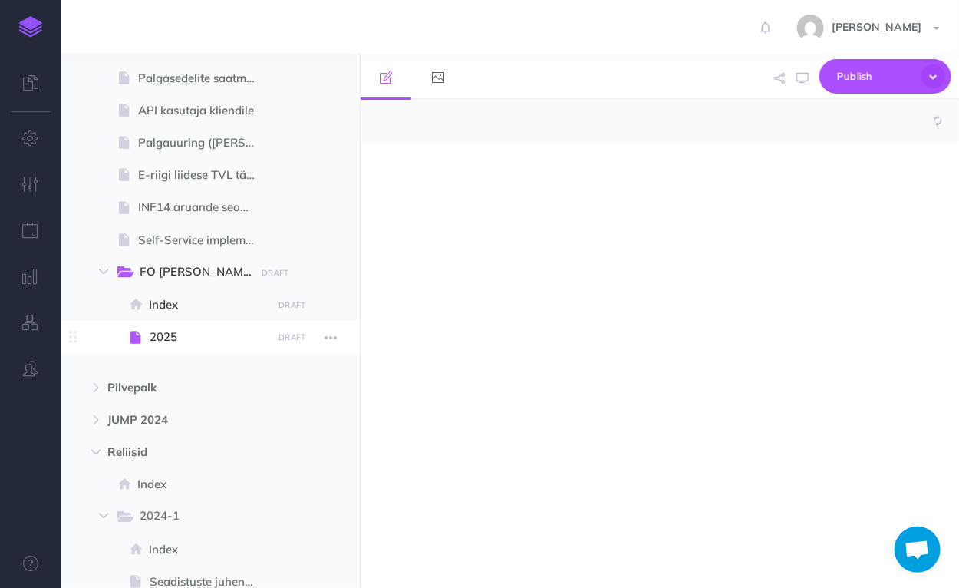
select select "null"
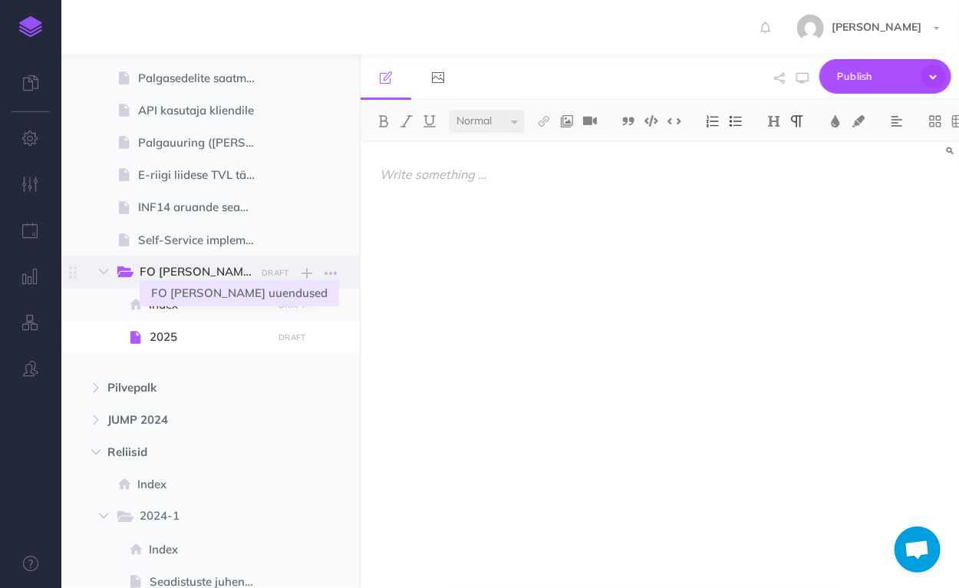
click at [177, 274] on span "FO [PERSON_NAME] uuendused" at bounding box center [205, 272] width 130 height 20
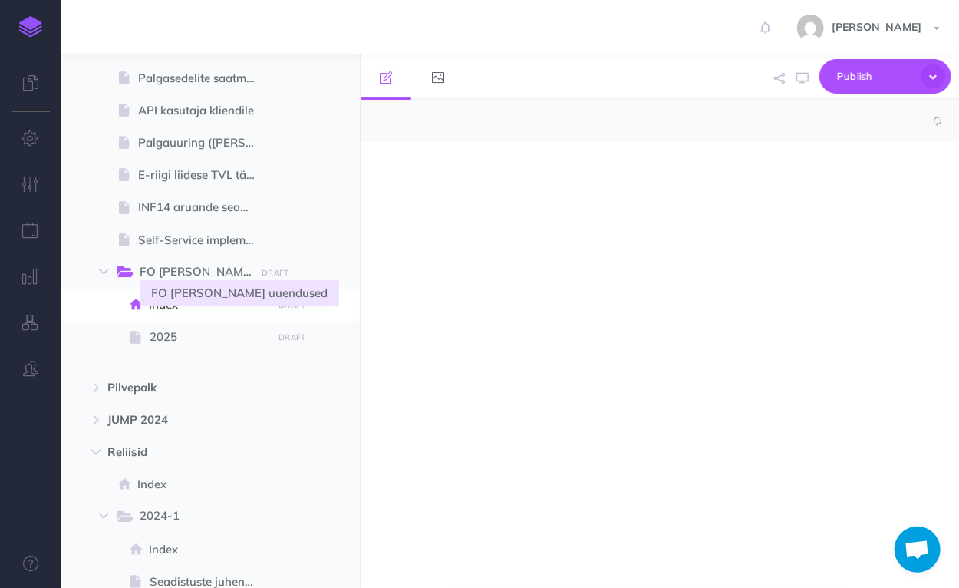
select select "null"
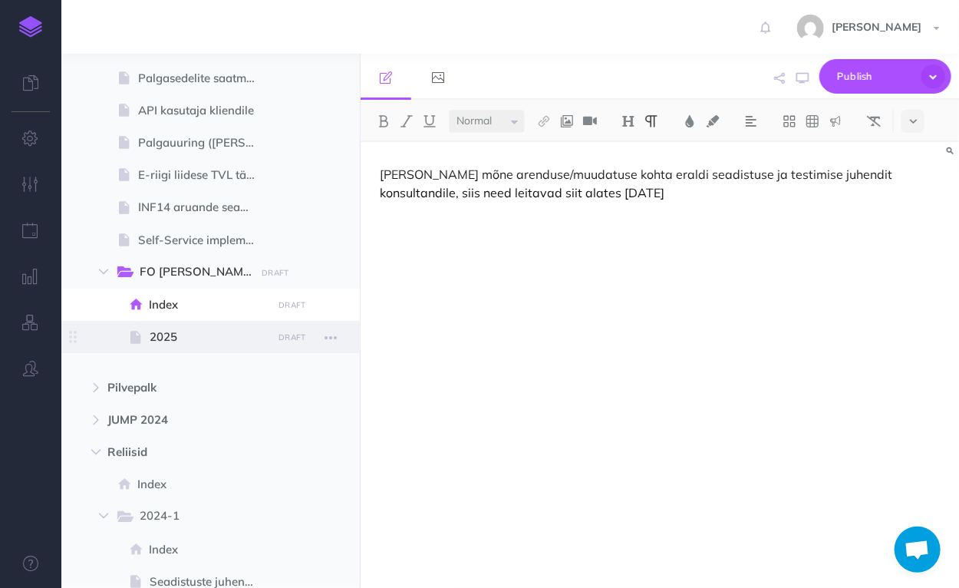
click at [203, 336] on span "2025" at bounding box center [209, 337] width 118 height 18
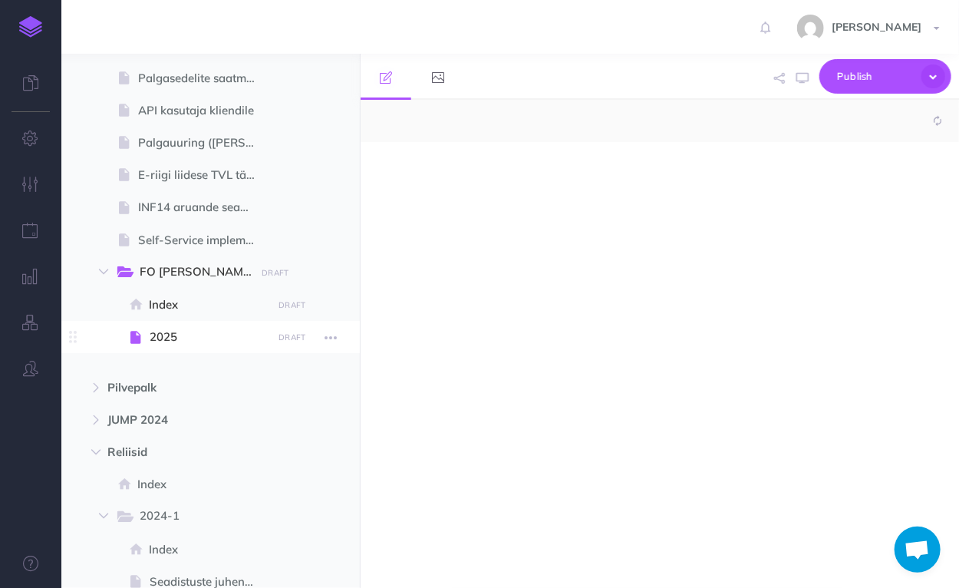
select select "null"
click at [322, 336] on button "button" at bounding box center [331, 337] width 28 height 20
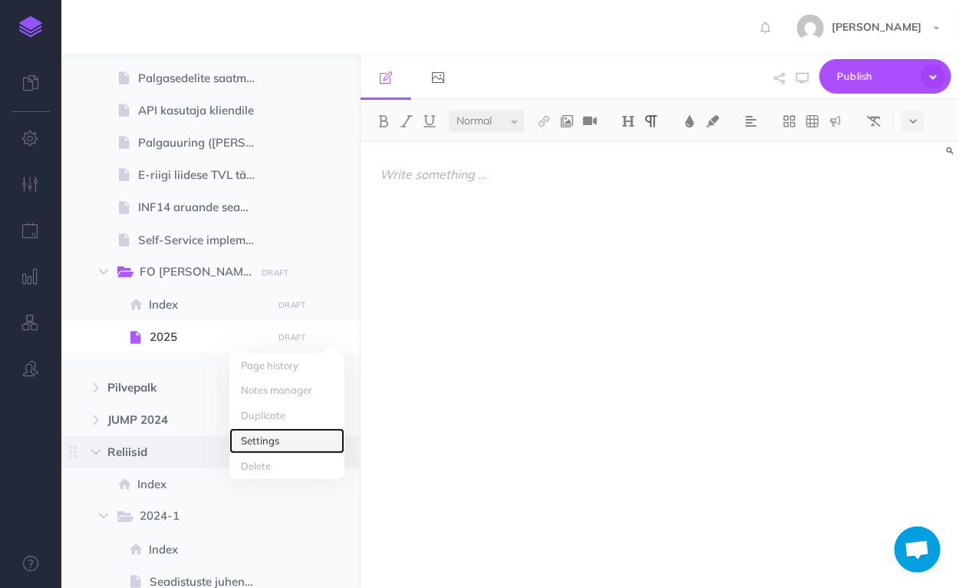
click at [280, 438] on link "Settings" at bounding box center [286, 440] width 115 height 25
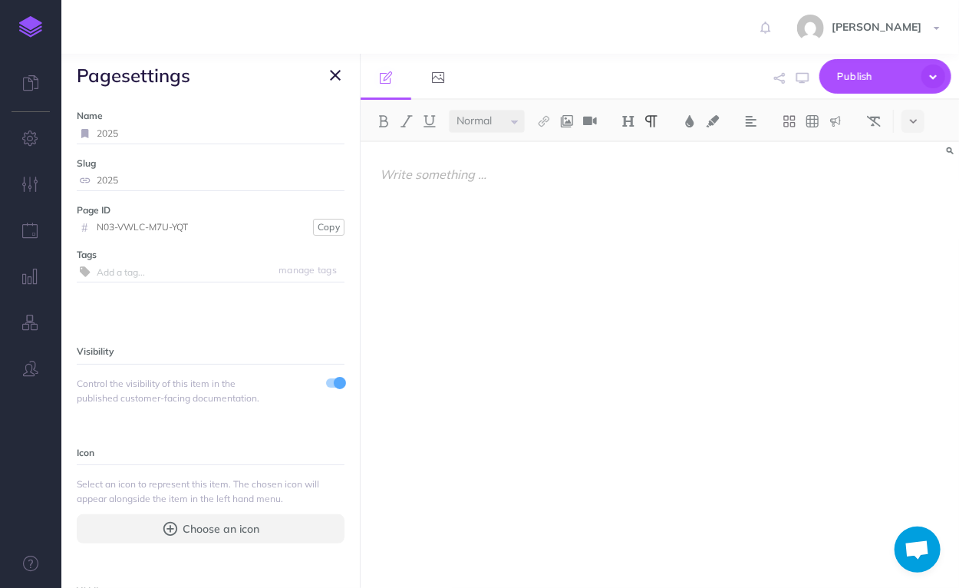
drag, startPoint x: 144, startPoint y: 130, endPoint x: 95, endPoint y: 134, distance: 49.3
click at [95, 134] on div "2025" at bounding box center [211, 134] width 268 height 20
drag, startPoint x: 219, startPoint y: 135, endPoint x: 148, endPoint y: 134, distance: 70.6
click at [148, 134] on input "Seadistuste juhendid" at bounding box center [202, 134] width 211 height 20
click at [189, 134] on input "Seadistuste ja testimie juhendid" at bounding box center [202, 134] width 211 height 20
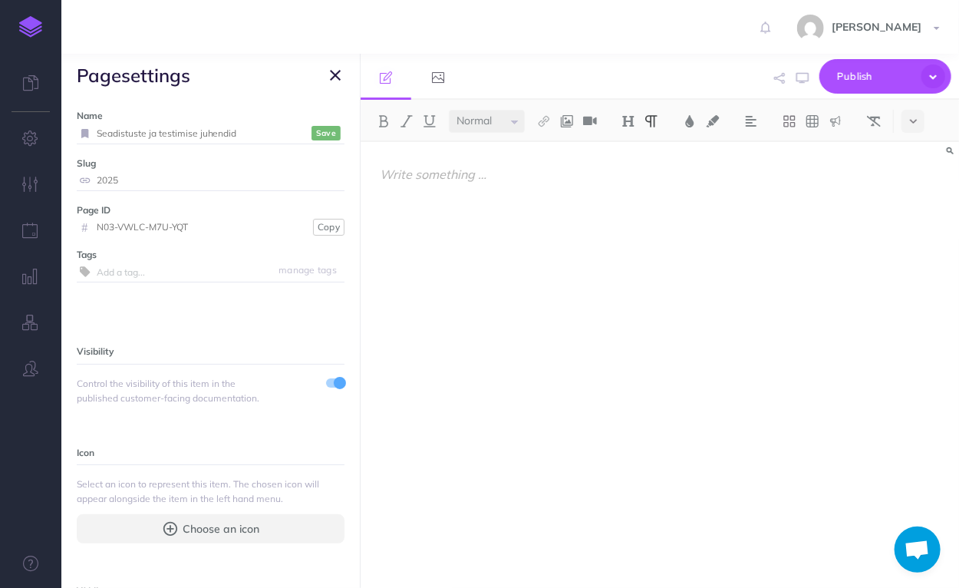
click at [299, 132] on input "Seadistuste ja testimise juhendid" at bounding box center [202, 134] width 211 height 20
type input "Seadistuste ja testimise juhendid"
click at [316, 133] on small "Save" at bounding box center [326, 133] width 20 height 12
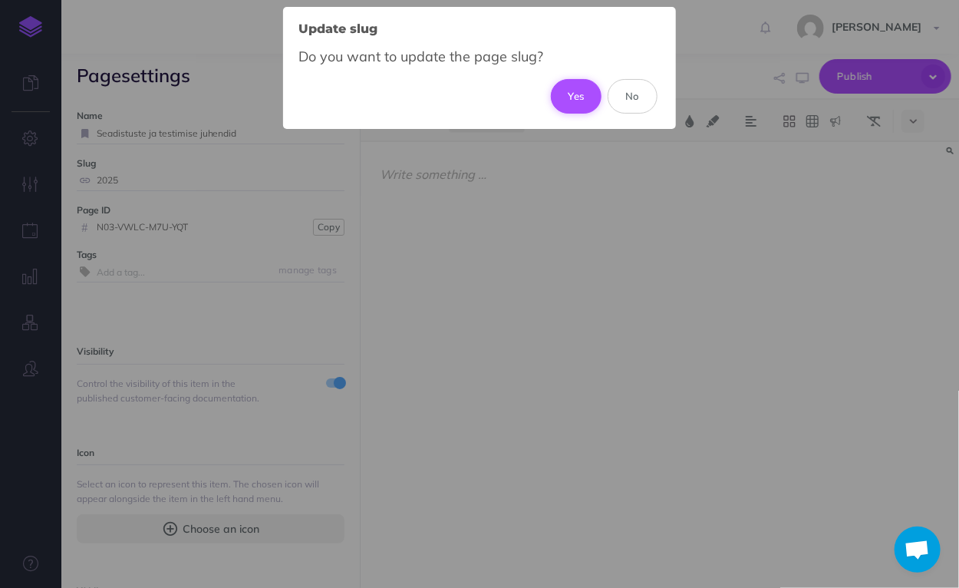
click at [574, 95] on button "Yes" at bounding box center [576, 96] width 51 height 34
type input "seadistuste-ja-testimise-juhendid"
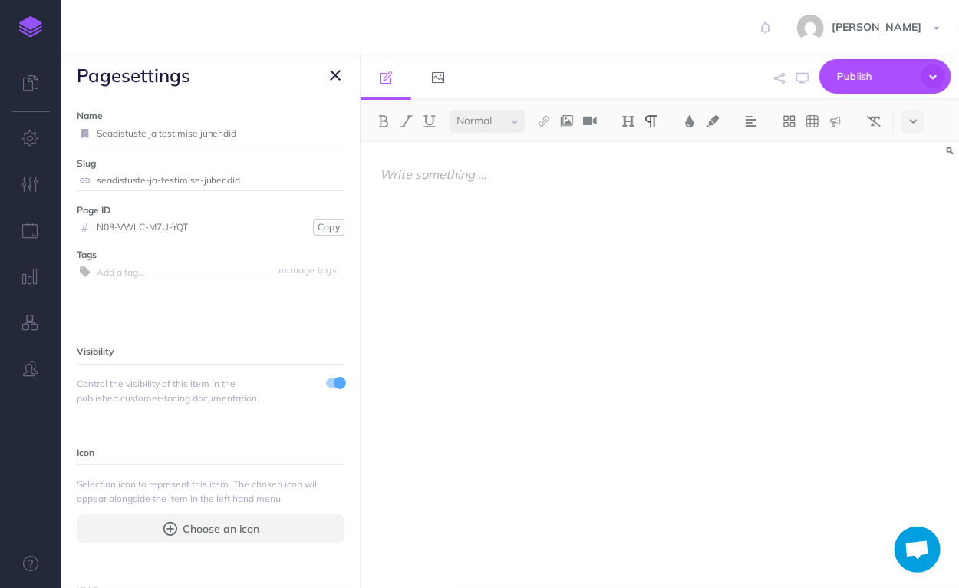
click at [332, 76] on icon "button" at bounding box center [335, 75] width 11 height 18
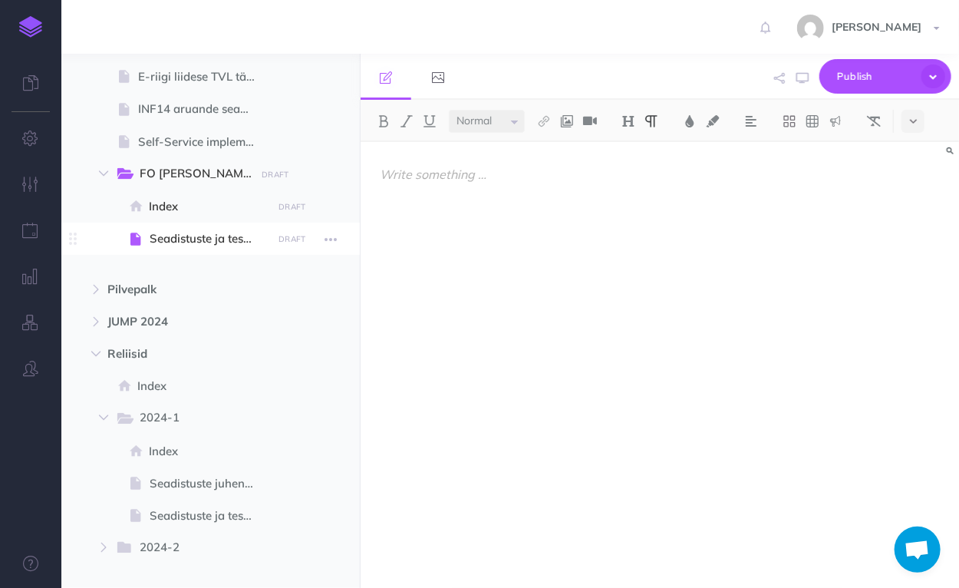
scroll to position [246, 0]
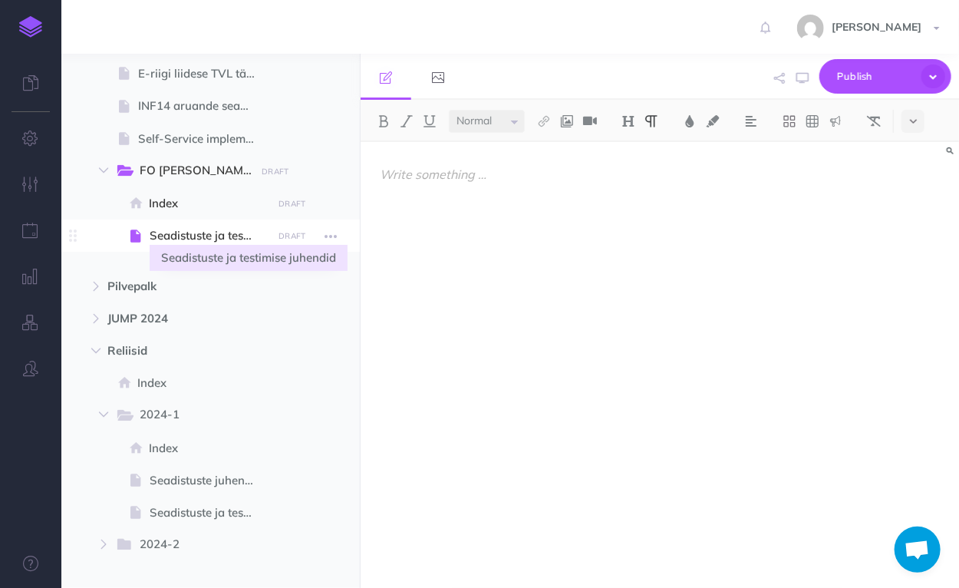
click at [173, 239] on span "Seadistuste ja testimise juhendid" at bounding box center [209, 235] width 118 height 18
click at [180, 230] on span "Seadistuste ja testimise juhendid" at bounding box center [209, 235] width 118 height 18
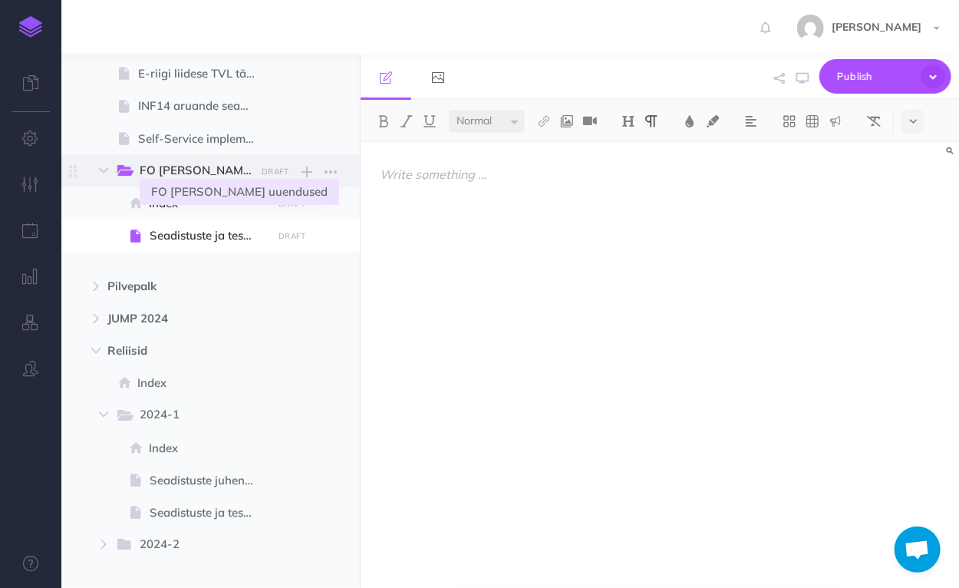
click at [187, 170] on span "FO [PERSON_NAME] uuendused" at bounding box center [205, 171] width 130 height 20
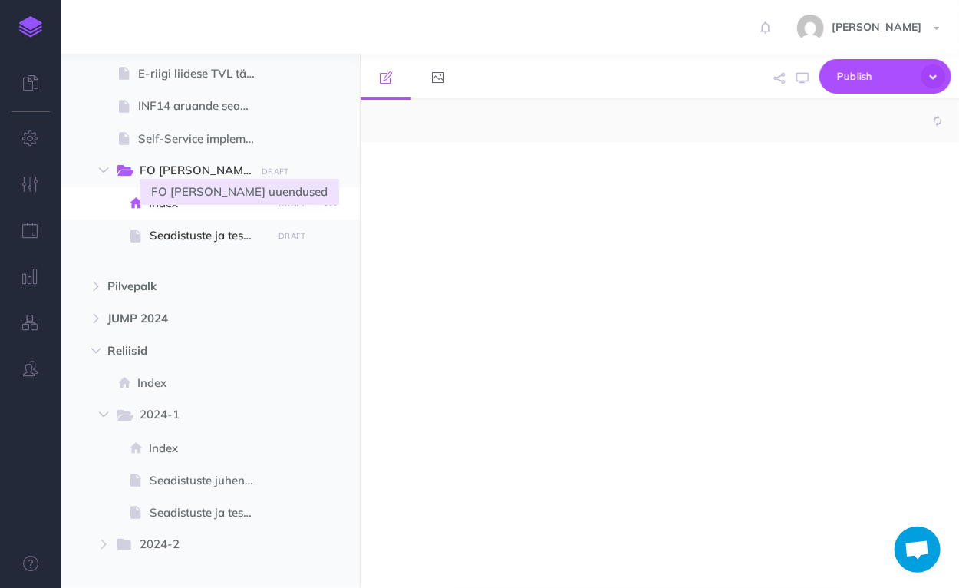
select select "null"
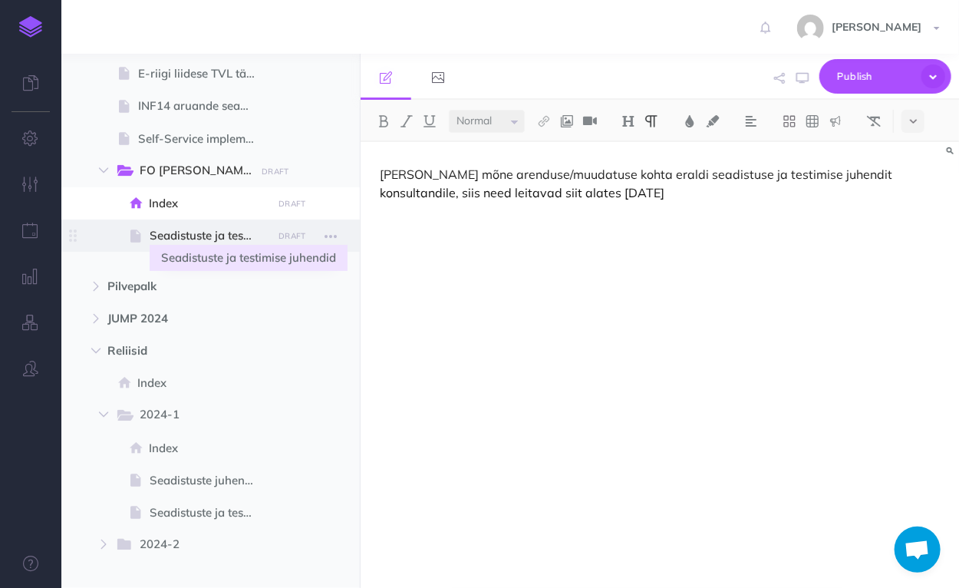
click at [191, 233] on span "Seadistuste ja testimise juhendid" at bounding box center [209, 235] width 118 height 18
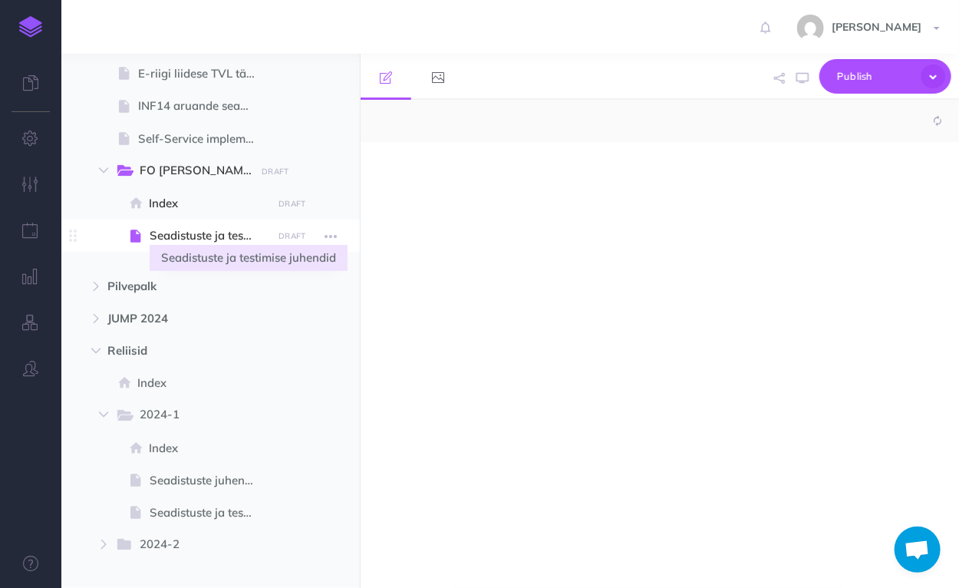
select select "null"
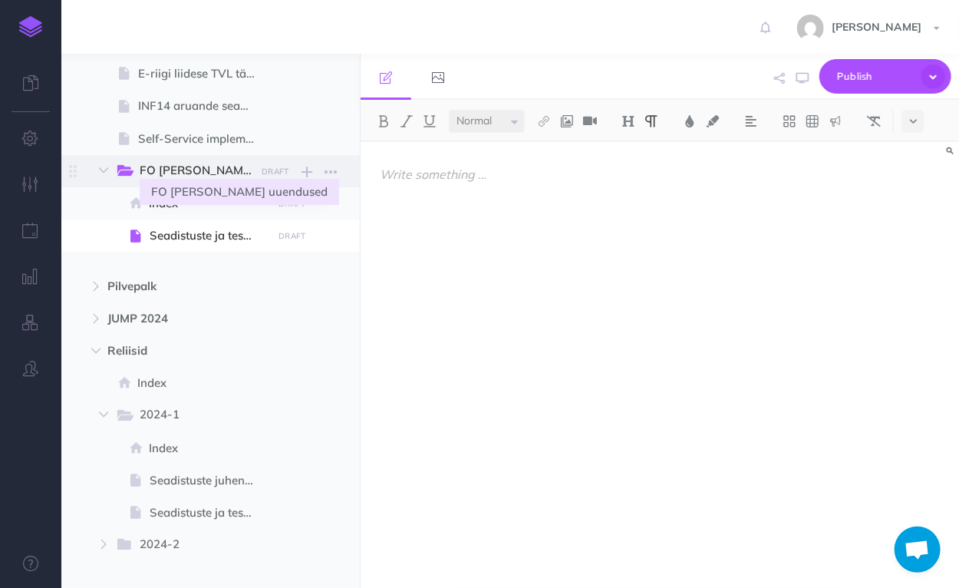
click at [215, 172] on span "FO [PERSON_NAME] uuendused" at bounding box center [205, 171] width 130 height 20
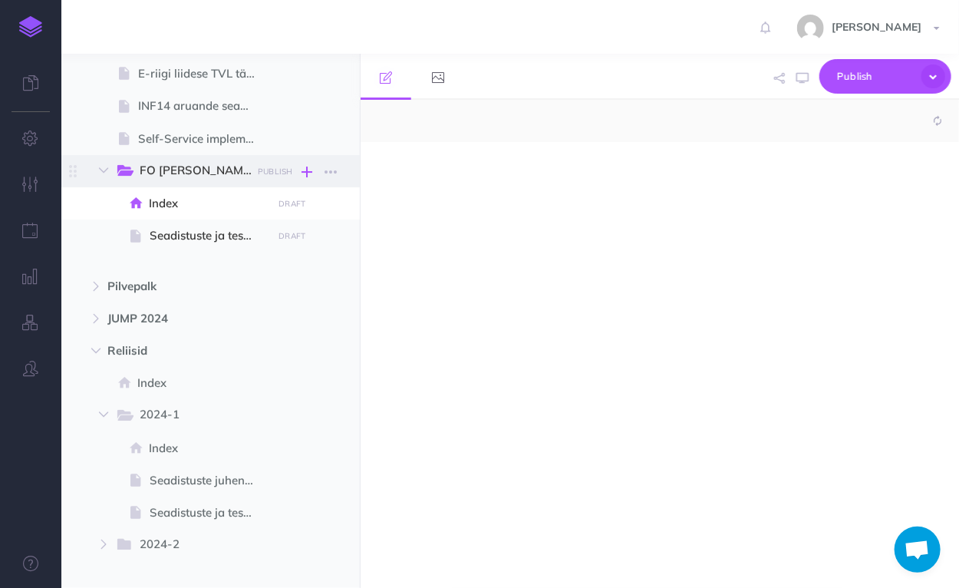
select select "null"
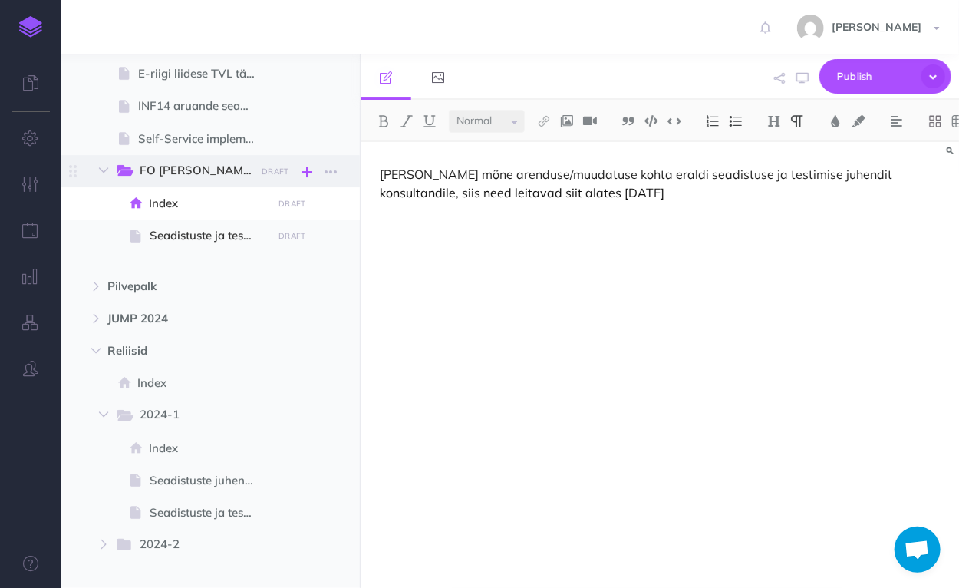
click at [312, 169] on icon "button" at bounding box center [307, 172] width 11 height 18
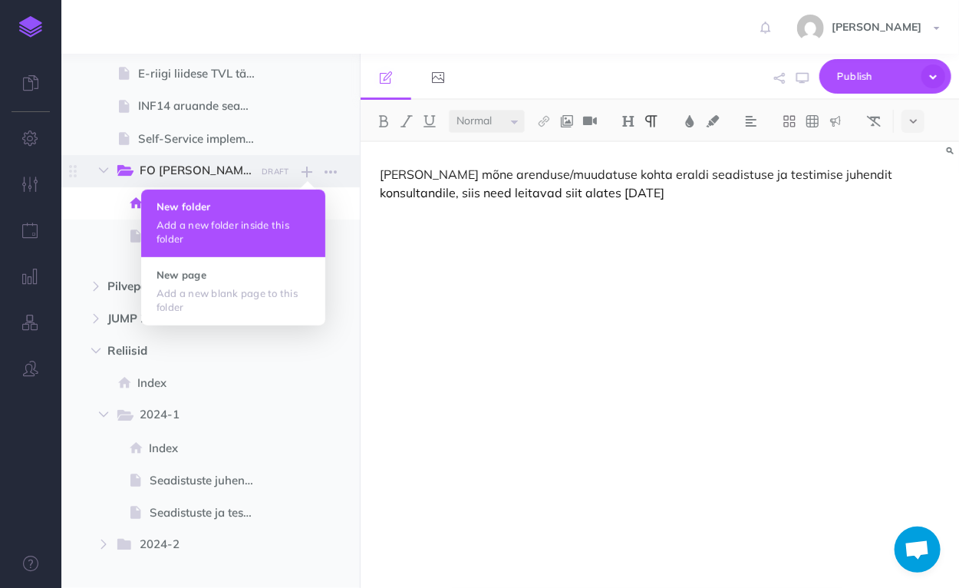
click at [211, 221] on p "Add a new folder inside this folder" at bounding box center [234, 232] width 154 height 28
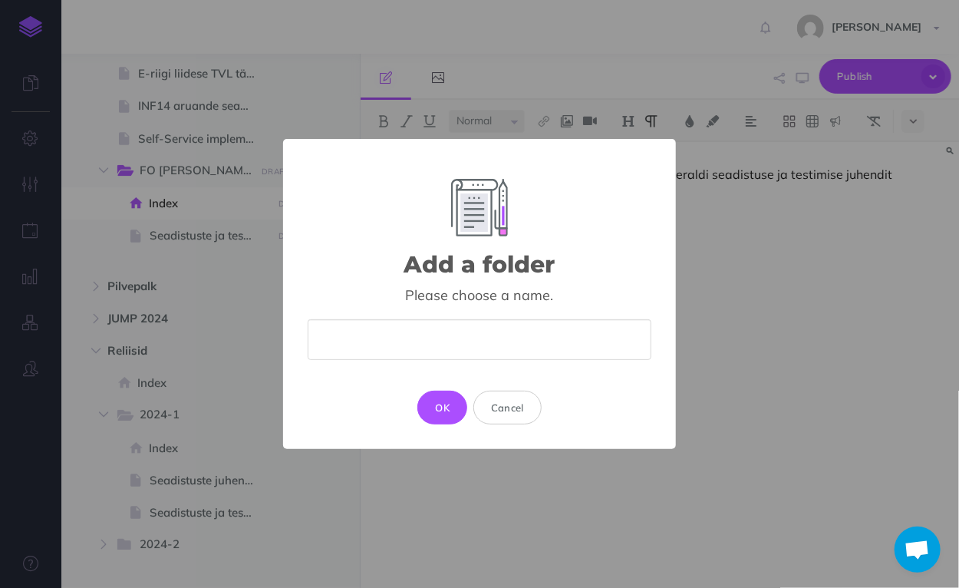
click at [395, 335] on input "text" at bounding box center [480, 339] width 344 height 41
type input "2025 Seadistuste juhendid"
click at [444, 405] on button "OK" at bounding box center [443, 408] width 50 height 34
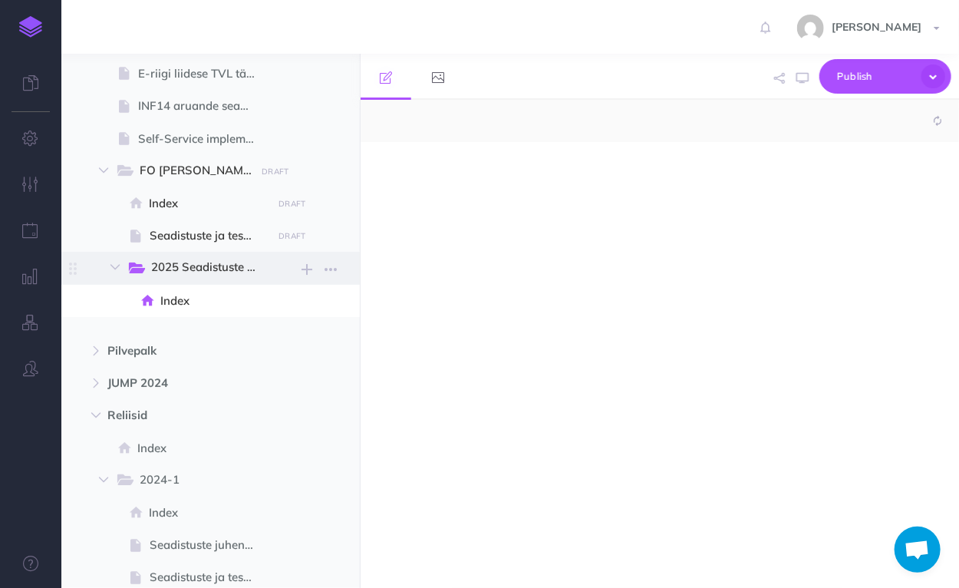
select select "null"
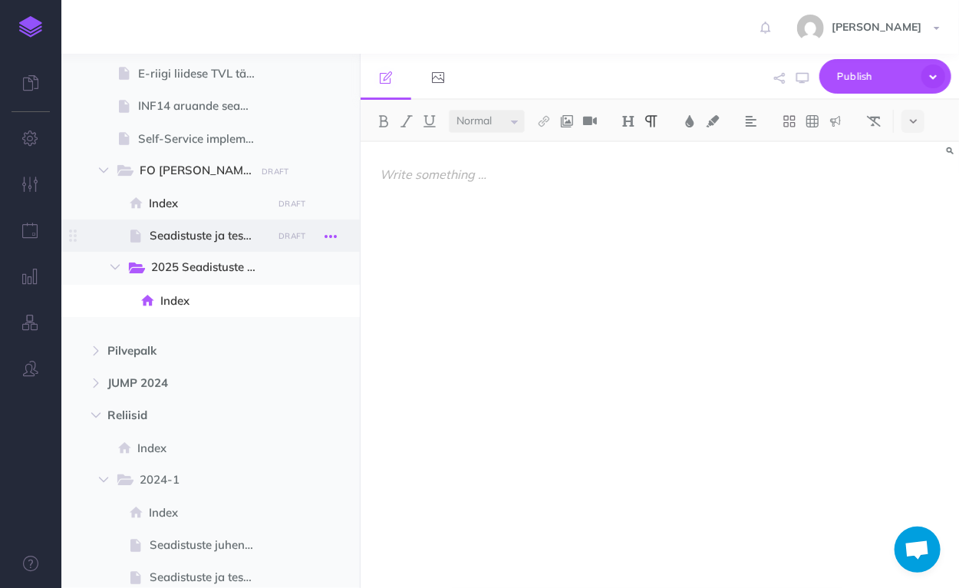
click at [329, 233] on icon "button" at bounding box center [331, 236] width 12 height 18
click at [289, 363] on link "Delete" at bounding box center [286, 364] width 115 height 25
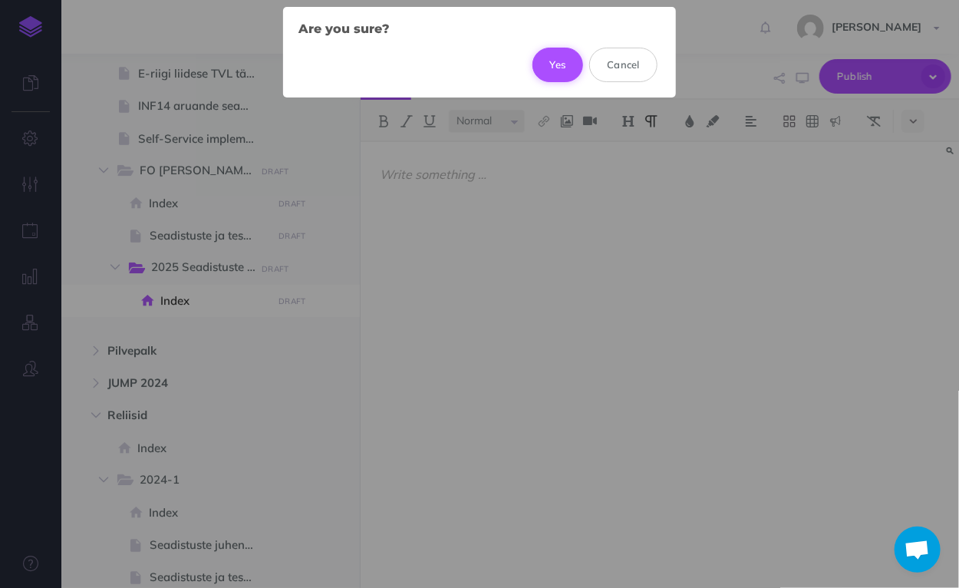
click at [558, 61] on button "Yes" at bounding box center [558, 65] width 51 height 34
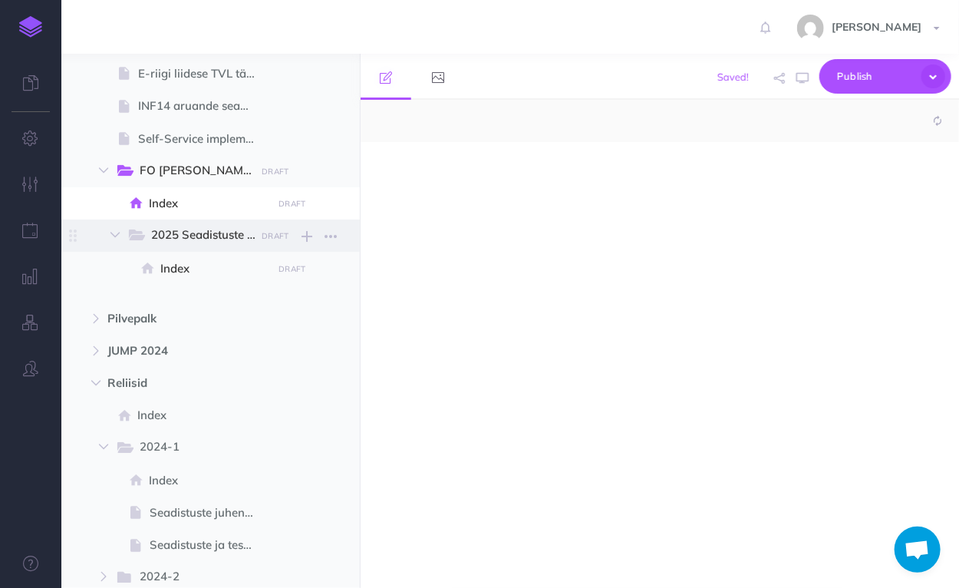
select select "null"
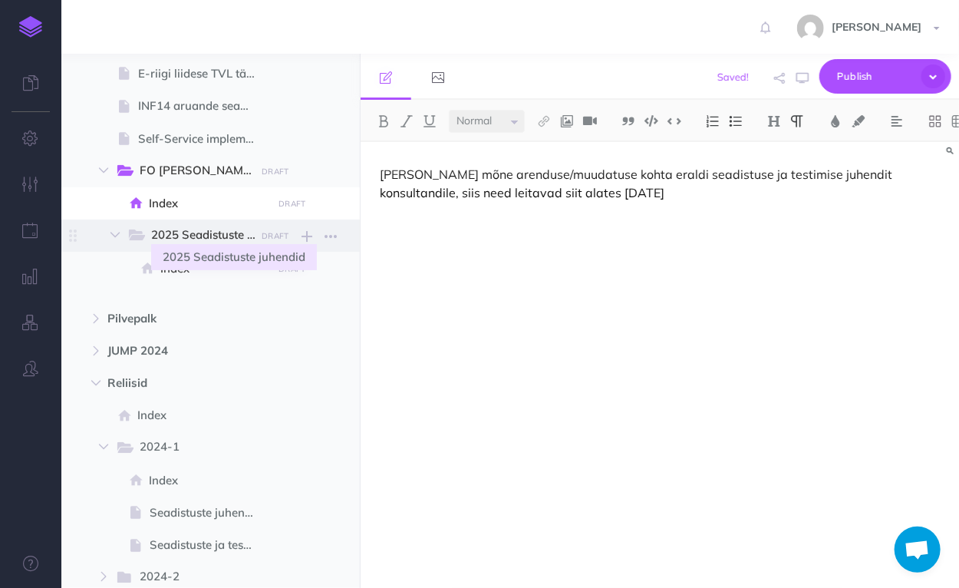
click at [187, 232] on span "2025 Seadistuste juhendid" at bounding box center [210, 236] width 118 height 20
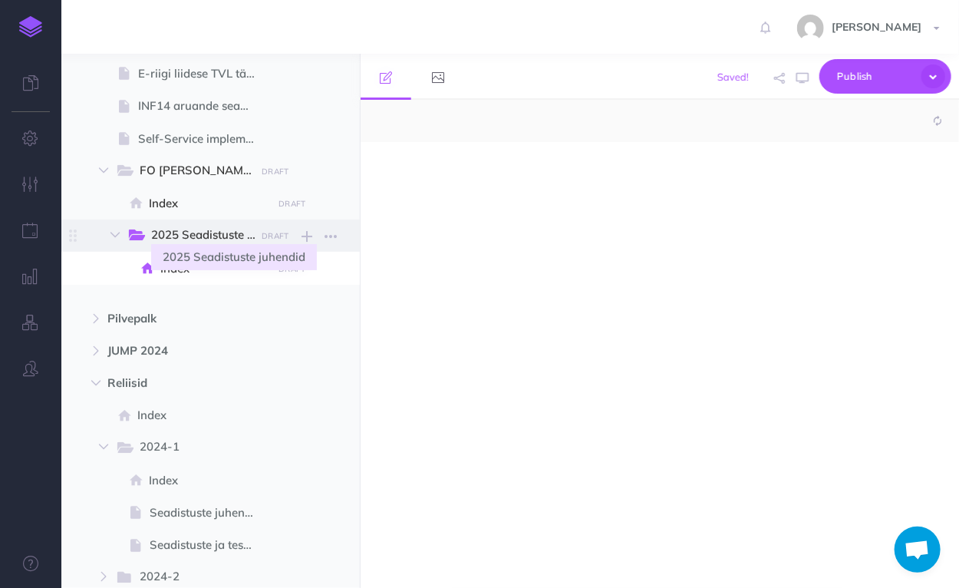
select select "null"
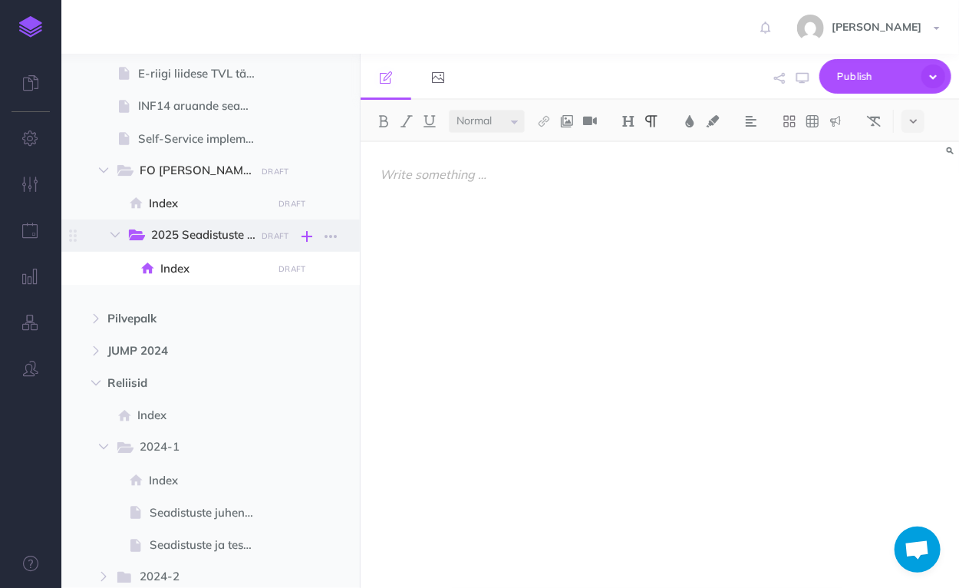
click at [308, 236] on icon "button" at bounding box center [307, 236] width 11 height 18
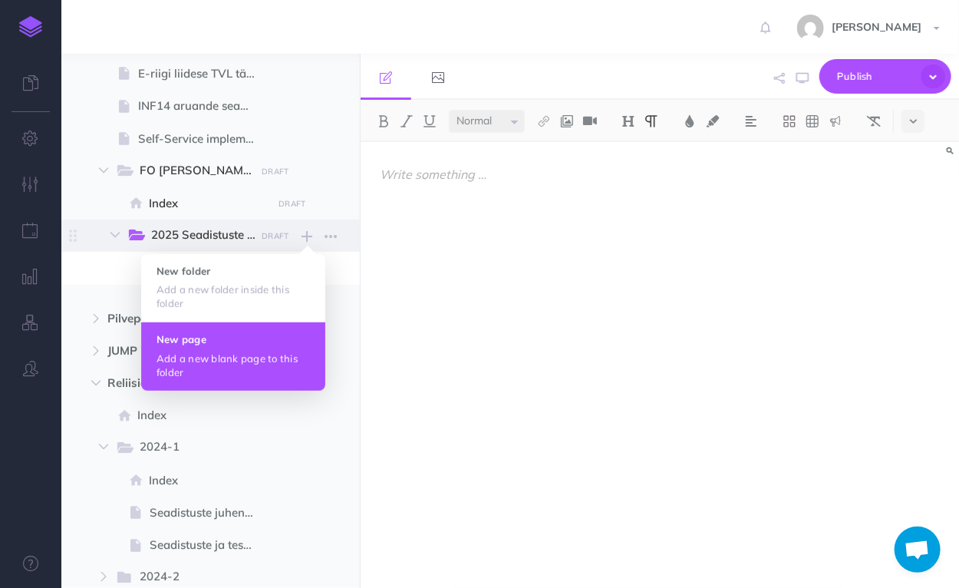
click at [223, 342] on h4 "New page" at bounding box center [234, 339] width 154 height 11
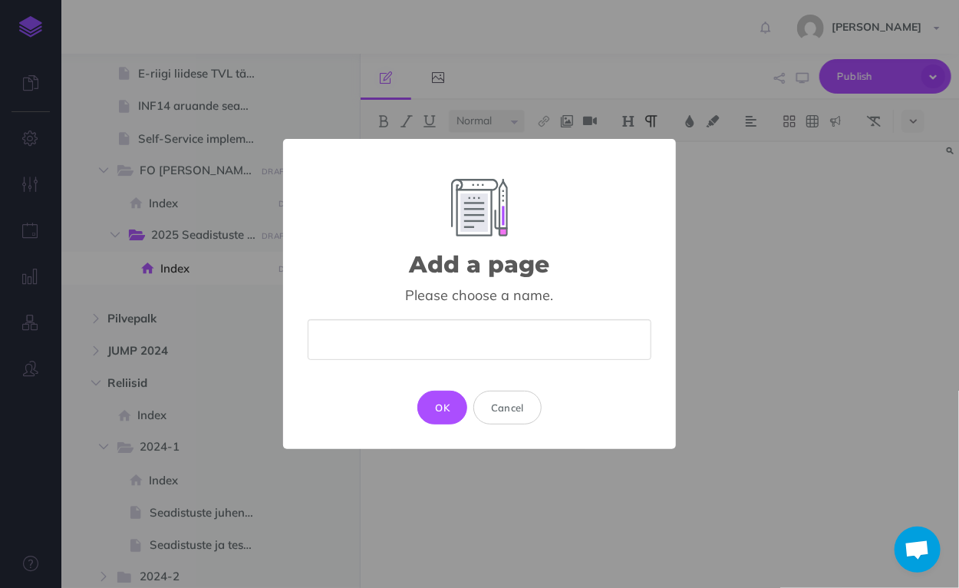
type input "O"
click at [388, 343] on input "2025.10." at bounding box center [480, 339] width 344 height 41
click at [451, 345] on input "[DATE]" at bounding box center [480, 339] width 344 height 41
click at [321, 338] on input "[DATE]" at bounding box center [480, 339] width 344 height 41
click at [446, 340] on input "[DATE]" at bounding box center [480, 339] width 344 height 41
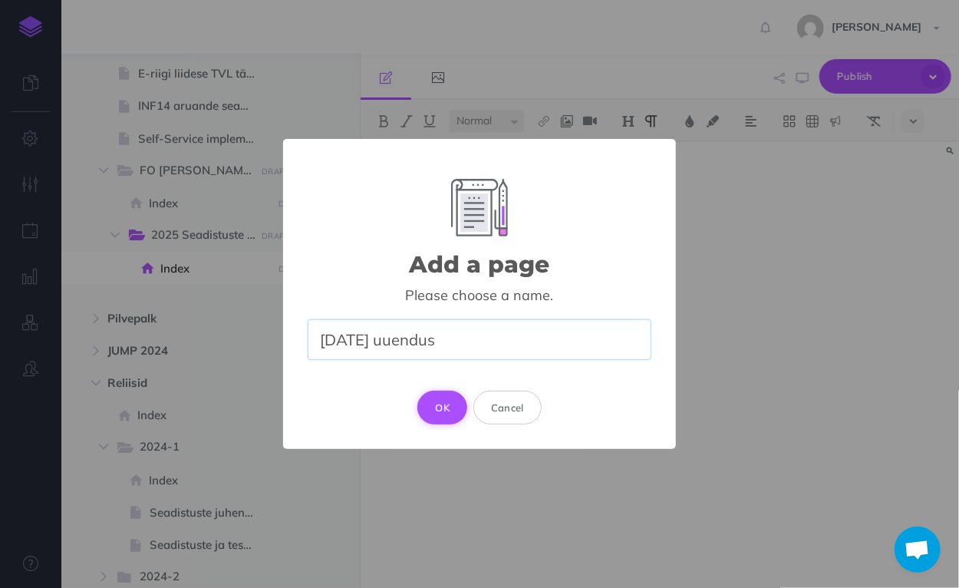
type input "[DATE] uuendus"
click at [454, 402] on button "OK" at bounding box center [443, 408] width 50 height 34
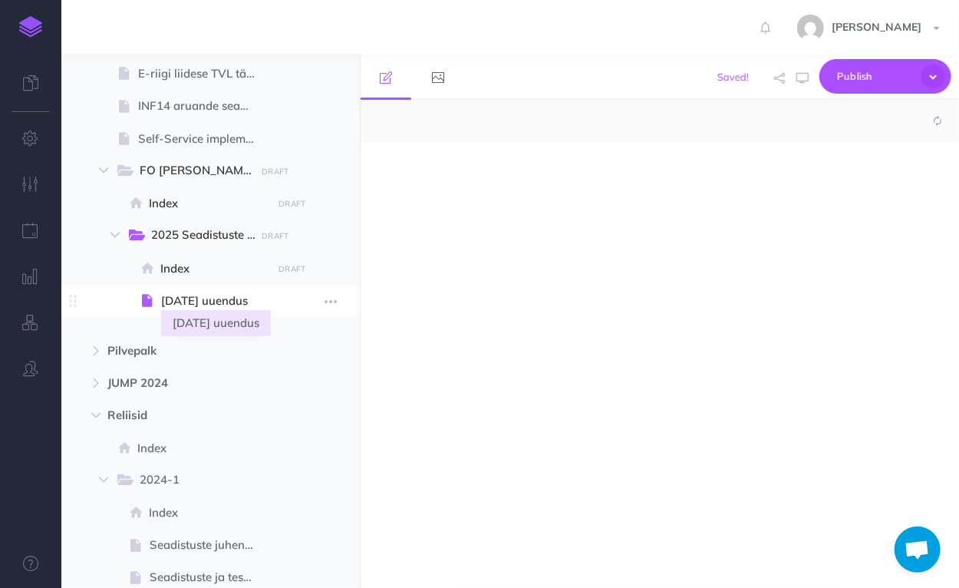
select select "null"
click at [208, 299] on span "[DATE] uuendus" at bounding box center [214, 301] width 107 height 18
click at [208, 295] on span "[DATE] uuendus" at bounding box center [214, 301] width 107 height 18
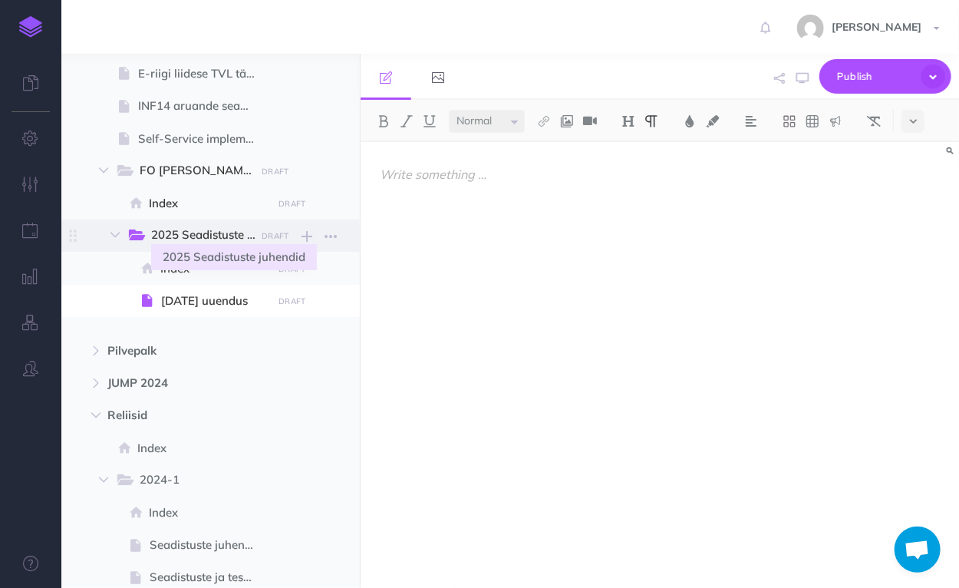
click at [198, 226] on span "2025 Seadistuste juhendid" at bounding box center [210, 236] width 118 height 20
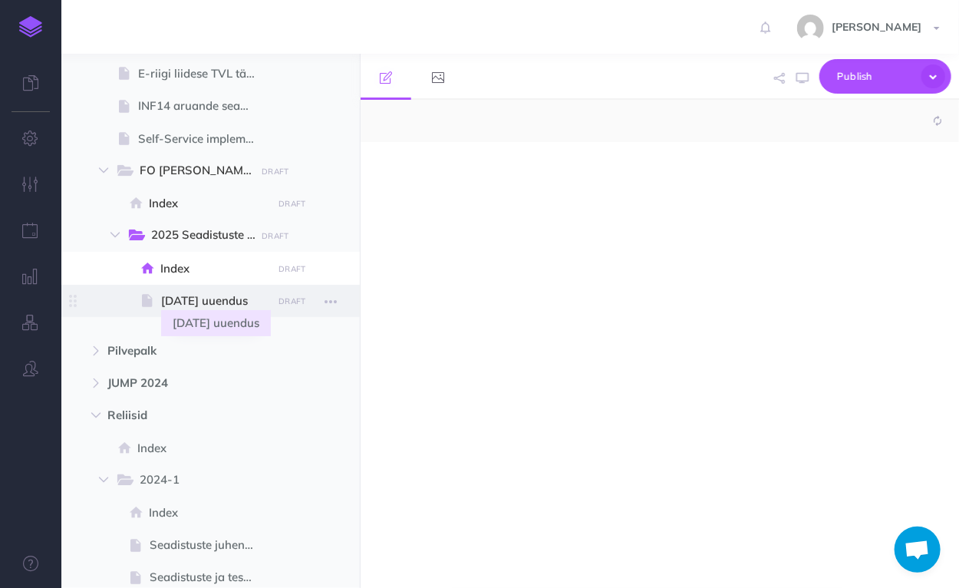
click at [208, 298] on span "[DATE] uuendus" at bounding box center [214, 301] width 107 height 18
select select "null"
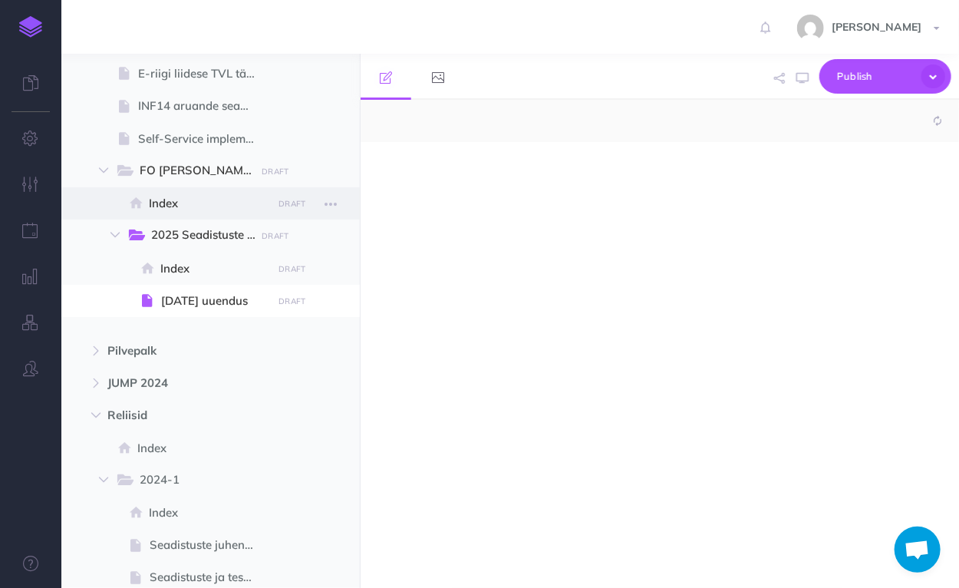
select select "null"
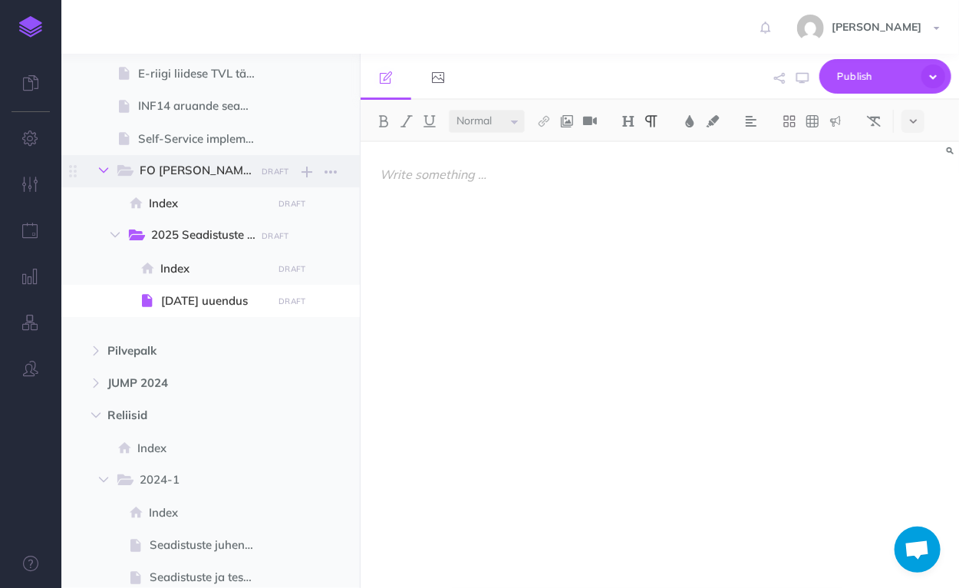
click at [104, 169] on icon "button" at bounding box center [103, 170] width 9 height 9
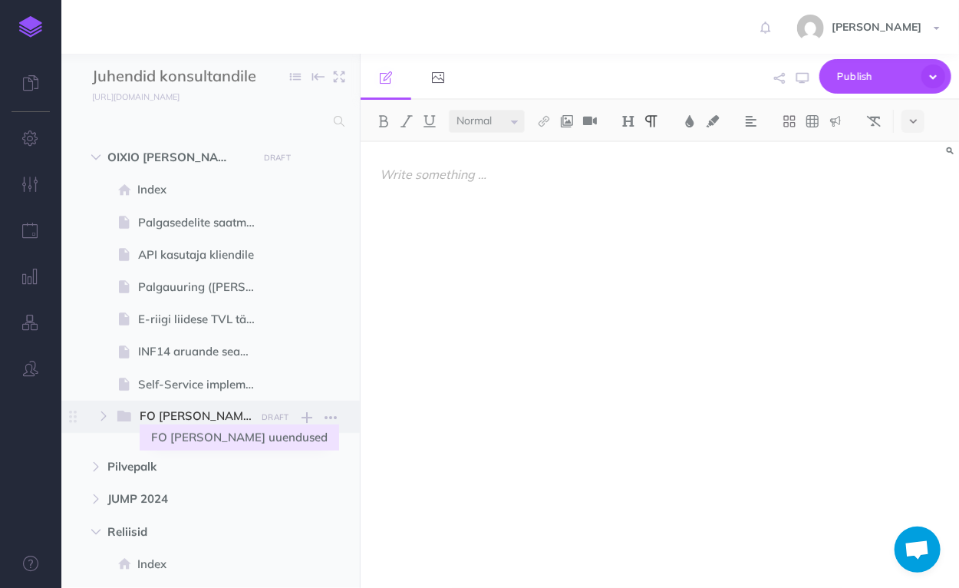
click at [190, 418] on span "FO [PERSON_NAME] uuendused" at bounding box center [205, 417] width 130 height 20
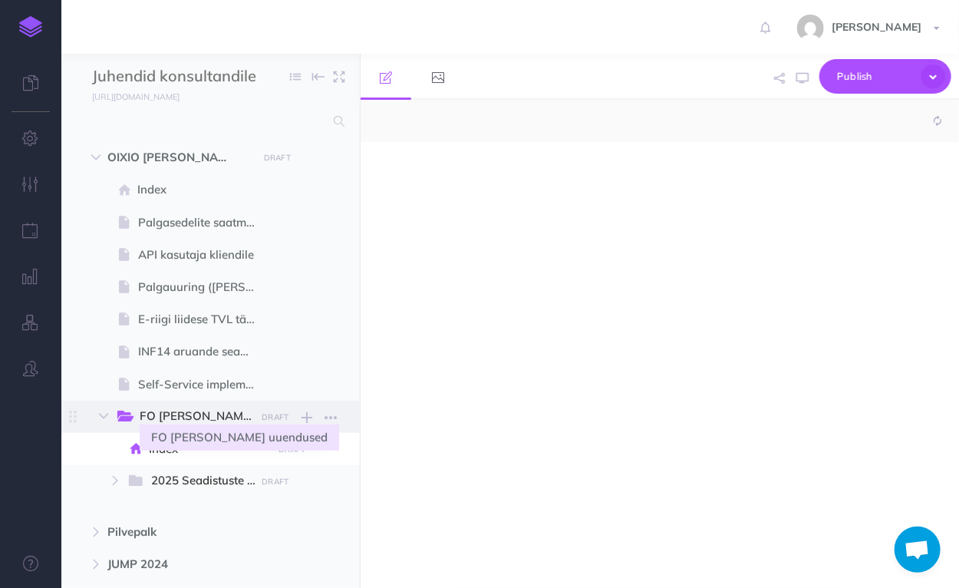
select select "null"
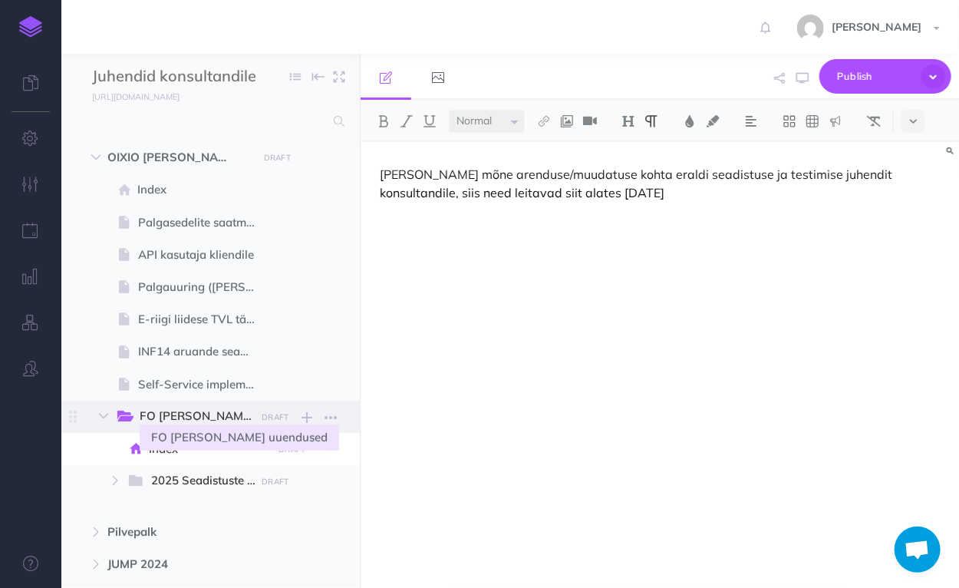
click at [172, 417] on span "FO [PERSON_NAME] uuendused" at bounding box center [205, 417] width 130 height 20
click at [100, 416] on icon "button" at bounding box center [103, 415] width 9 height 9
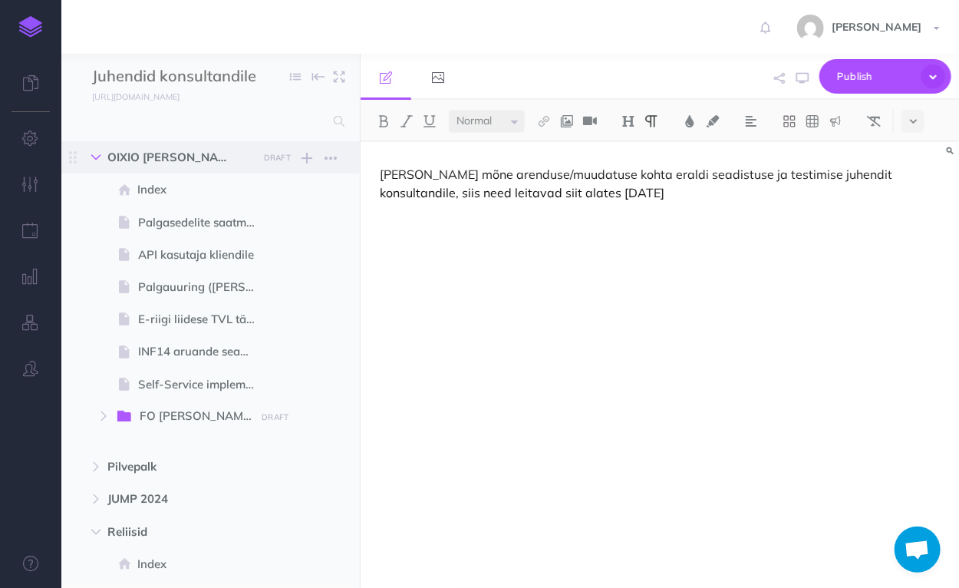
click at [94, 160] on icon "button" at bounding box center [95, 157] width 9 height 9
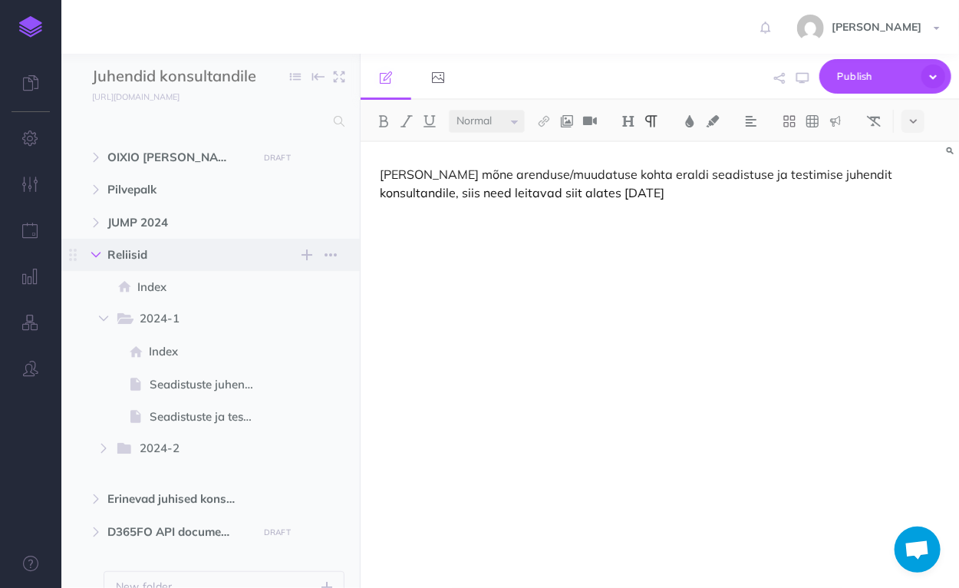
click at [89, 251] on button "button" at bounding box center [96, 255] width 28 height 18
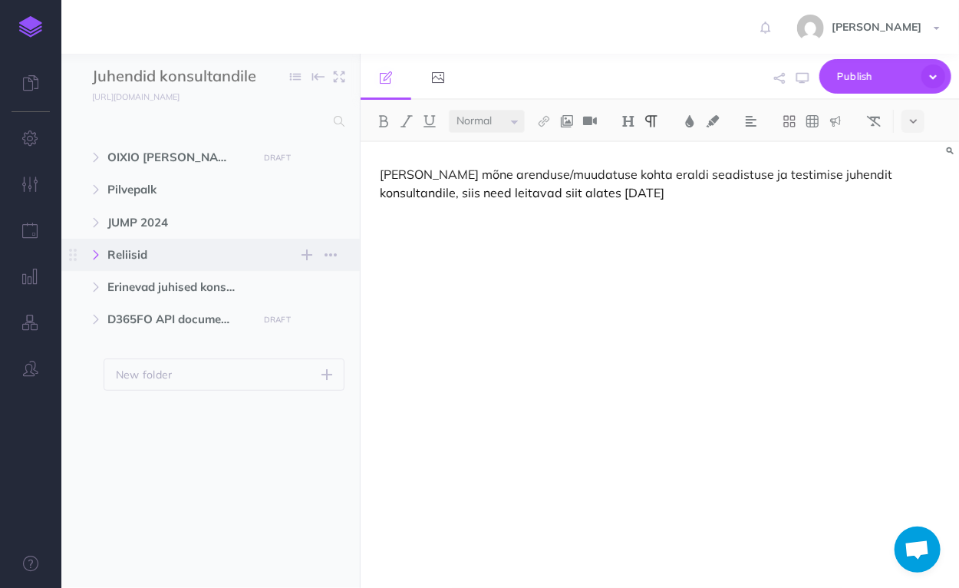
click at [93, 256] on icon "button" at bounding box center [95, 254] width 9 height 9
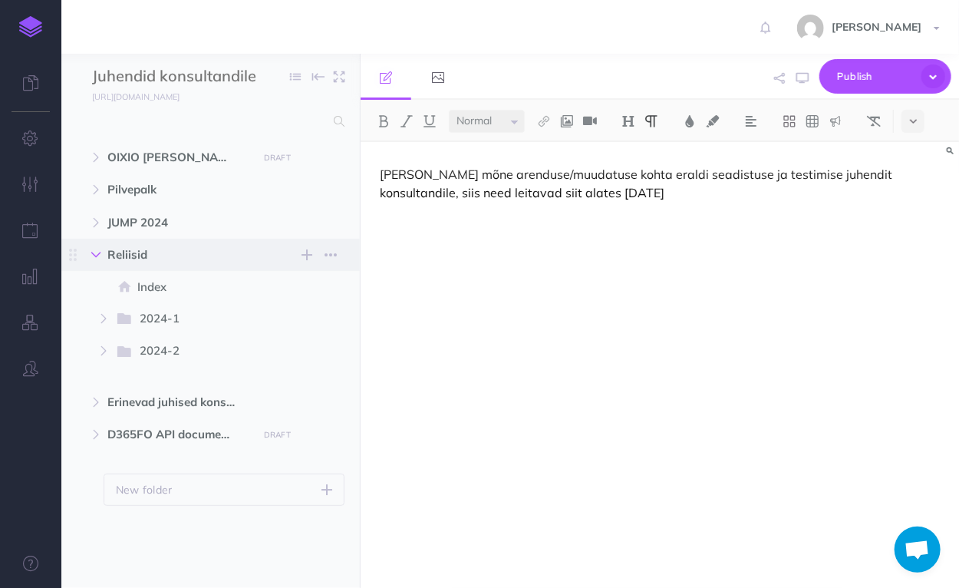
click at [93, 256] on icon "button" at bounding box center [95, 254] width 9 height 9
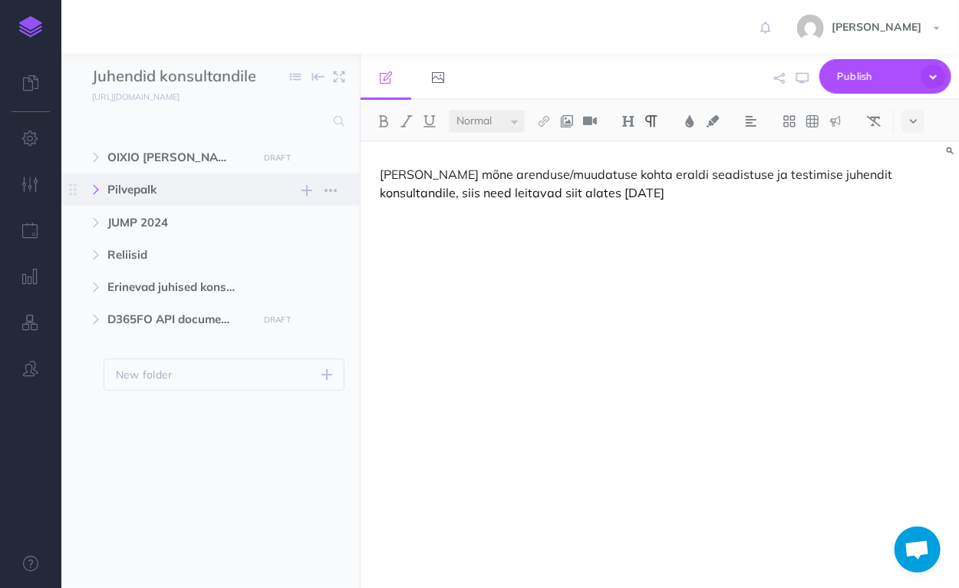
click at [101, 197] on button "button" at bounding box center [96, 189] width 28 height 18
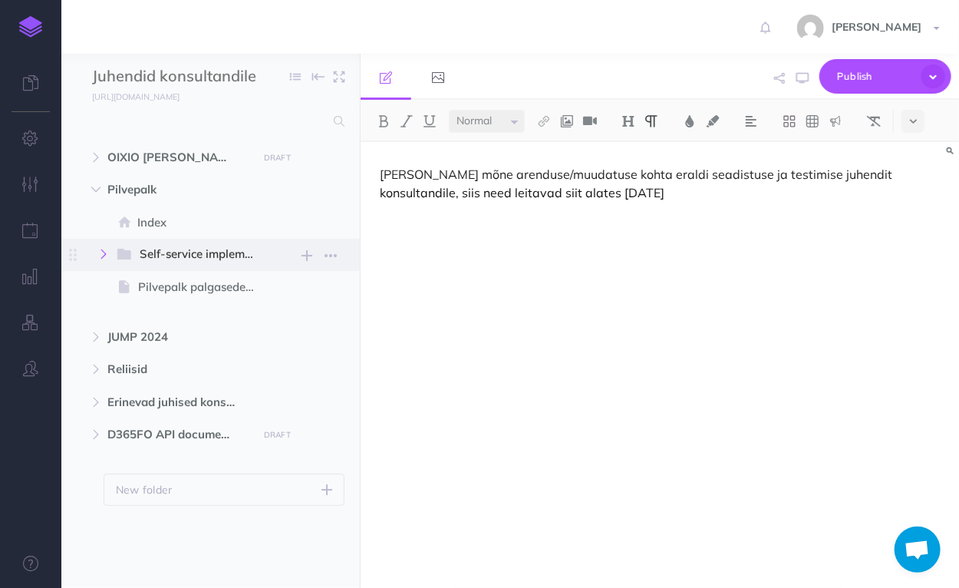
click at [99, 255] on icon "button" at bounding box center [103, 253] width 9 height 9
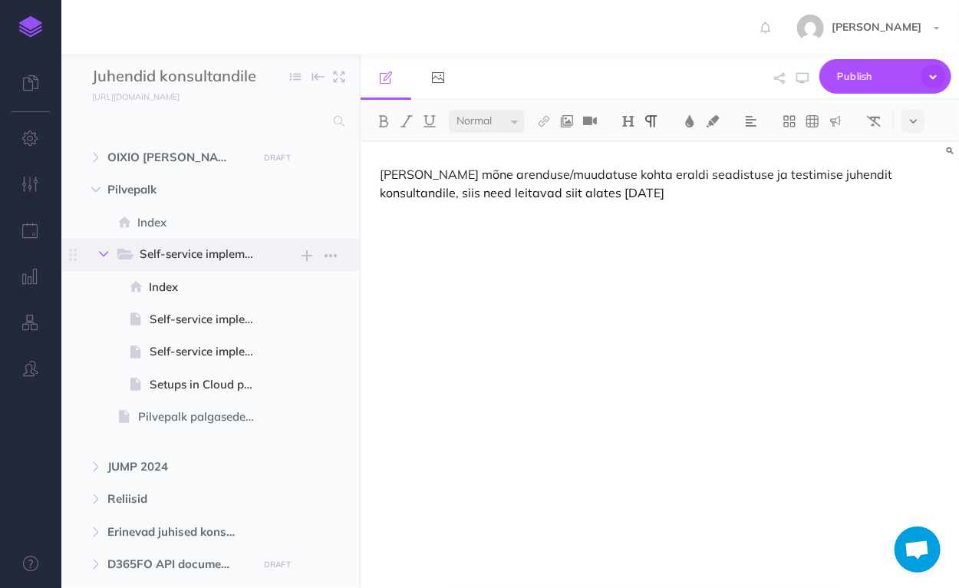
click at [99, 255] on icon "button" at bounding box center [103, 253] width 9 height 9
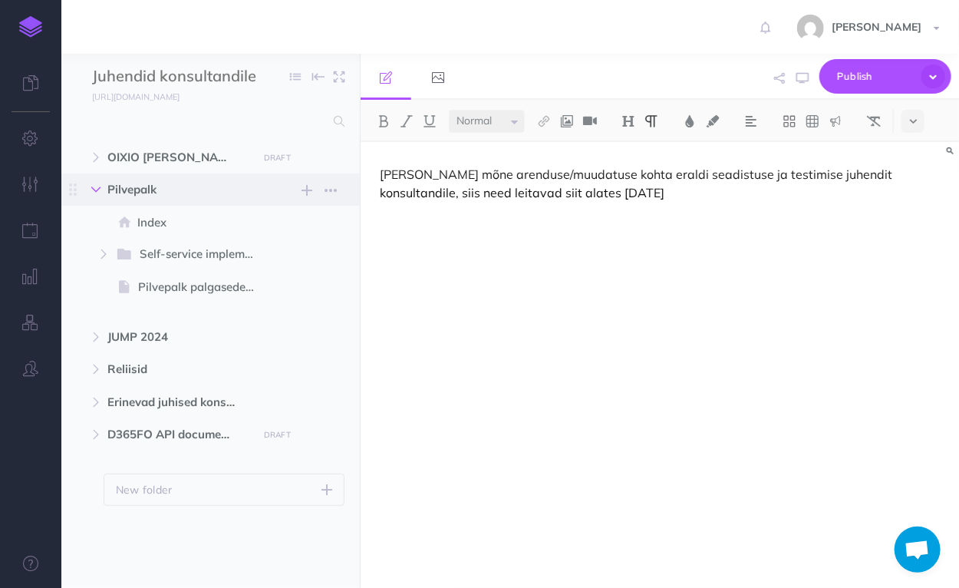
click at [98, 185] on icon "button" at bounding box center [95, 189] width 9 height 9
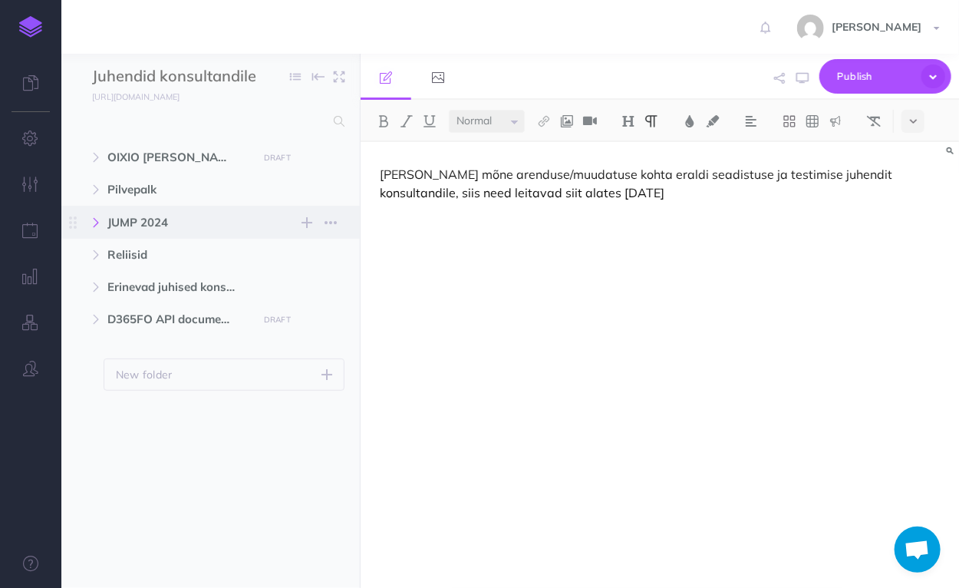
click at [97, 223] on icon "button" at bounding box center [95, 222] width 9 height 9
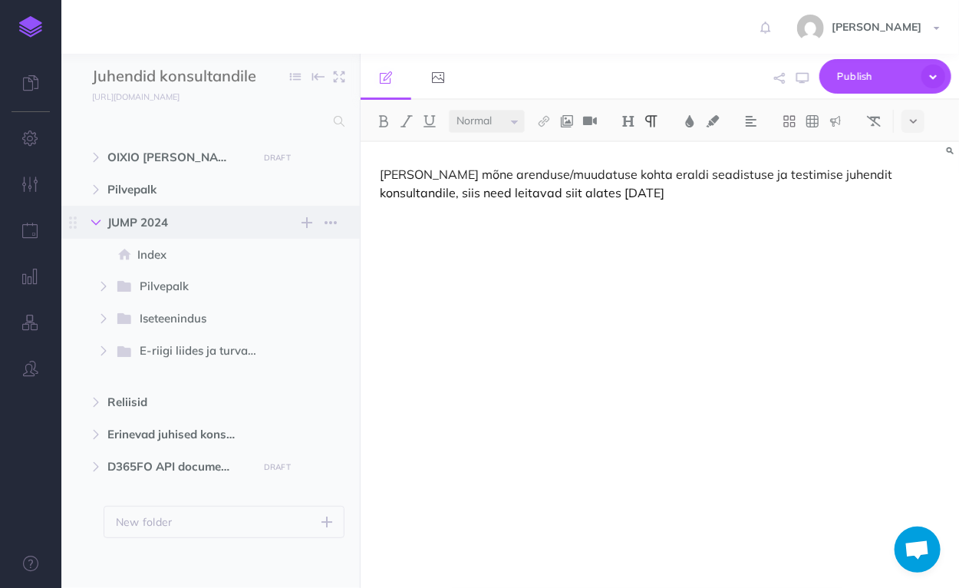
click at [97, 223] on icon "button" at bounding box center [95, 222] width 9 height 9
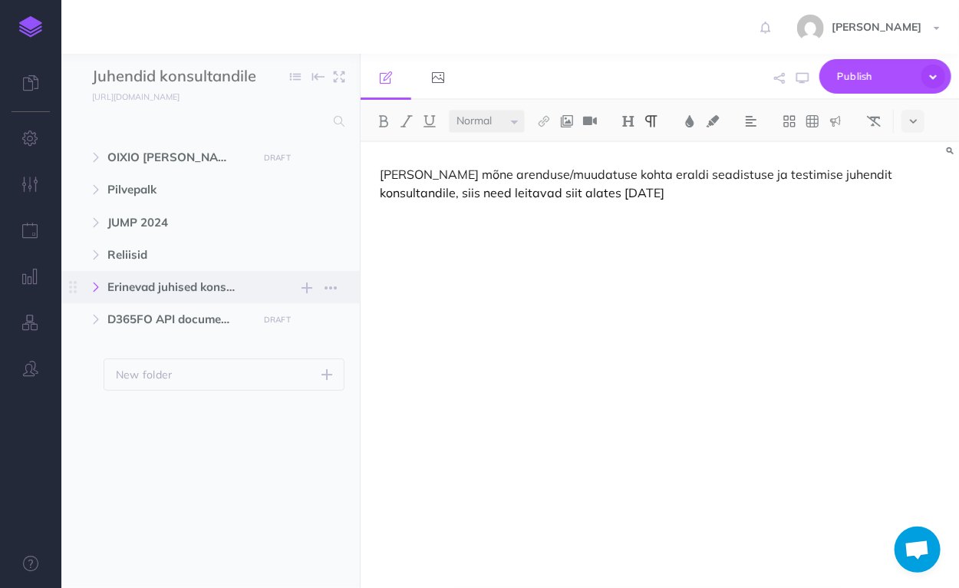
click at [101, 286] on button "button" at bounding box center [96, 287] width 28 height 18
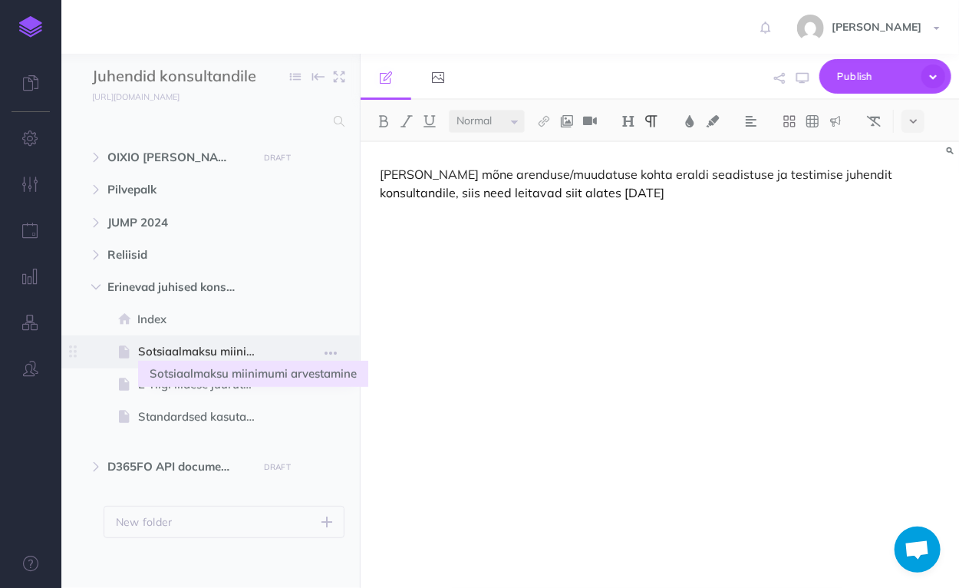
click at [169, 350] on span "Sotsiaalmaksu miinimumi arvestamine" at bounding box center [203, 351] width 130 height 18
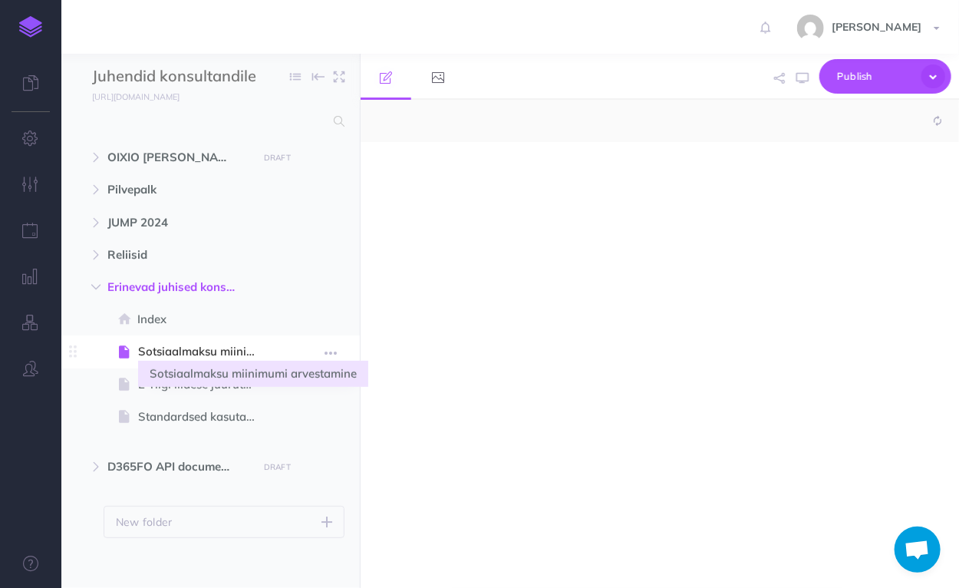
select select "null"
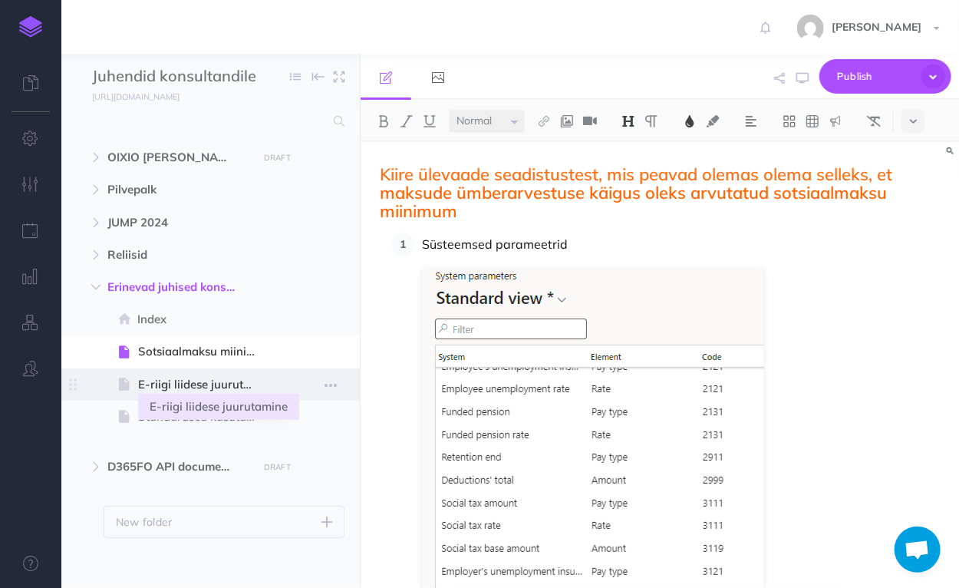
click at [186, 387] on span "E-riigi liidese juurutamine" at bounding box center [203, 384] width 130 height 18
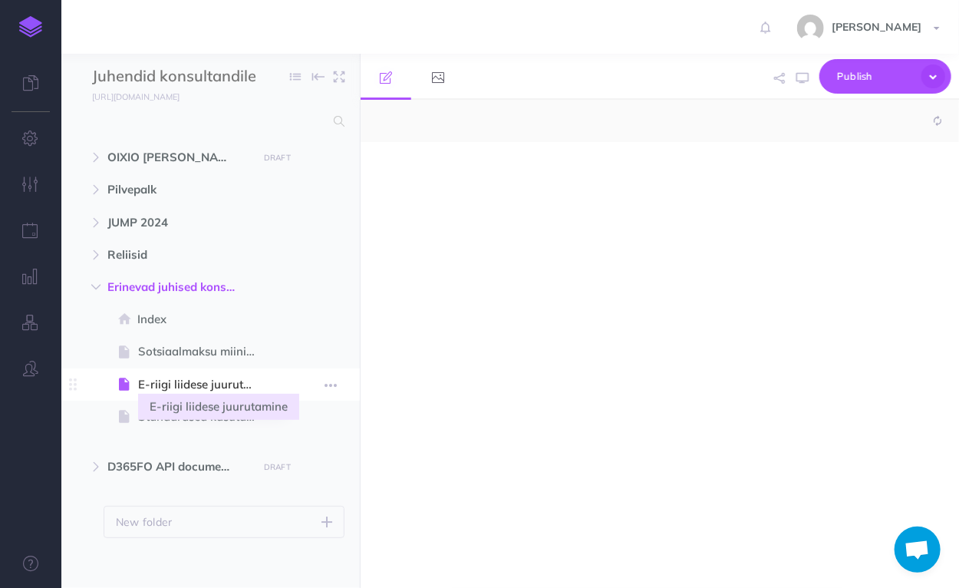
select select "null"
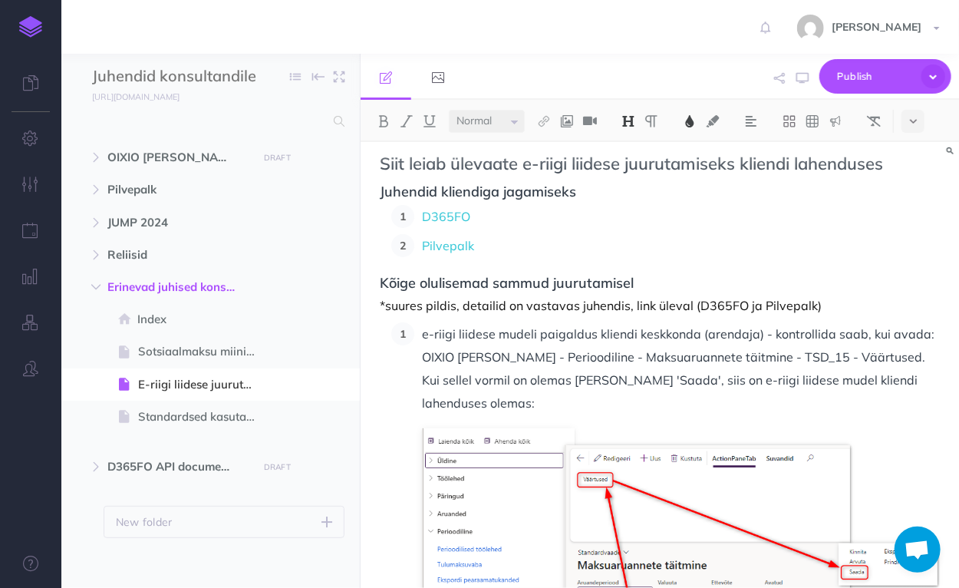
scroll to position [61, 0]
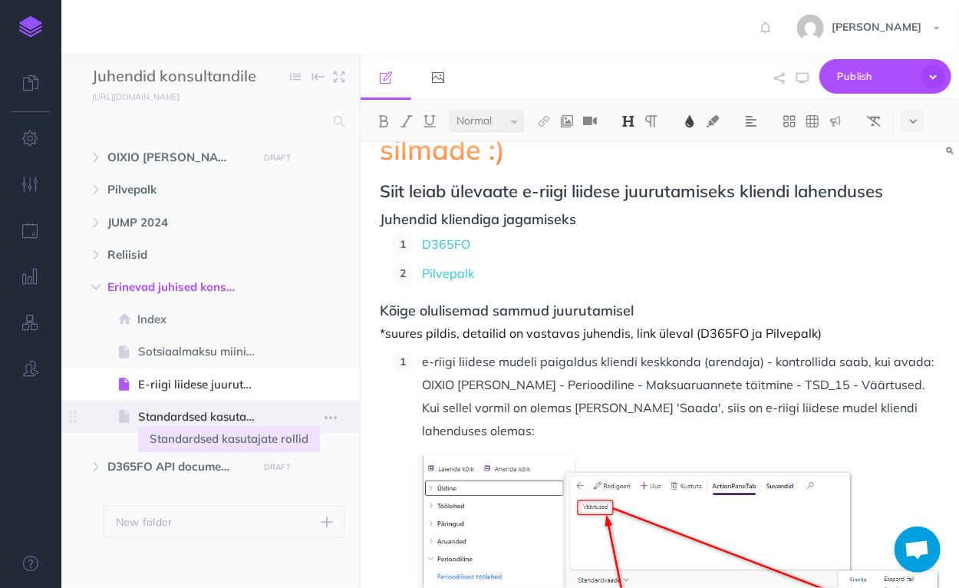
click at [190, 414] on span "Standardsed kasutajate rollid" at bounding box center [203, 417] width 130 height 18
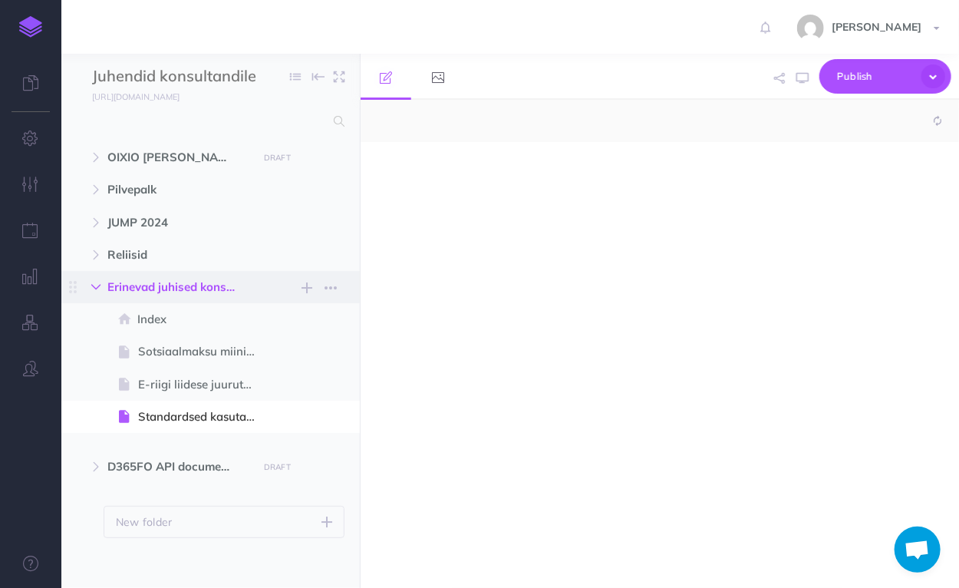
select select "null"
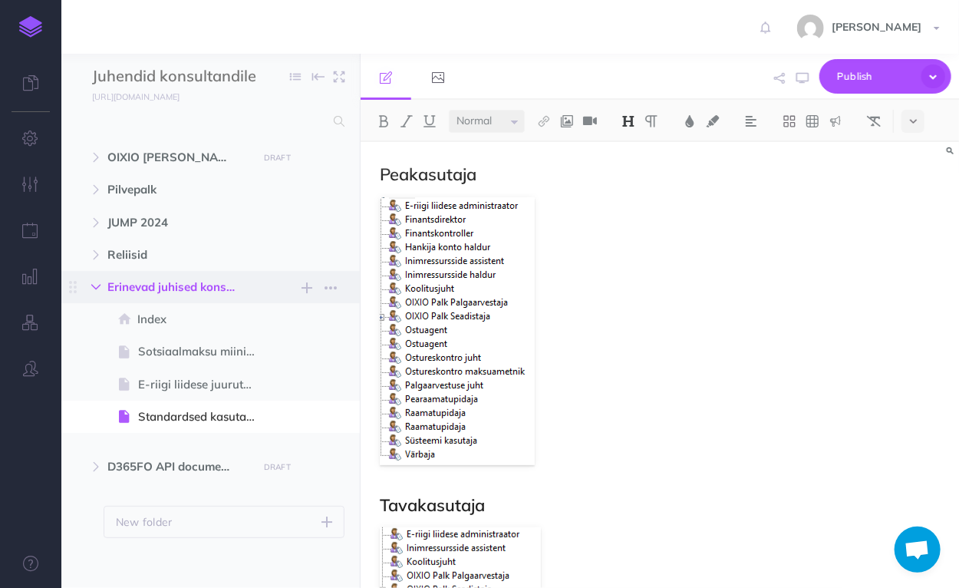
click at [98, 289] on icon "button" at bounding box center [95, 286] width 9 height 9
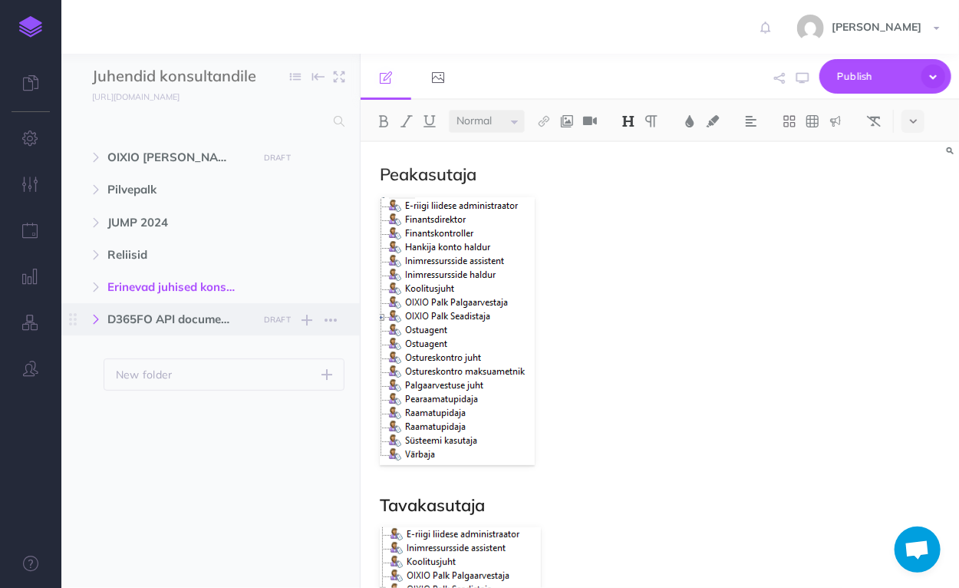
click at [89, 320] on button "button" at bounding box center [96, 319] width 28 height 18
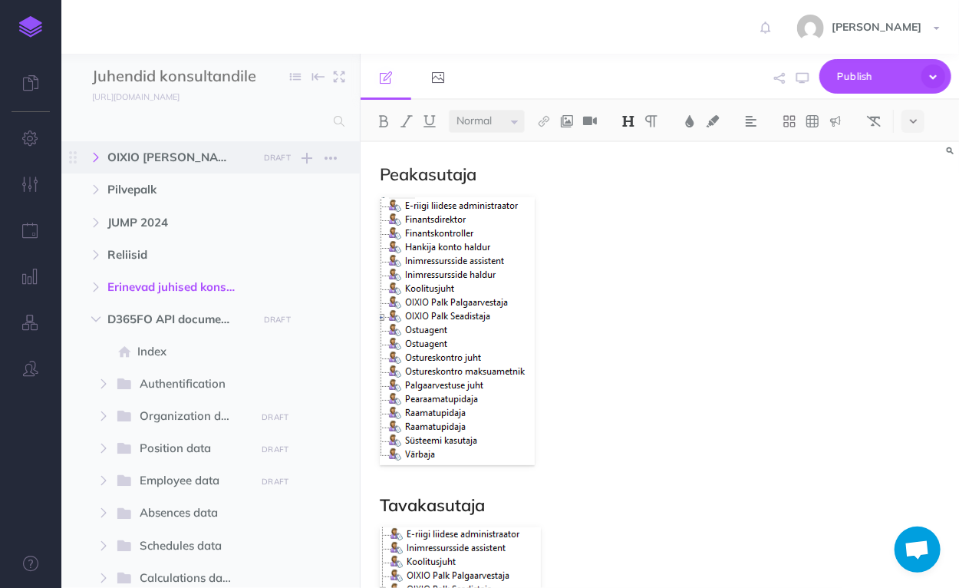
click at [92, 153] on icon "button" at bounding box center [95, 157] width 9 height 9
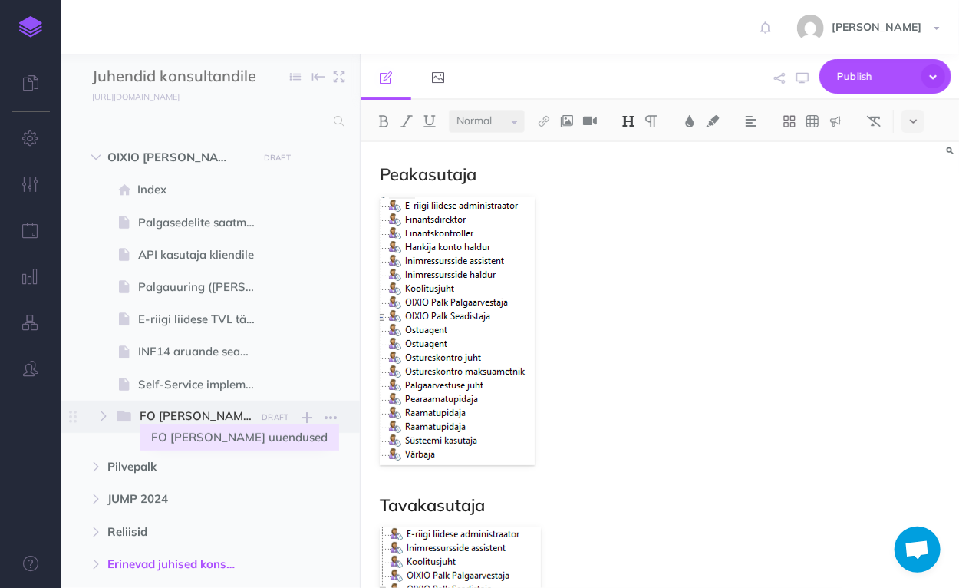
click at [190, 421] on span "FO [PERSON_NAME] uuendused" at bounding box center [205, 417] width 130 height 20
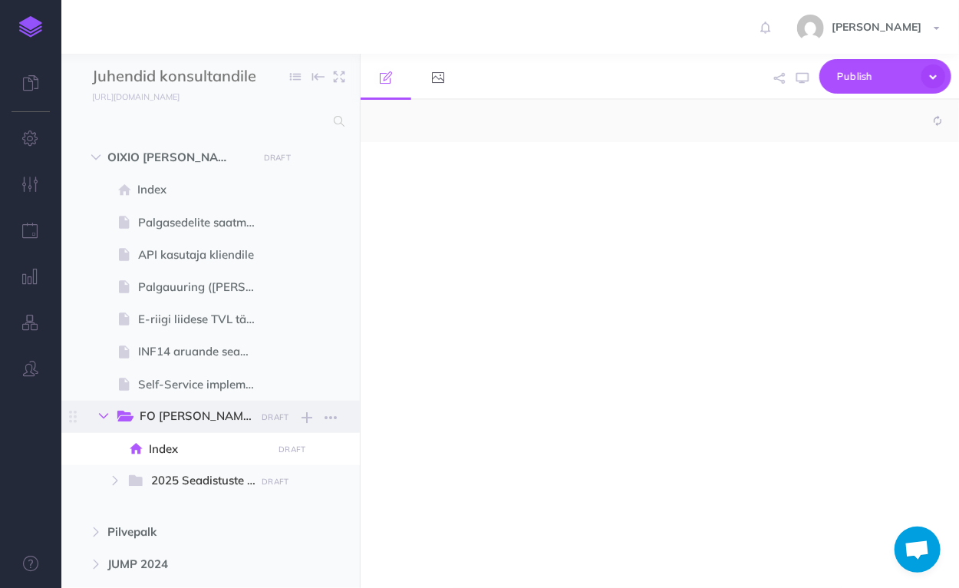
select select "null"
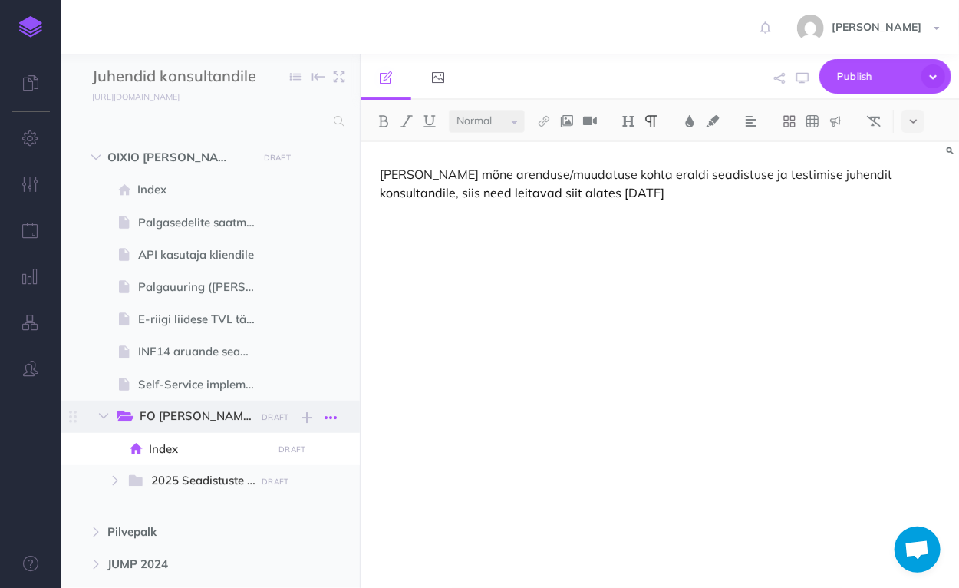
click at [326, 414] on icon "button" at bounding box center [331, 417] width 12 height 18
click at [270, 499] on link "Settings" at bounding box center [286, 495] width 115 height 25
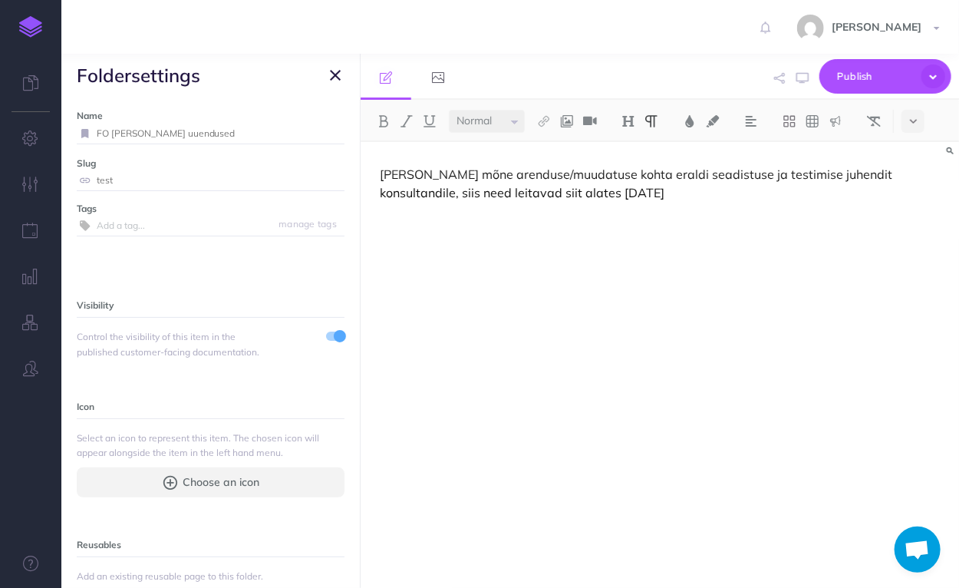
drag, startPoint x: 130, startPoint y: 135, endPoint x: 120, endPoint y: 134, distance: 10.1
click at [120, 134] on input "FO [PERSON_NAME] uuendused" at bounding box center [221, 134] width 248 height 20
drag, startPoint x: 191, startPoint y: 140, endPoint x: 148, endPoint y: 136, distance: 43.2
click at [148, 136] on input "FO Payroll uuendused" at bounding box center [202, 134] width 211 height 20
type input "FO Payroll updates"
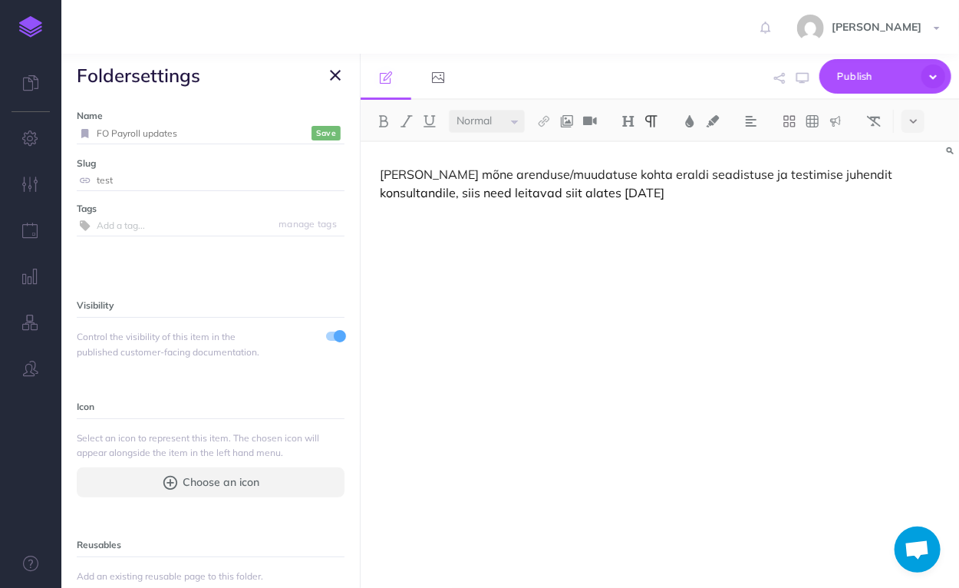
click at [322, 125] on div "FO Payroll updates Save" at bounding box center [211, 134] width 268 height 21
click at [325, 133] on small "Save" at bounding box center [326, 133] width 20 height 12
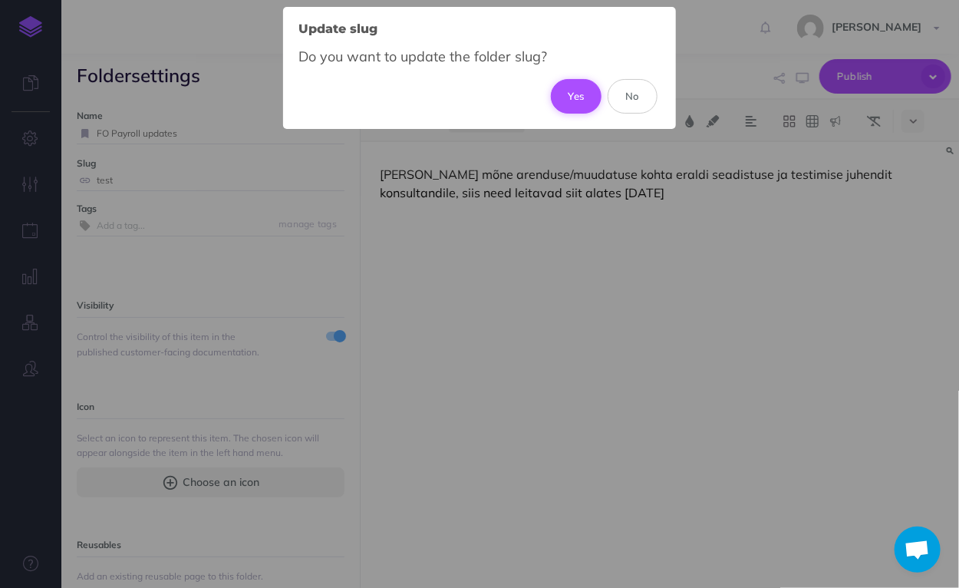
click at [563, 91] on button "Yes" at bounding box center [576, 96] width 51 height 34
type input "fo-payroll-updates"
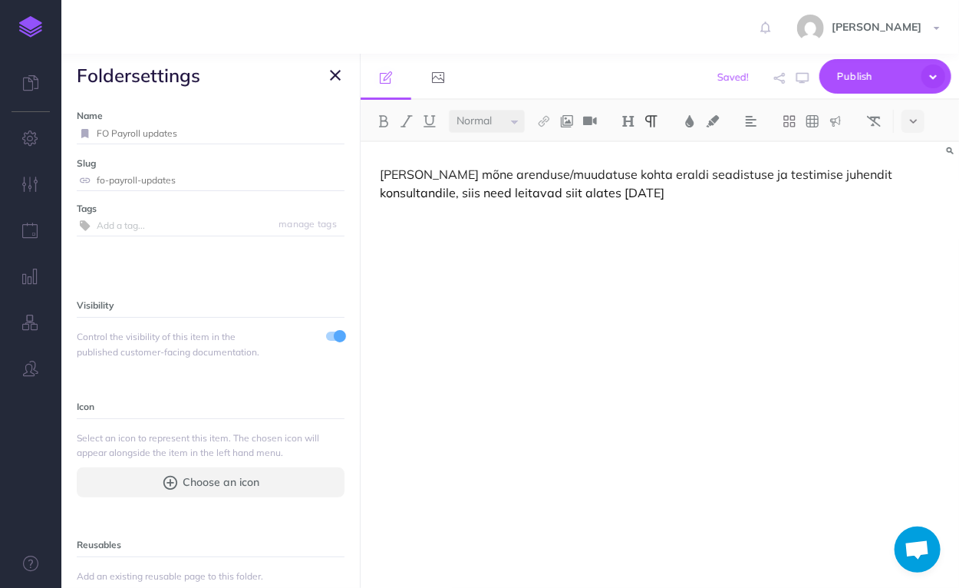
click at [338, 71] on icon "button" at bounding box center [335, 75] width 11 height 18
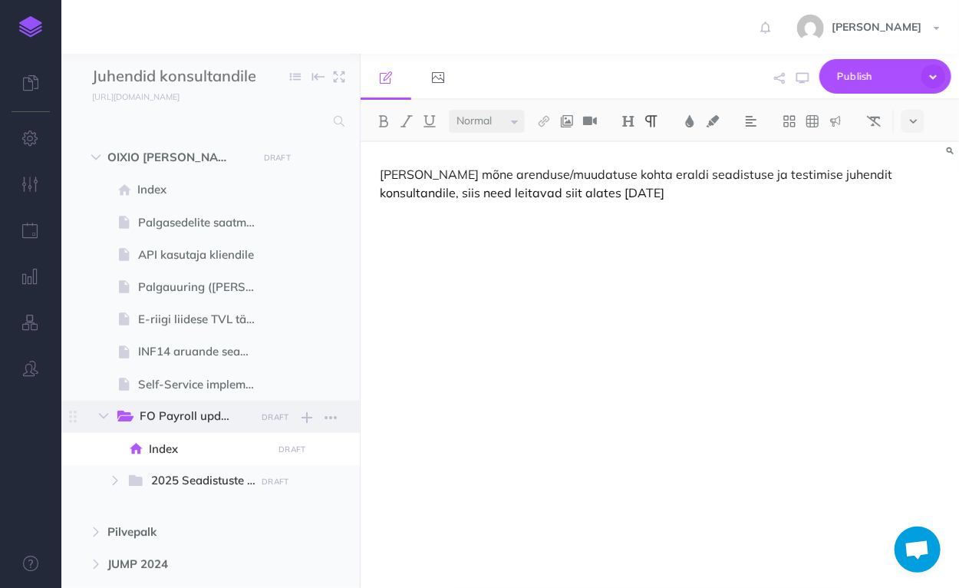
click at [198, 421] on span "FO Payroll updates" at bounding box center [194, 417] width 109 height 20
drag, startPoint x: 627, startPoint y: 195, endPoint x: 383, endPoint y: 170, distance: 245.3
click at [383, 170] on p "[PERSON_NAME] mõne arenduse/muudatuse kohta eraldi seadistuse ja testimise juhe…" at bounding box center [660, 183] width 560 height 37
copy p "[PERSON_NAME] mõne arenduse/muudatuse kohta eraldi seadistuse ja testimise juhe…"
drag, startPoint x: 631, startPoint y: 213, endPoint x: 621, endPoint y: 196, distance: 19.0
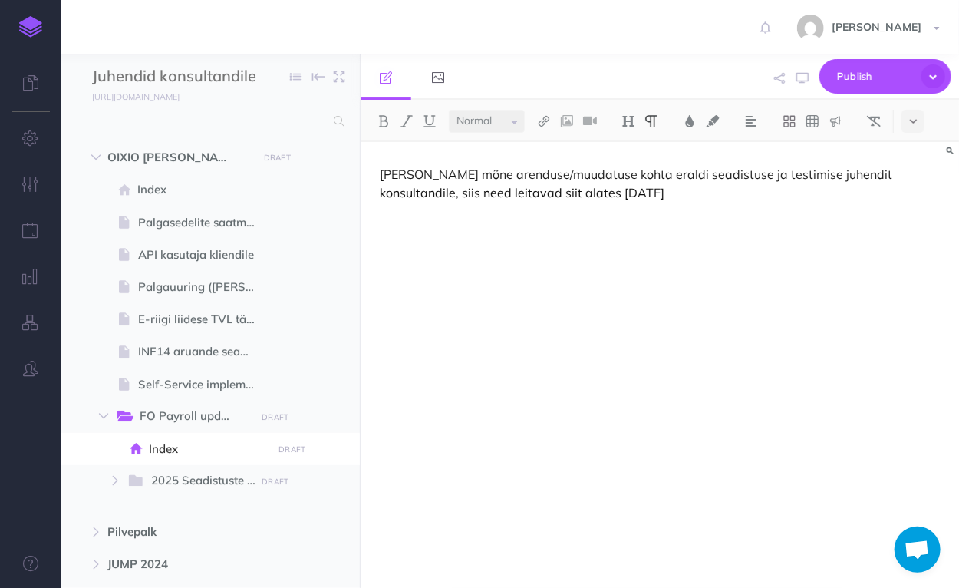
click at [631, 213] on div "[PERSON_NAME] mõne arenduse/muudatuse kohta eraldi seadistuse ja testimise juhe…" at bounding box center [660, 357] width 599 height 431
drag, startPoint x: 612, startPoint y: 187, endPoint x: 383, endPoint y: 172, distance: 230.0
click at [383, 172] on p "[PERSON_NAME] mõne arenduse/muudatuse kohta eraldi seadistuse ja testimise juhe…" at bounding box center [660, 183] width 560 height 37
click at [443, 239] on div "If a separate configuration and testing guide is needed for a specific developm…" at bounding box center [660, 357] width 599 height 431
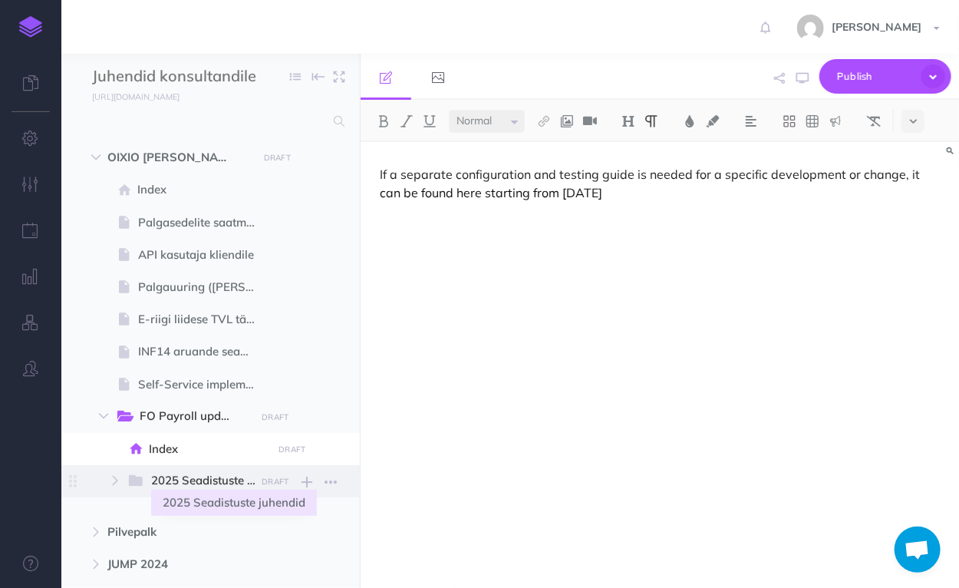
click at [199, 477] on span "2025 Seadistuste juhendid" at bounding box center [210, 481] width 118 height 20
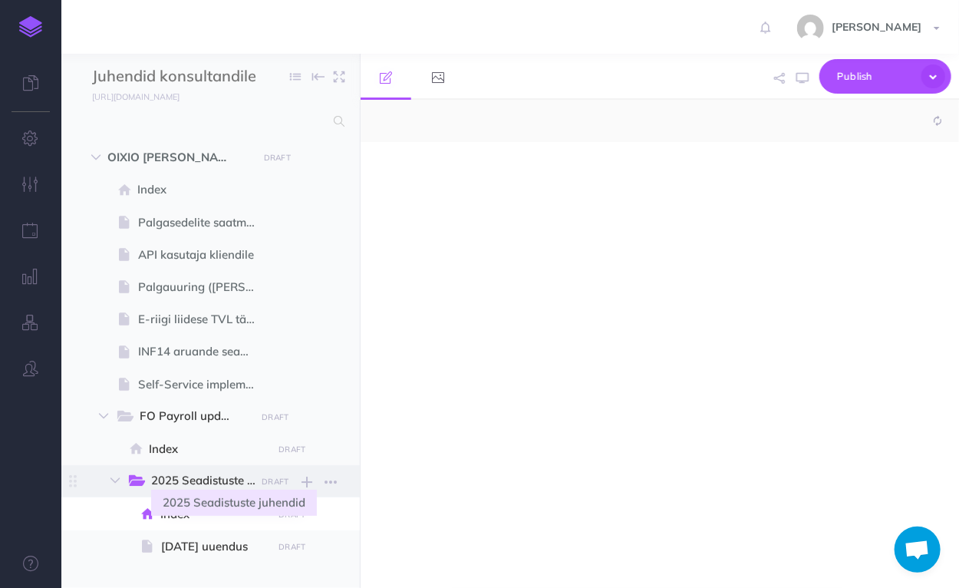
select select "null"
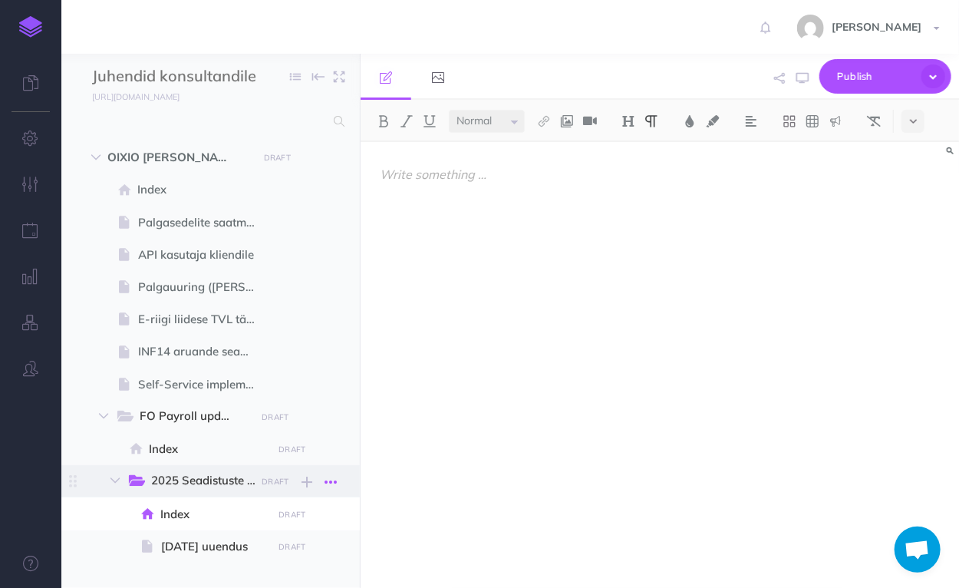
click at [328, 482] on icon "button" at bounding box center [331, 482] width 12 height 18
click at [290, 563] on link "Settings" at bounding box center [286, 559] width 115 height 25
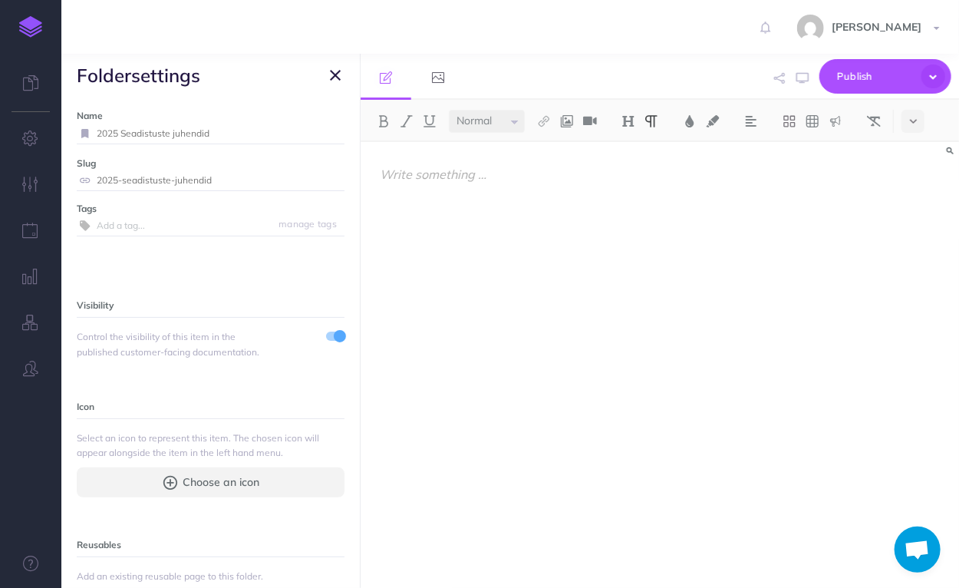
drag, startPoint x: 213, startPoint y: 134, endPoint x: 95, endPoint y: 130, distance: 117.5
click at [97, 130] on input "2025 Seadistuste juhendid" at bounding box center [221, 134] width 248 height 20
click at [200, 139] on input "2025 Seadistuste juhendid" at bounding box center [221, 134] width 248 height 20
drag, startPoint x: 210, startPoint y: 135, endPoint x: 97, endPoint y: 130, distance: 113.0
click at [97, 130] on input "2025 Seadistuste juhendid" at bounding box center [221, 134] width 248 height 20
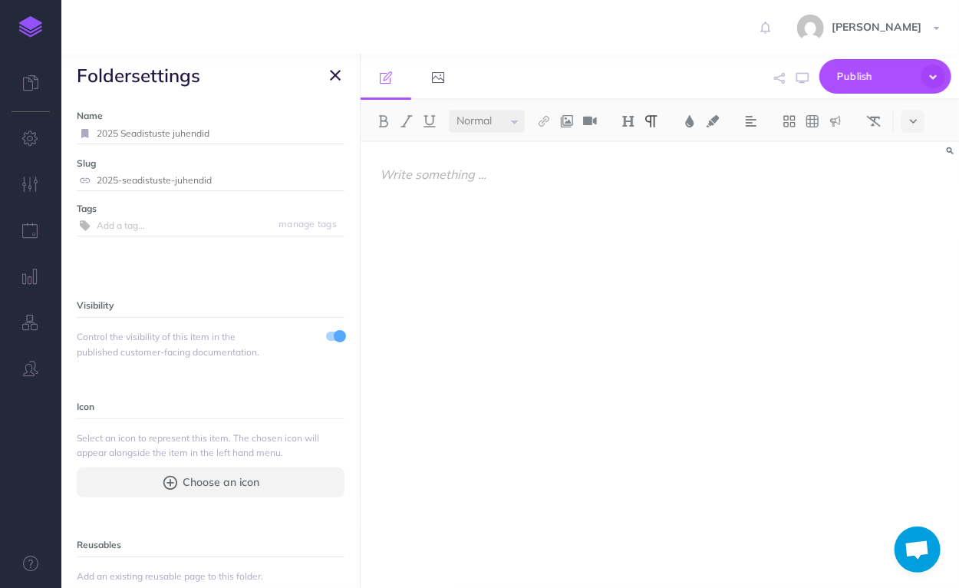
click at [187, 141] on input "2025 Seadistuste juhendid" at bounding box center [221, 134] width 248 height 20
drag, startPoint x: 213, startPoint y: 136, endPoint x: 121, endPoint y: 133, distance: 92.2
click at [121, 133] on input "2025 Seadistuste juhendid" at bounding box center [221, 134] width 248 height 20
type input "2025 Update manual"
click at [319, 130] on small "Save" at bounding box center [326, 133] width 20 height 12
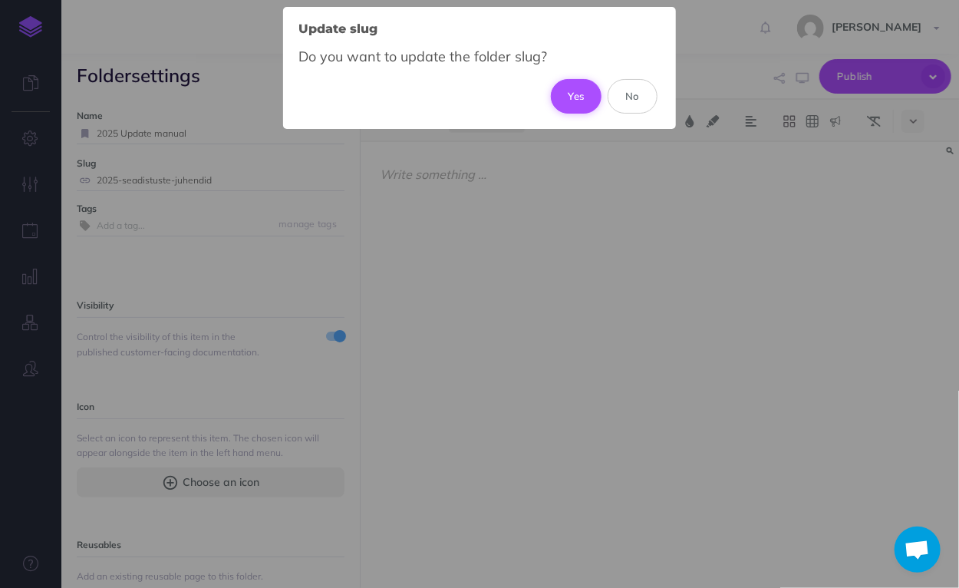
click at [579, 95] on button "Yes" at bounding box center [576, 96] width 51 height 34
type input "2025-update-manual"
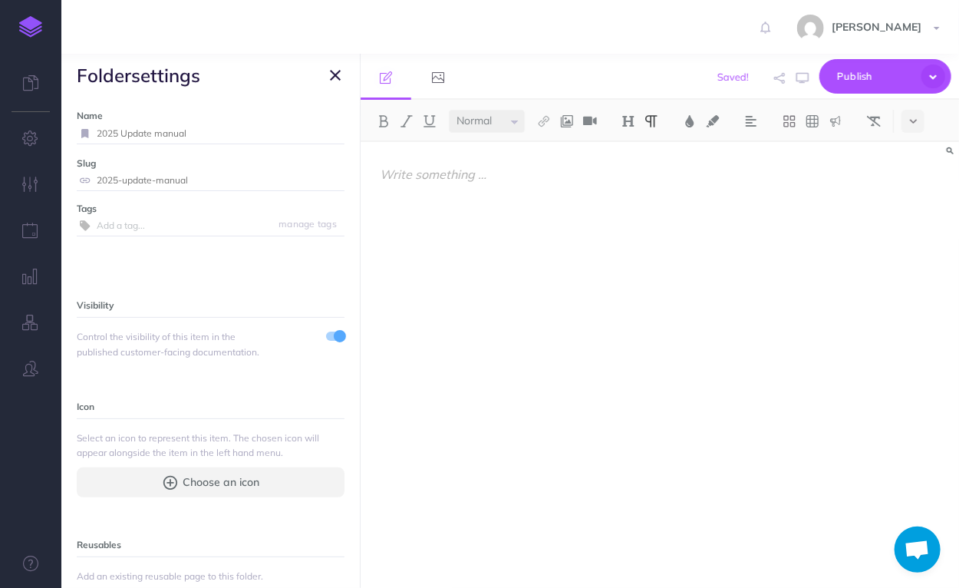
drag, startPoint x: 335, startPoint y: 75, endPoint x: 350, endPoint y: 305, distance: 230.8
click at [335, 75] on icon "button" at bounding box center [335, 75] width 11 height 18
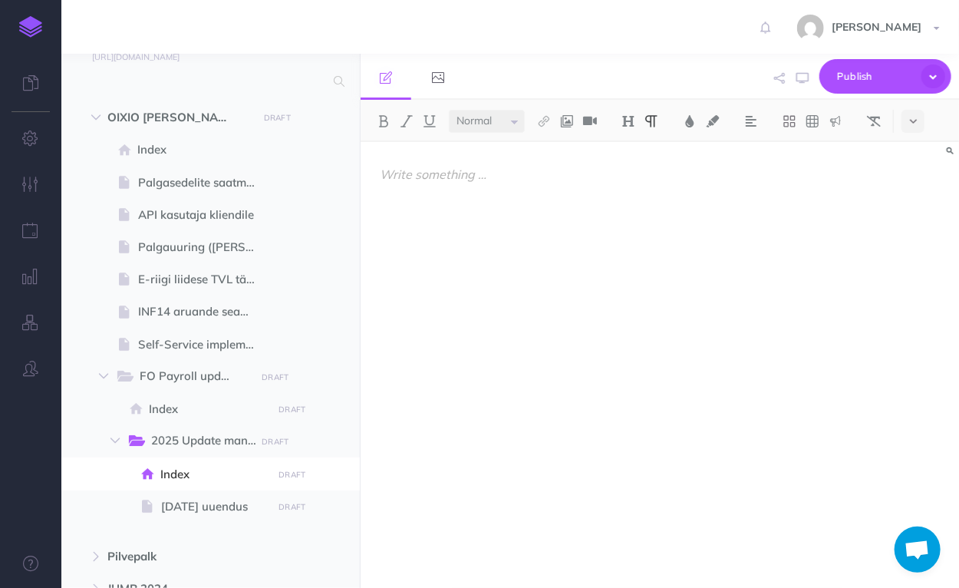
scroll to position [61, 0]
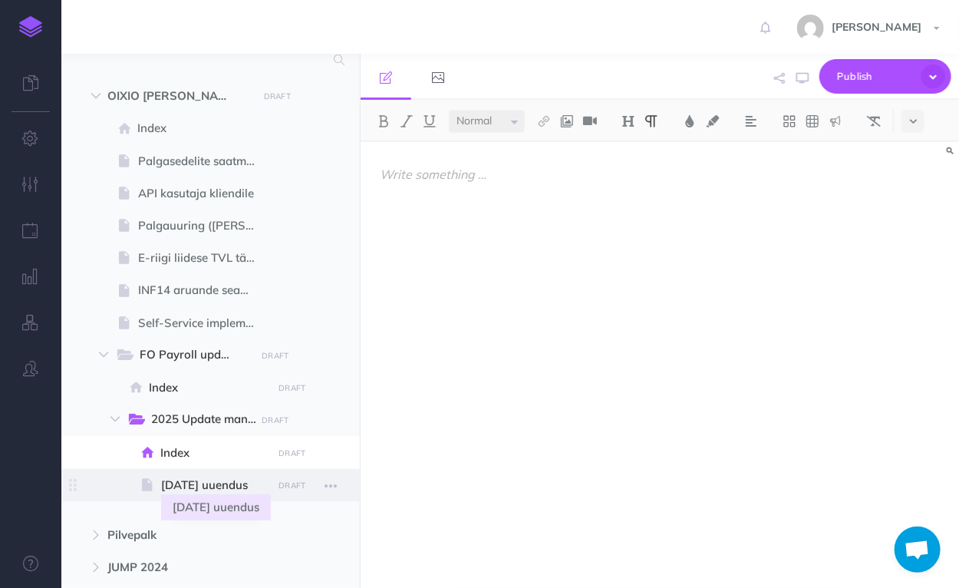
click at [195, 479] on span "[DATE] uuendus" at bounding box center [214, 485] width 107 height 18
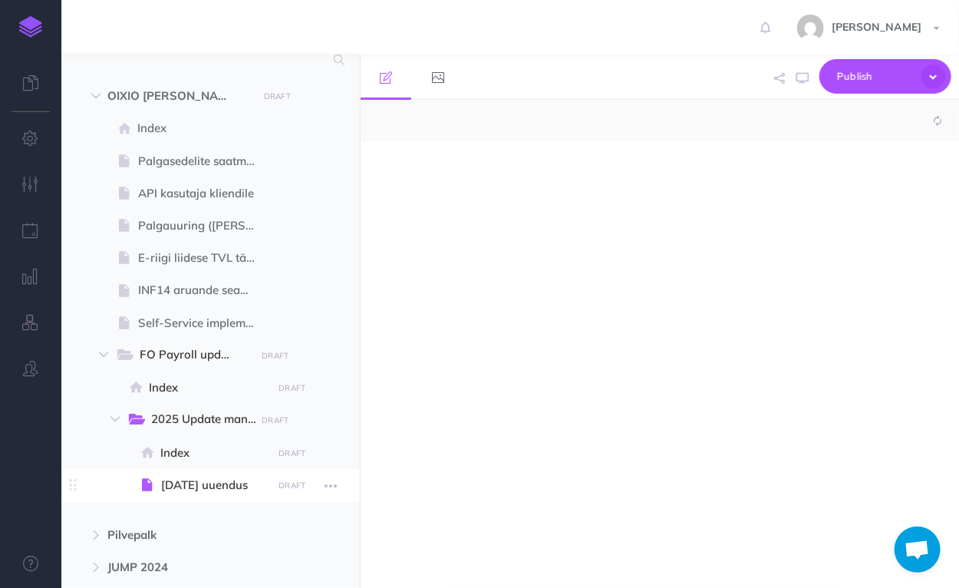
select select "null"
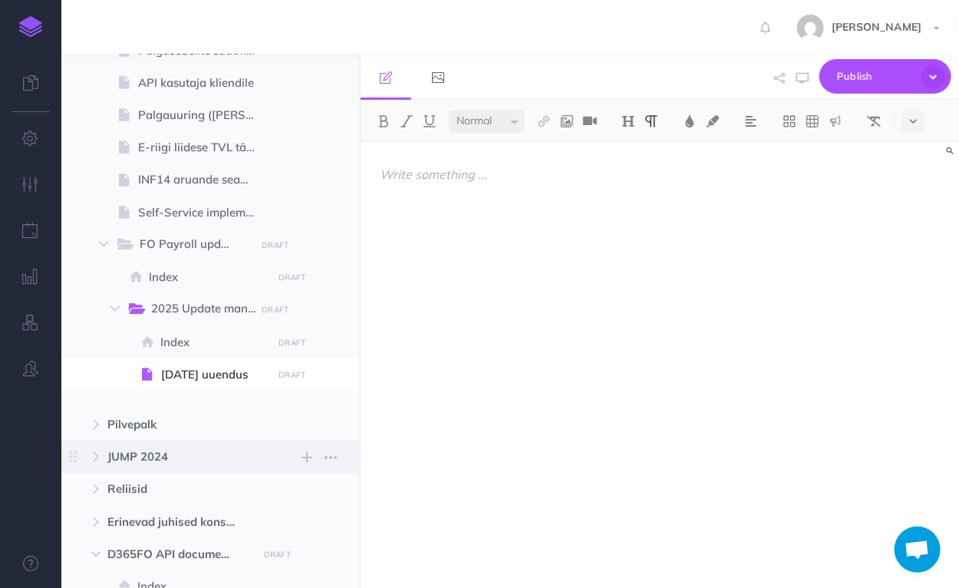
scroll to position [184, 0]
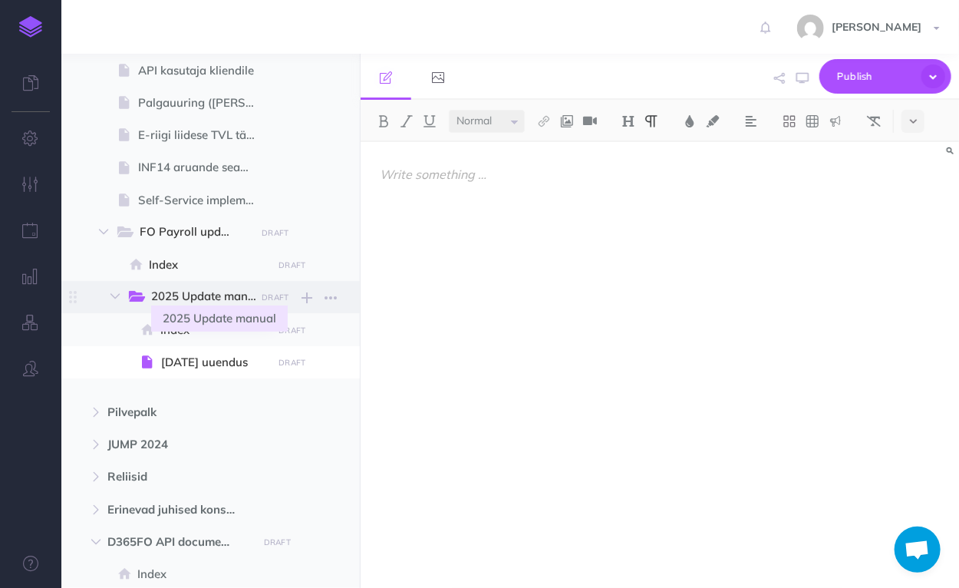
click at [204, 289] on span "2025 Update manual" at bounding box center [210, 297] width 118 height 20
select select "null"
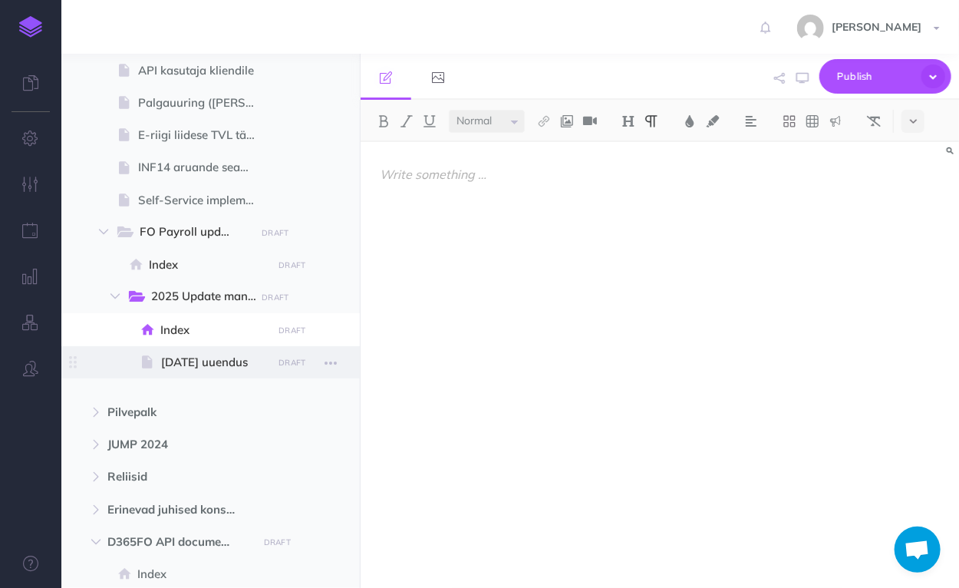
click at [210, 371] on span at bounding box center [210, 362] width 299 height 32
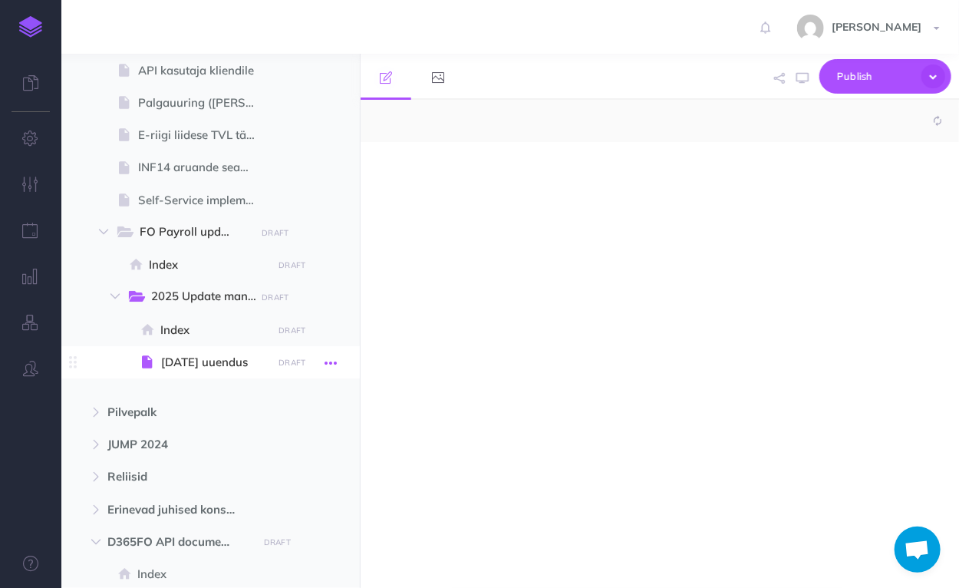
select select "null"
click at [325, 365] on icon "button" at bounding box center [331, 363] width 12 height 18
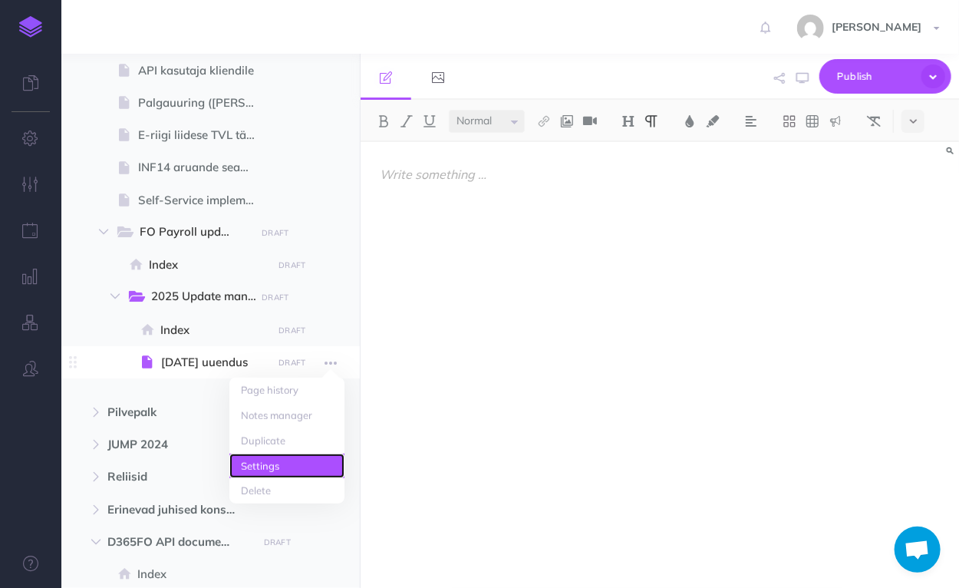
click at [286, 461] on link "Settings" at bounding box center [286, 466] width 115 height 25
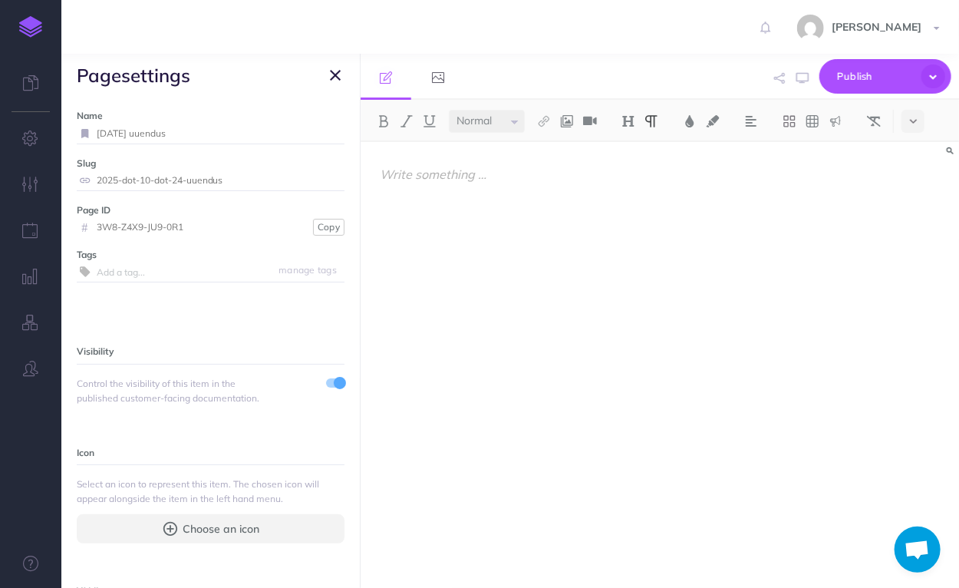
drag, startPoint x: 193, startPoint y: 132, endPoint x: 147, endPoint y: 134, distance: 46.1
click at [147, 134] on input "[DATE] uuendus" at bounding box center [221, 134] width 248 height 20
type input "[DATE] Update"
click at [316, 135] on small "Save" at bounding box center [326, 133] width 20 height 12
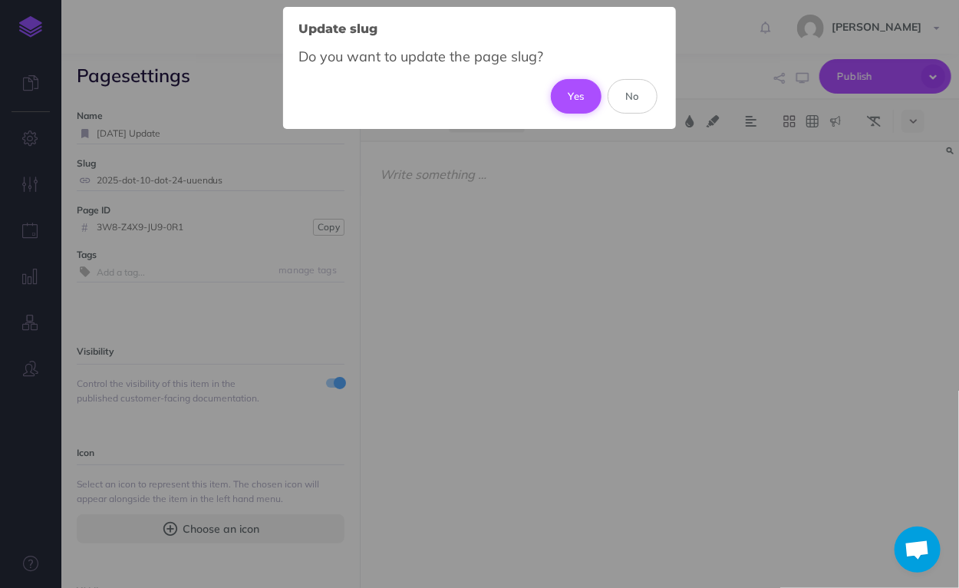
click at [568, 100] on button "Yes" at bounding box center [576, 96] width 51 height 34
type input "2025-dot-10-dot-24-update"
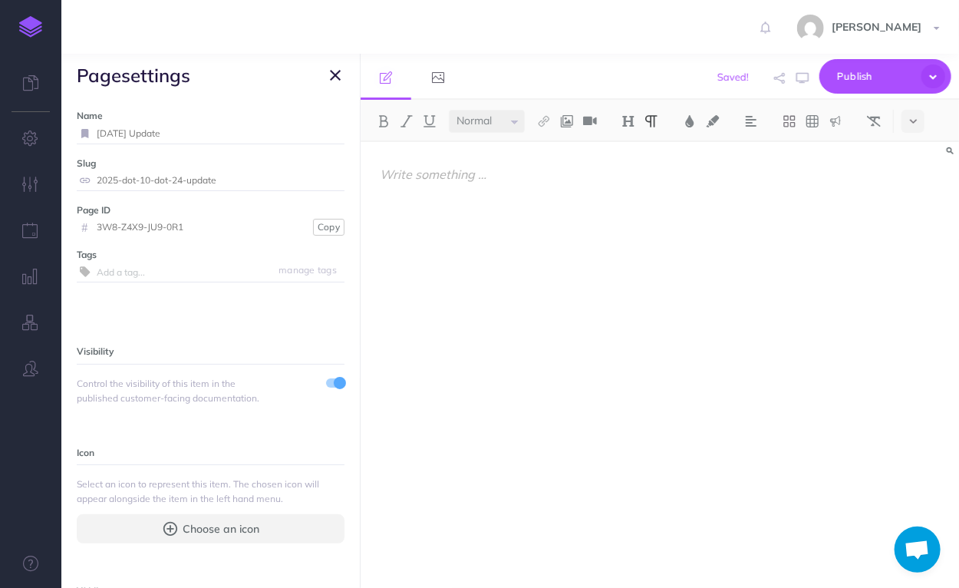
click at [338, 75] on icon "button" at bounding box center [335, 75] width 11 height 18
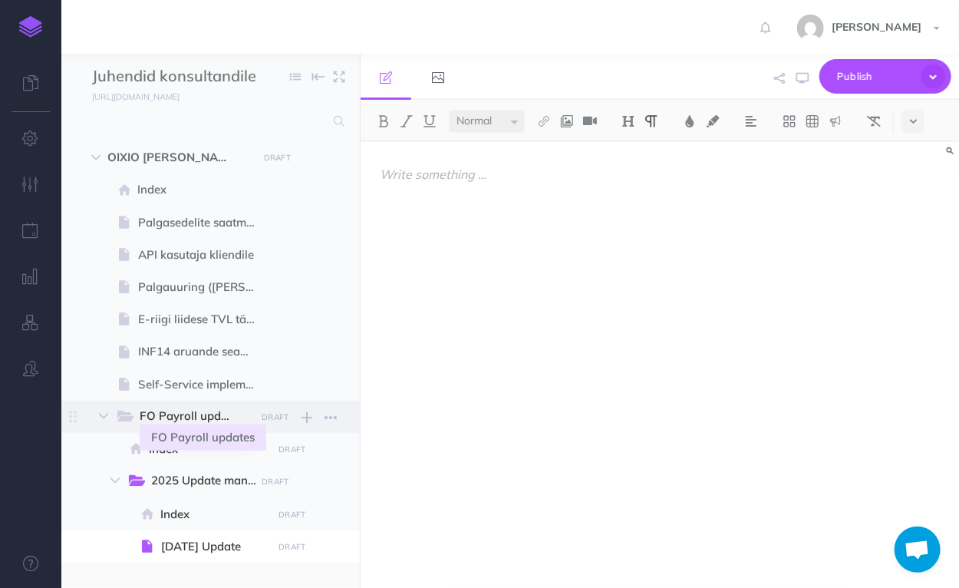
click at [200, 418] on span "FO Payroll updates" at bounding box center [194, 417] width 109 height 20
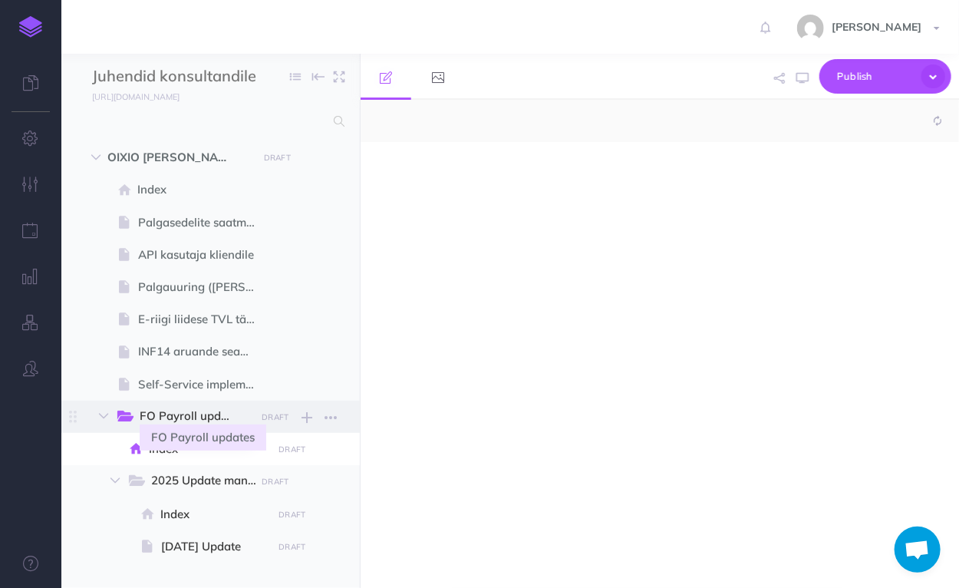
select select "null"
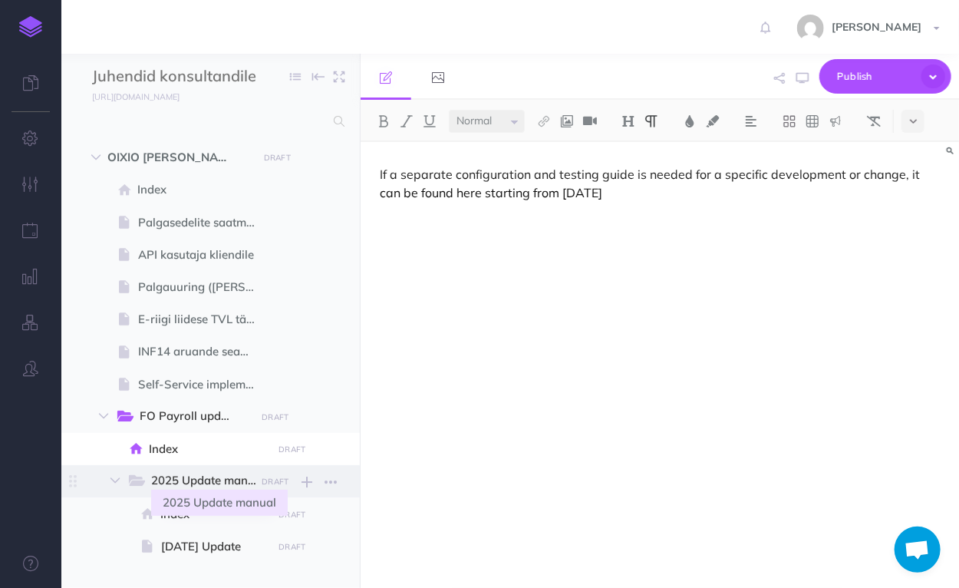
click at [193, 478] on span "2025 Update manual" at bounding box center [210, 481] width 118 height 20
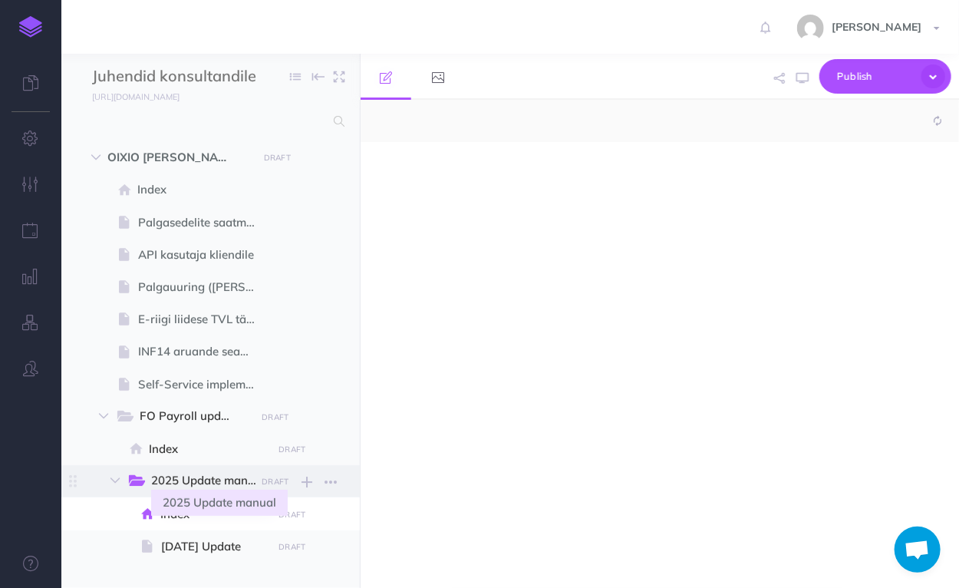
select select "null"
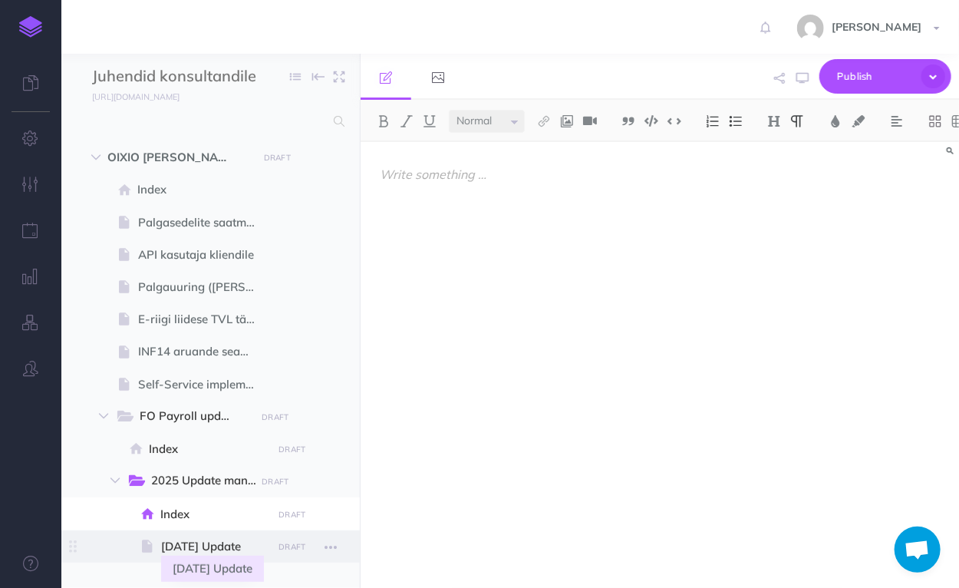
click at [206, 545] on span "[DATE] Update" at bounding box center [214, 546] width 107 height 18
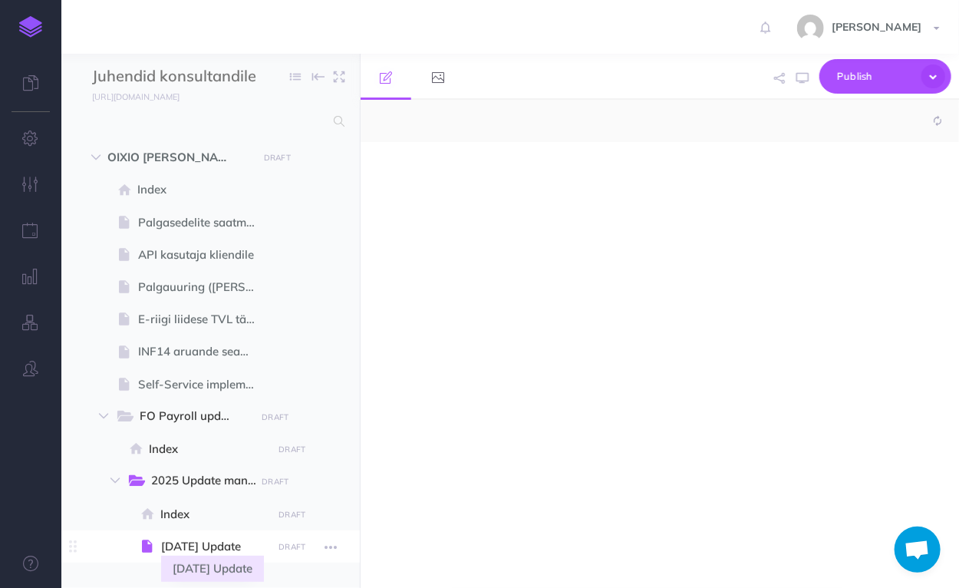
select select "null"
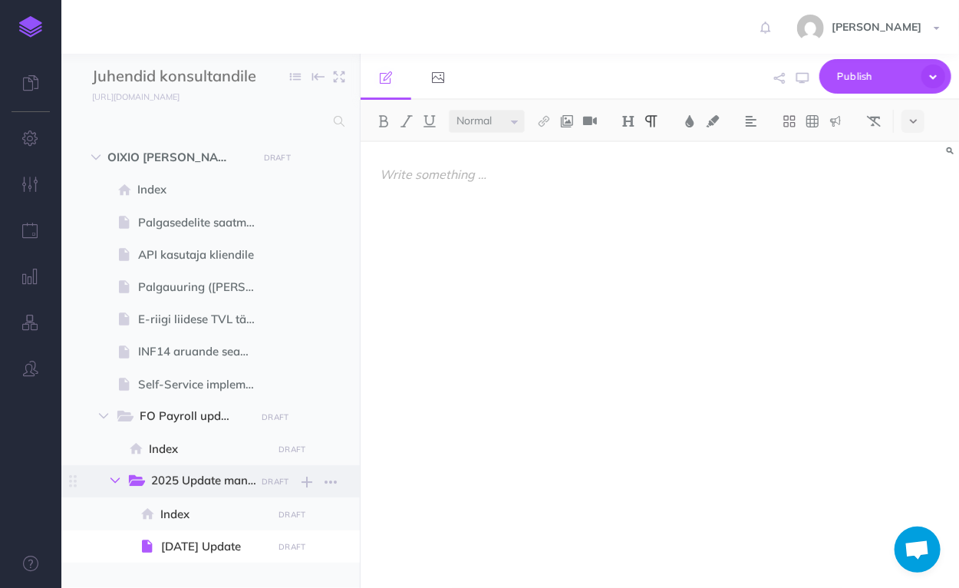
click at [118, 477] on icon "button" at bounding box center [115, 480] width 9 height 9
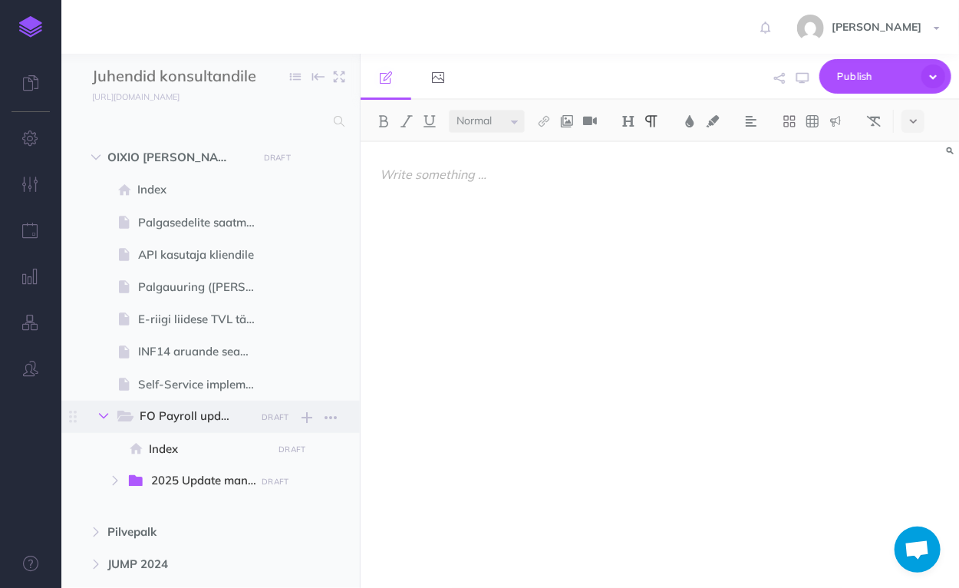
click at [101, 414] on icon "button" at bounding box center [103, 415] width 9 height 9
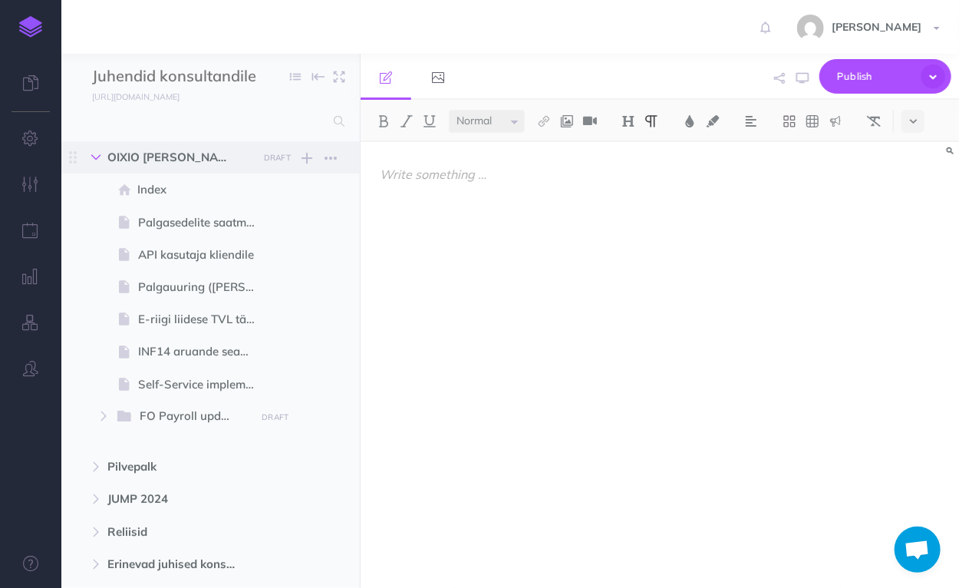
click at [95, 155] on icon "button" at bounding box center [95, 157] width 9 height 9
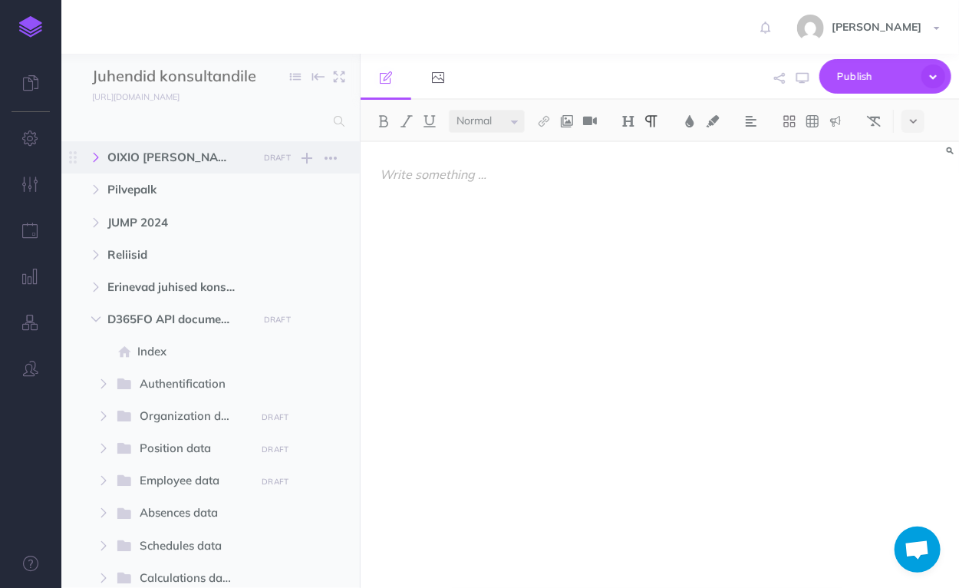
click at [95, 155] on icon "button" at bounding box center [95, 157] width 9 height 9
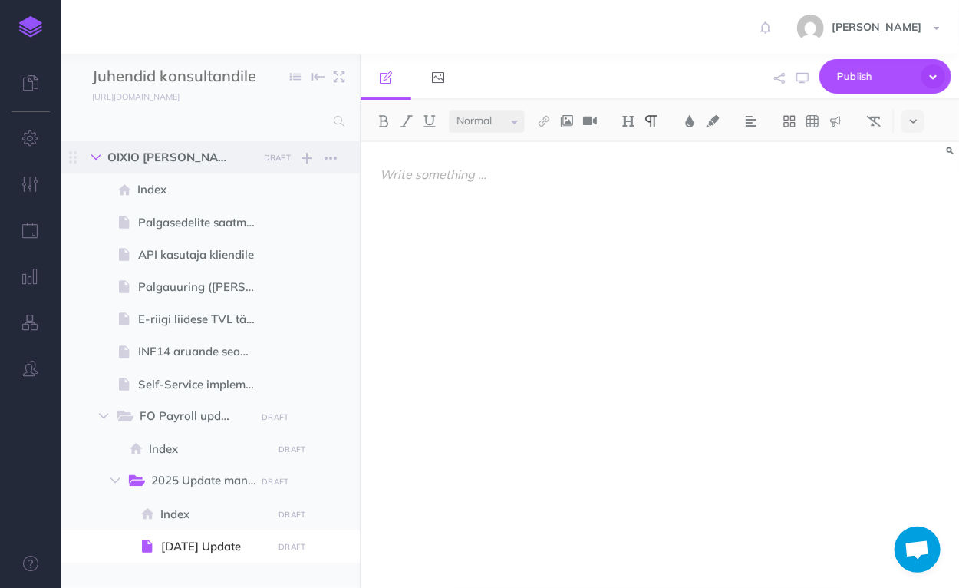
click at [95, 155] on icon "button" at bounding box center [95, 157] width 9 height 9
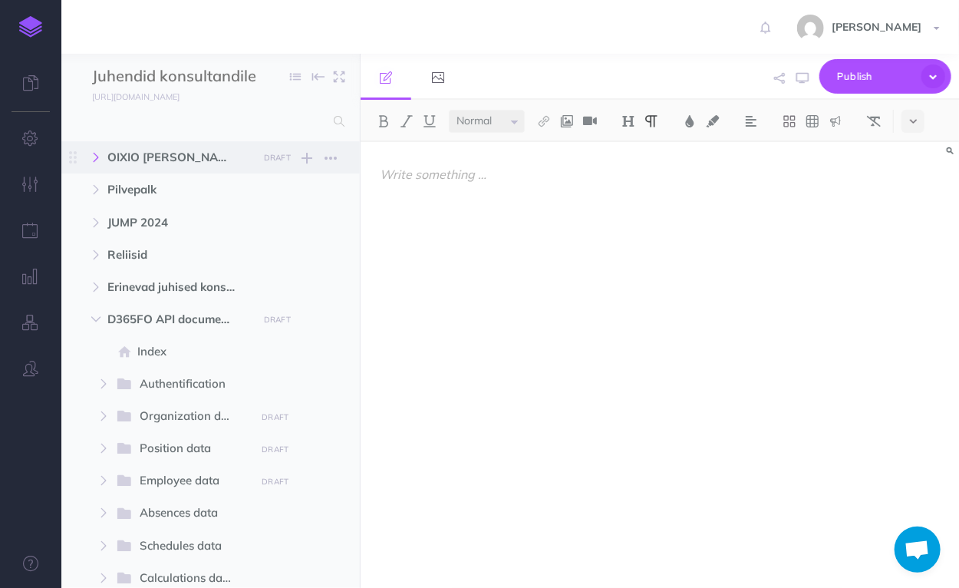
click at [95, 155] on icon "button" at bounding box center [95, 157] width 9 height 9
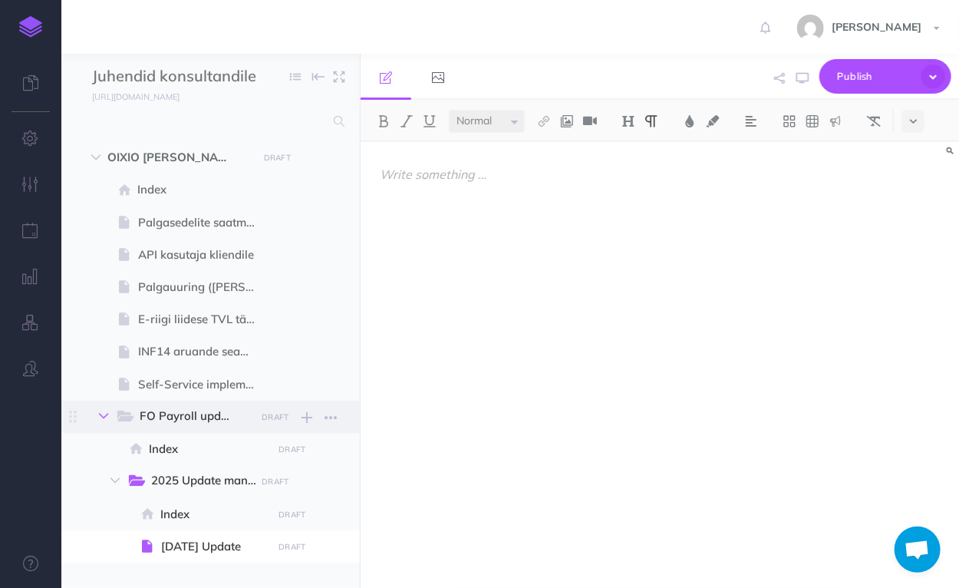
click at [105, 413] on icon "button" at bounding box center [103, 415] width 9 height 9
